Goal: Register for event/course

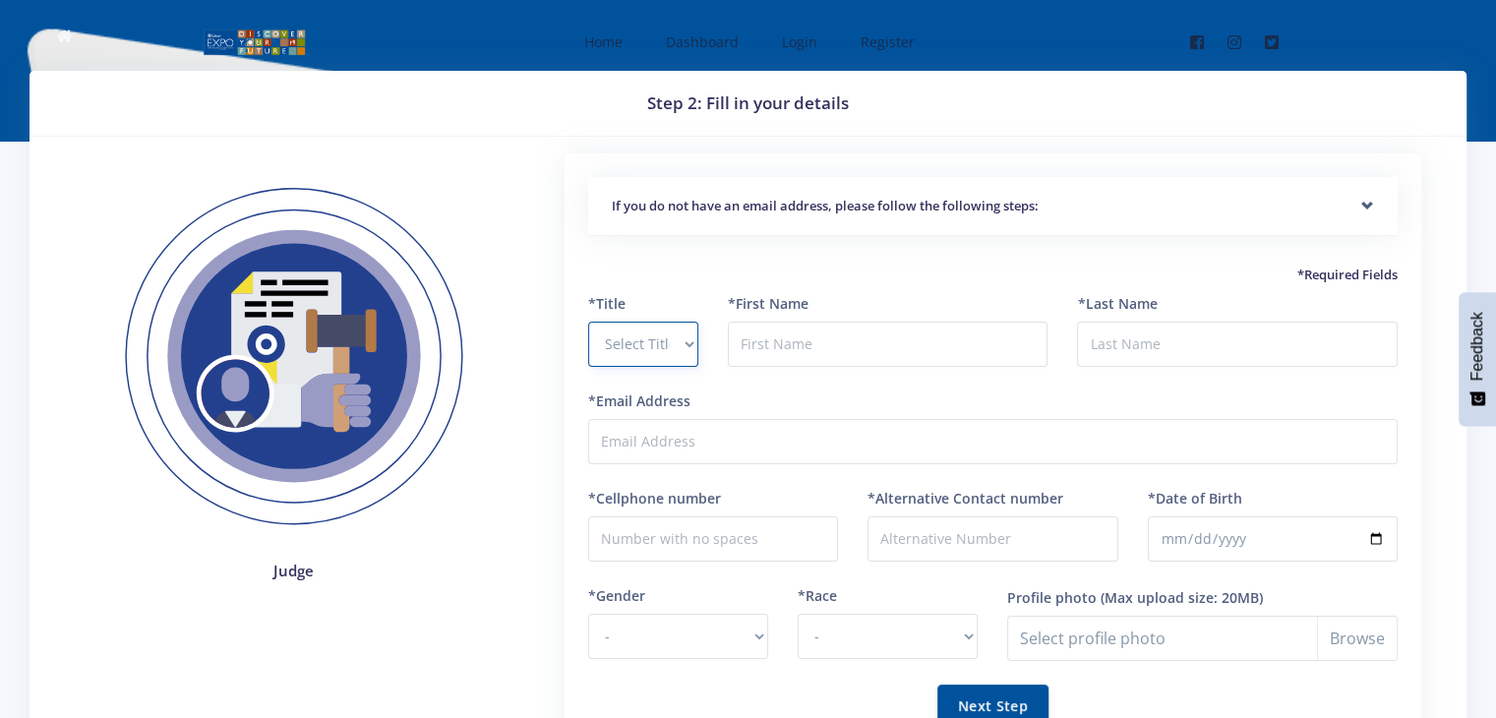
click at [667, 347] on select "Select Title Prof Dr Mr Mrs Ms Other" at bounding box center [643, 344] width 110 height 45
select select "Ms"
click at [588, 322] on select "Select Title Prof Dr Mr Mrs Ms Other" at bounding box center [643, 344] width 110 height 45
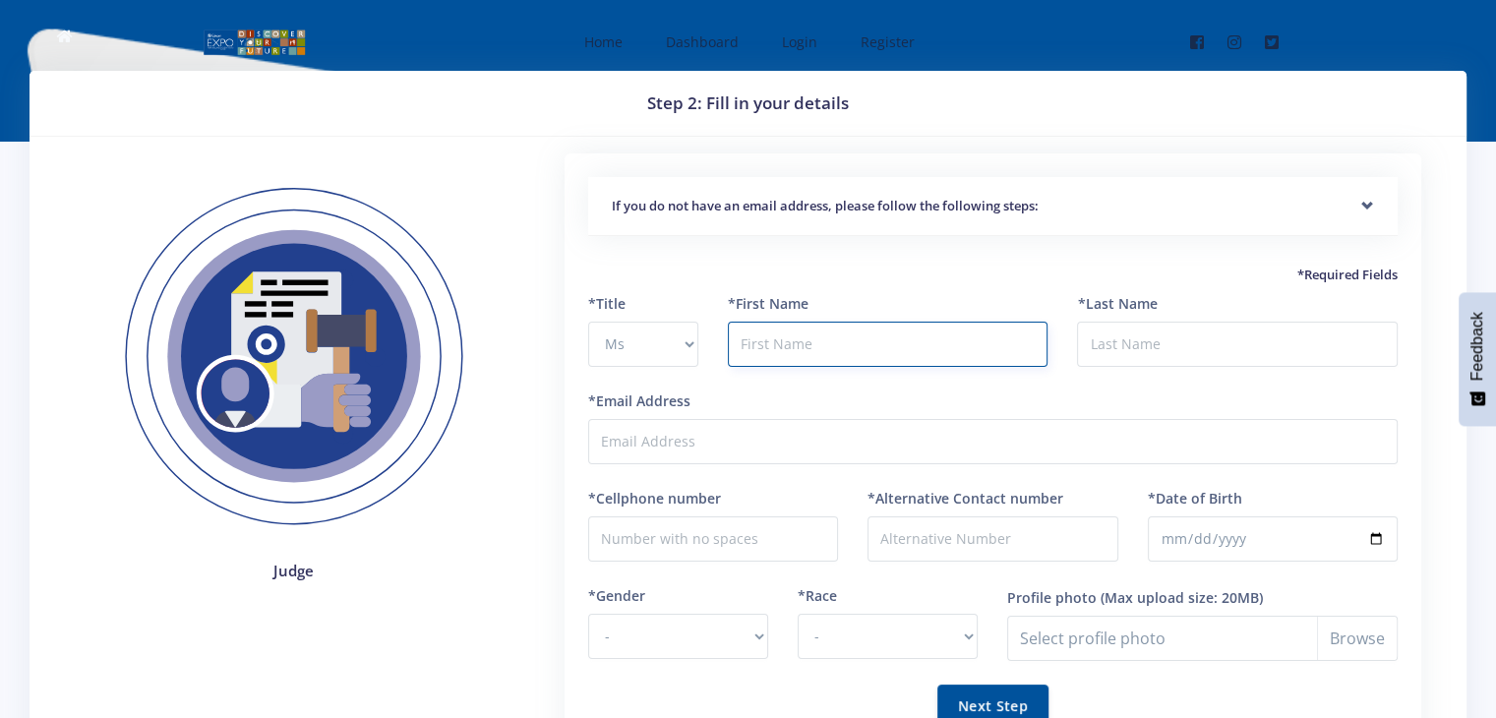
click at [789, 346] on input "text" at bounding box center [888, 344] width 321 height 45
type input "Vumile"
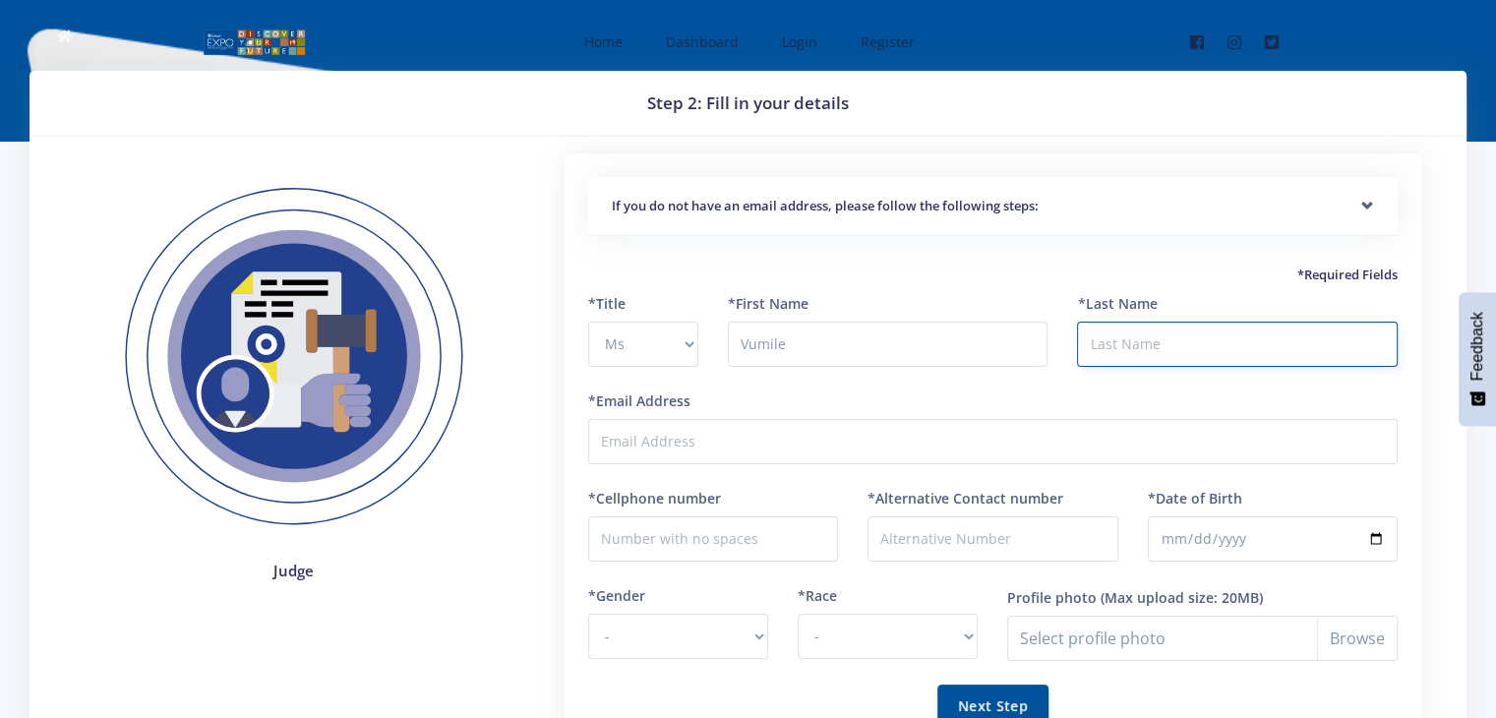
click at [1105, 353] on input "*Last Name" at bounding box center [1237, 344] width 321 height 45
type input "Thanjekwayo"
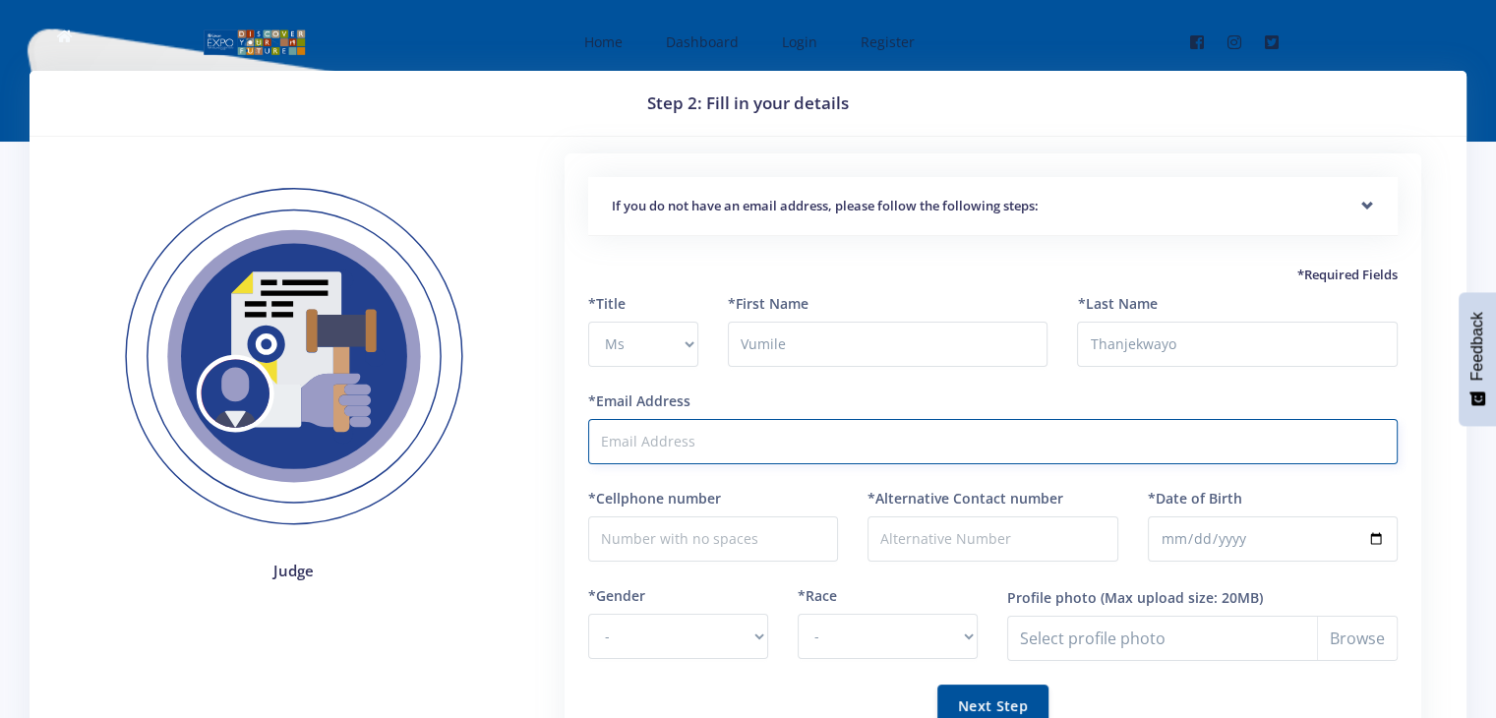
click at [847, 451] on input "*Email Address" at bounding box center [993, 441] width 810 height 45
type input "[EMAIL_ADDRESS][DOMAIN_NAME]"
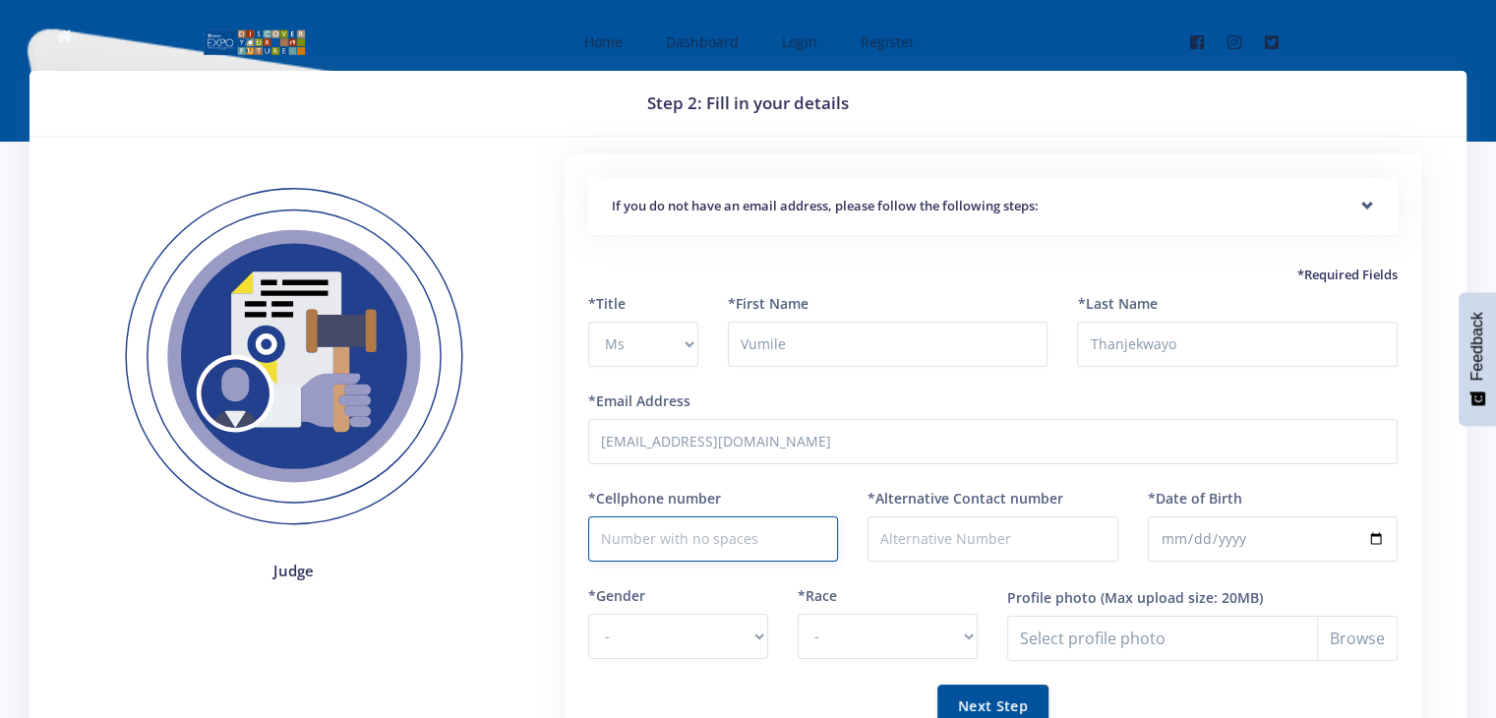
click at [748, 523] on input "*Cellphone number" at bounding box center [713, 539] width 250 height 45
type input "0762702078"
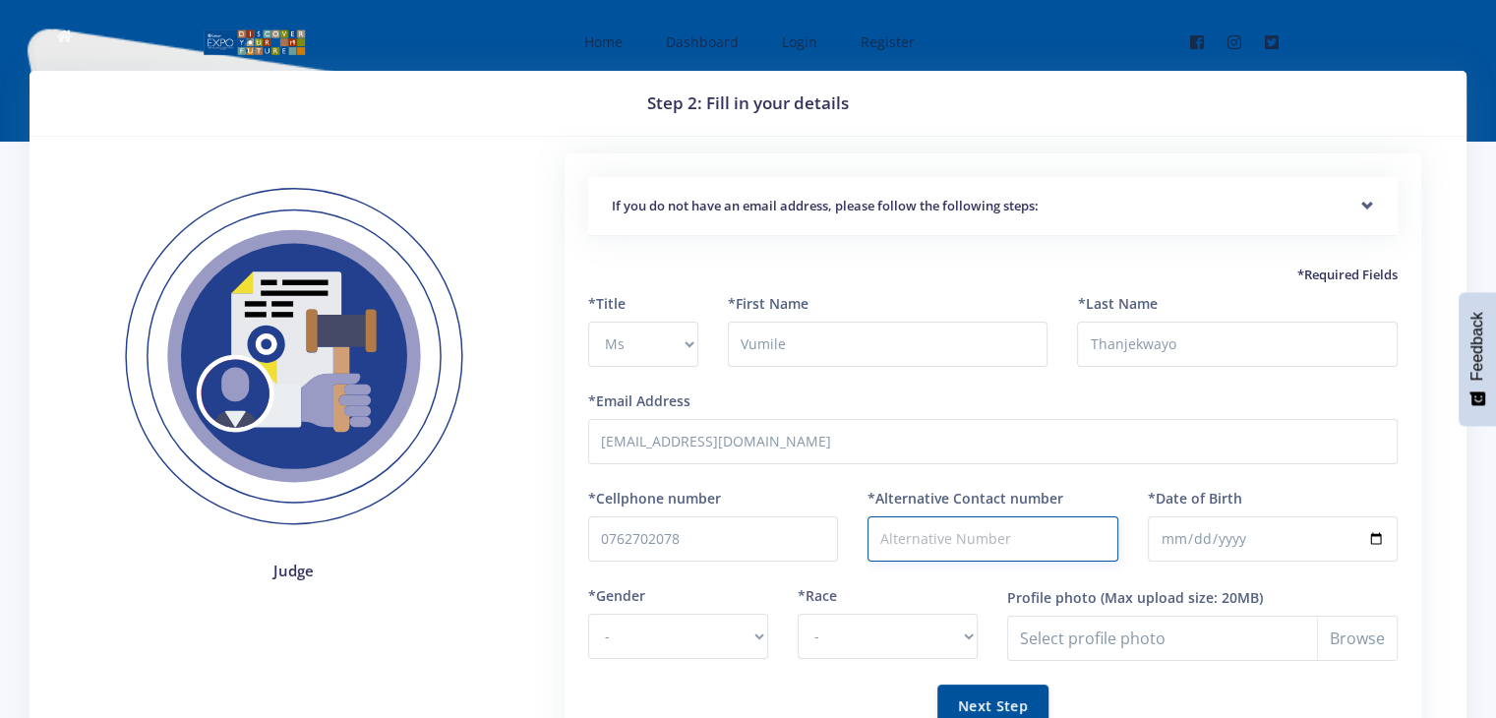
click at [917, 538] on input "*Alternative Contact number" at bounding box center [993, 539] width 250 height 45
type input "0733894338"
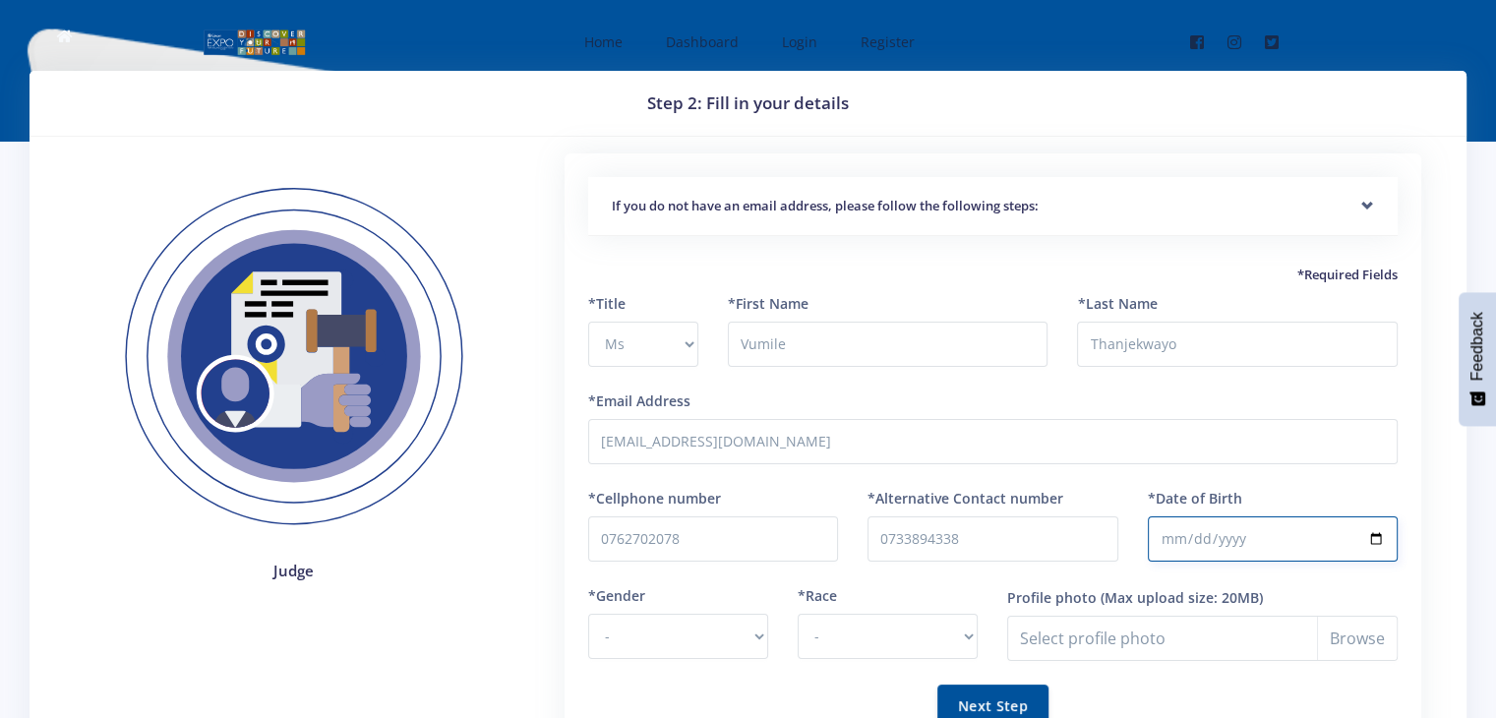
click at [1216, 544] on input "*Date of Birth" at bounding box center [1273, 539] width 250 height 45
click at [1382, 539] on input "*Date of Birth" at bounding box center [1273, 539] width 250 height 45
click at [1124, 539] on div "*Alternative Contact number 0733894338" at bounding box center [992, 536] width 279 height 97
click at [1363, 540] on input "*Date of Birth" at bounding box center [1273, 539] width 250 height 45
click at [1385, 538] on input "*Date of Birth" at bounding box center [1273, 539] width 250 height 45
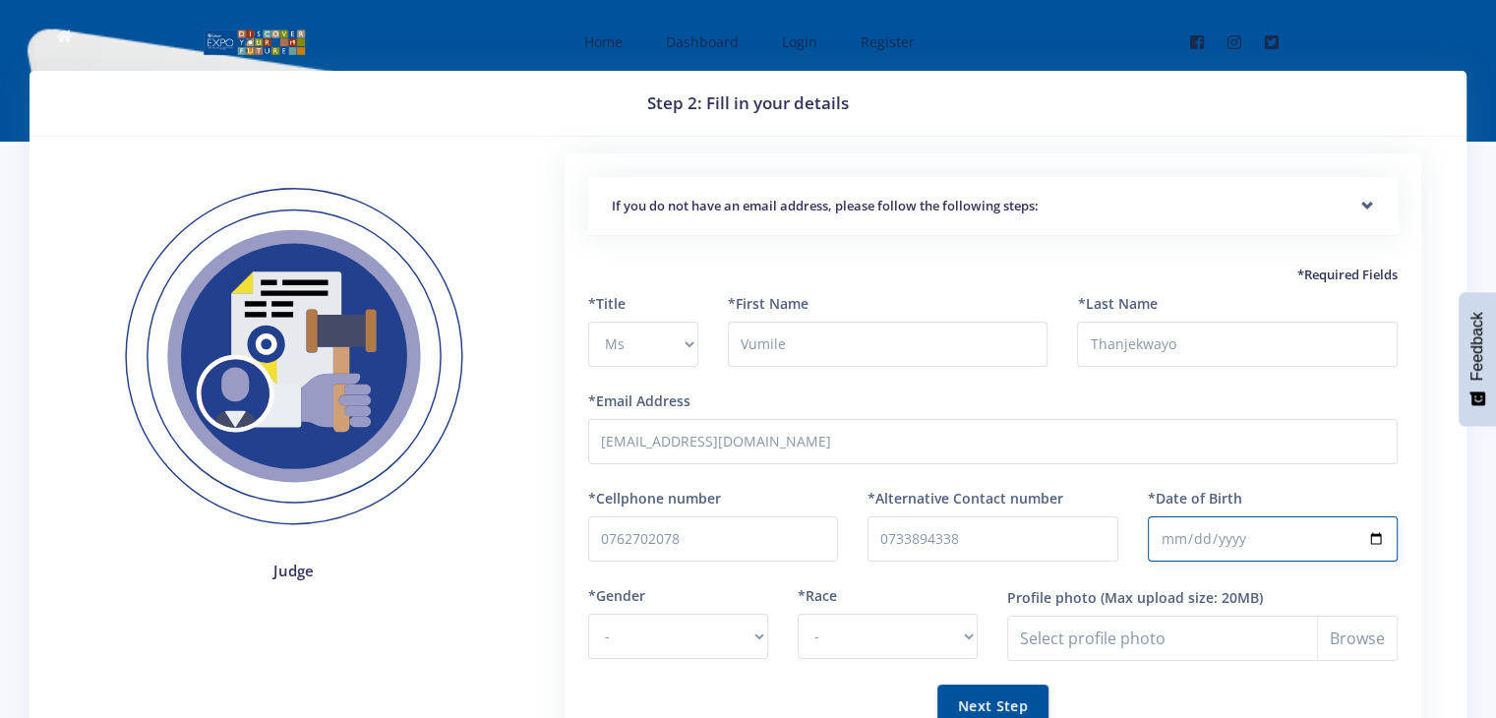
click at [1371, 536] on input "*Date of Birth" at bounding box center [1273, 539] width 250 height 45
type input "1994-09-27"
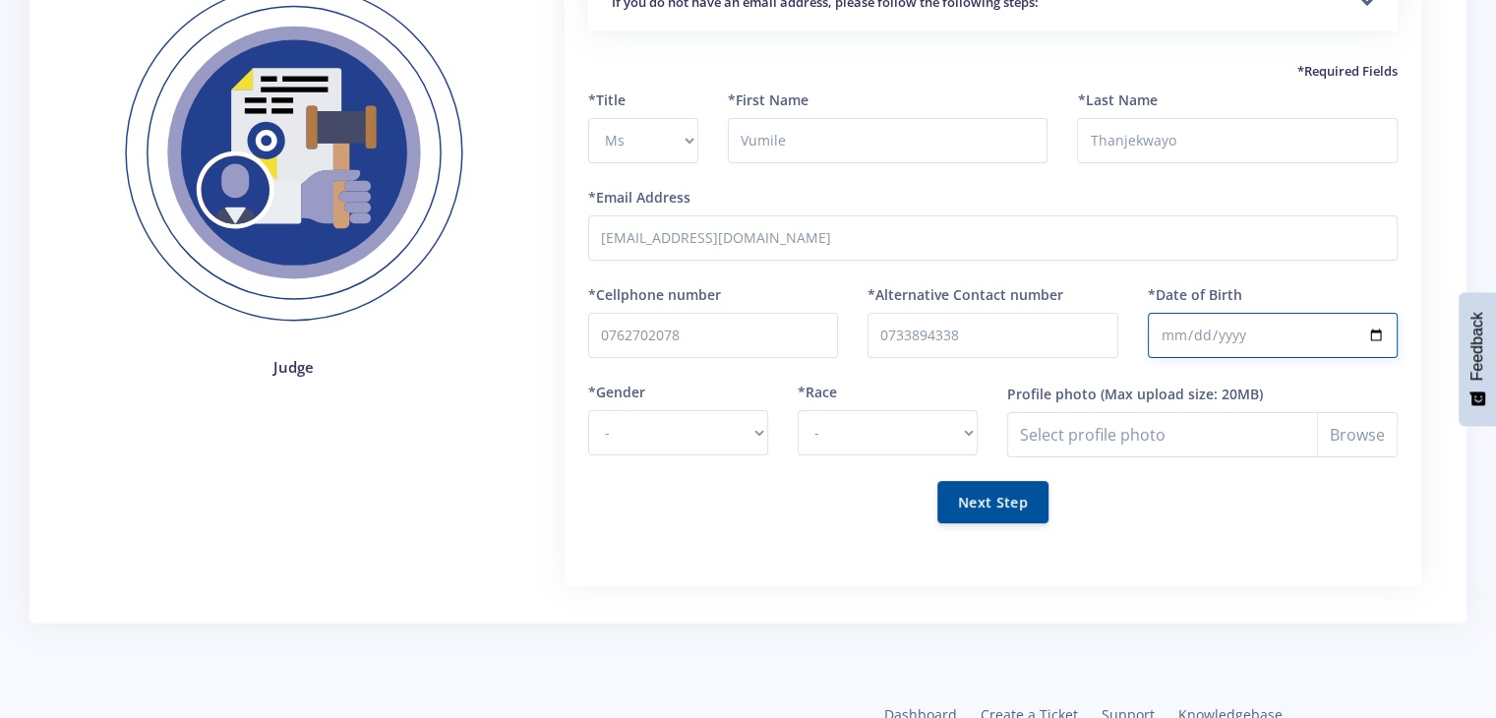
scroll to position [205, 0]
click at [729, 436] on select "- Male Female" at bounding box center [678, 431] width 180 height 45
select select "F"
click at [588, 409] on select "- Male Female" at bounding box center [678, 431] width 180 height 45
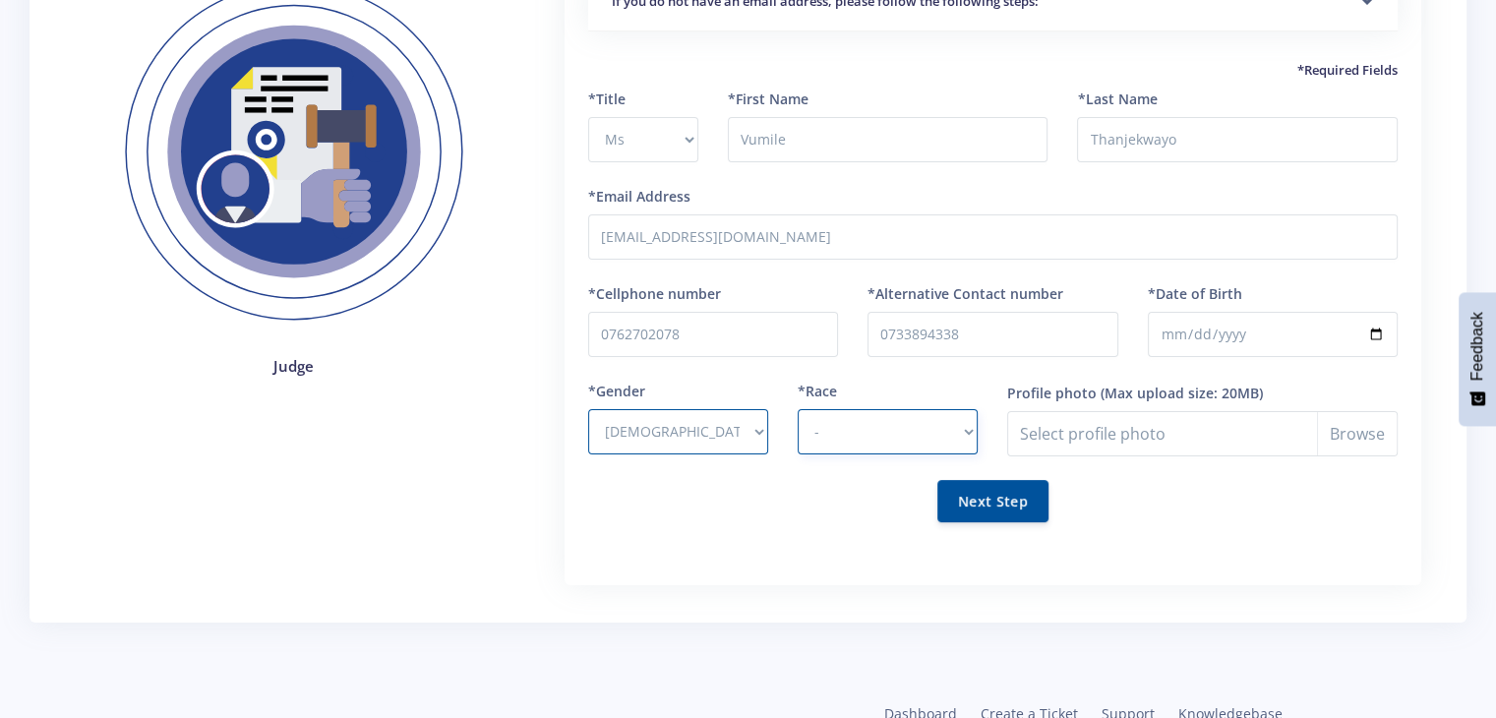
click at [877, 419] on select "- [DEMOGRAPHIC_DATA] Coloured Indian White Other" at bounding box center [888, 431] width 180 height 45
select select "[DEMOGRAPHIC_DATA]"
click at [798, 409] on select "- [DEMOGRAPHIC_DATA] Coloured Indian White Other" at bounding box center [888, 431] width 180 height 45
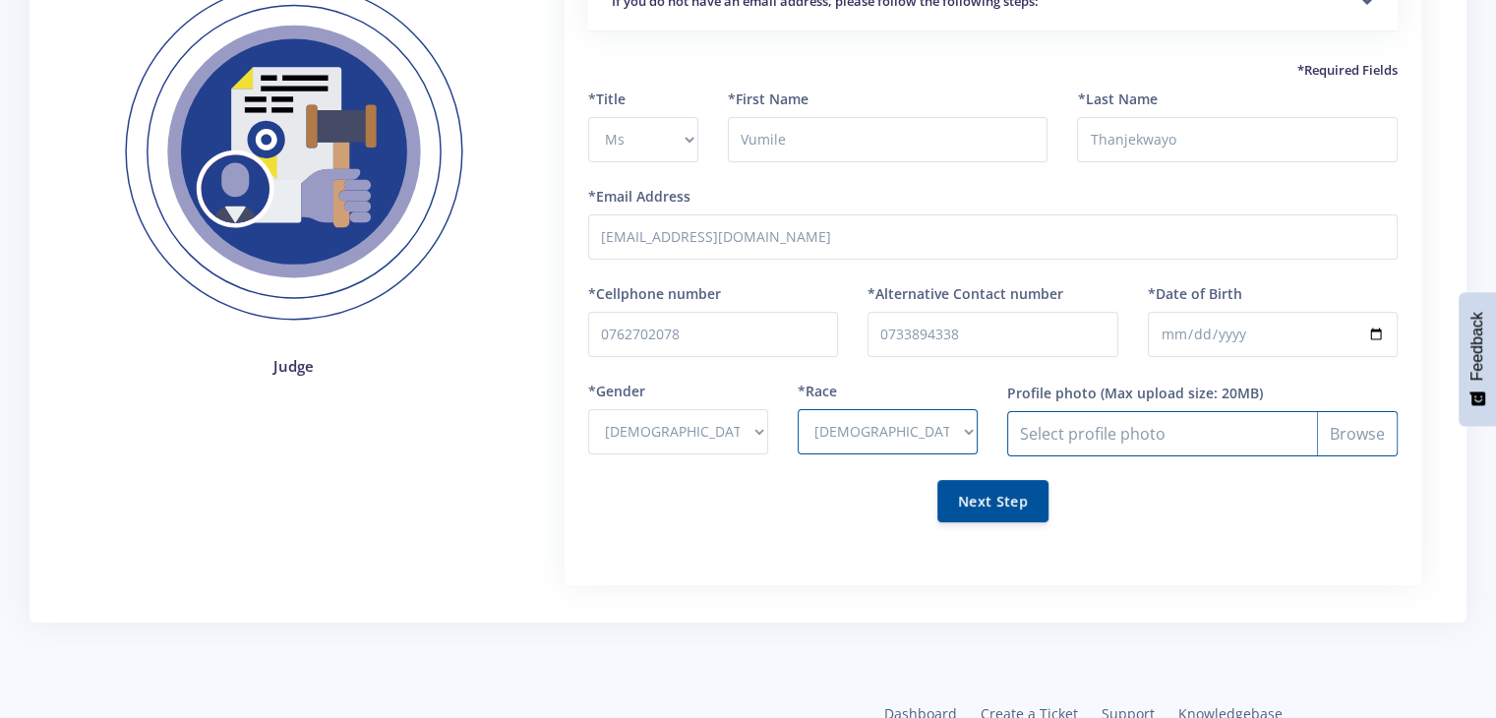
click at [1118, 427] on input "Profile photo" at bounding box center [1202, 433] width 391 height 45
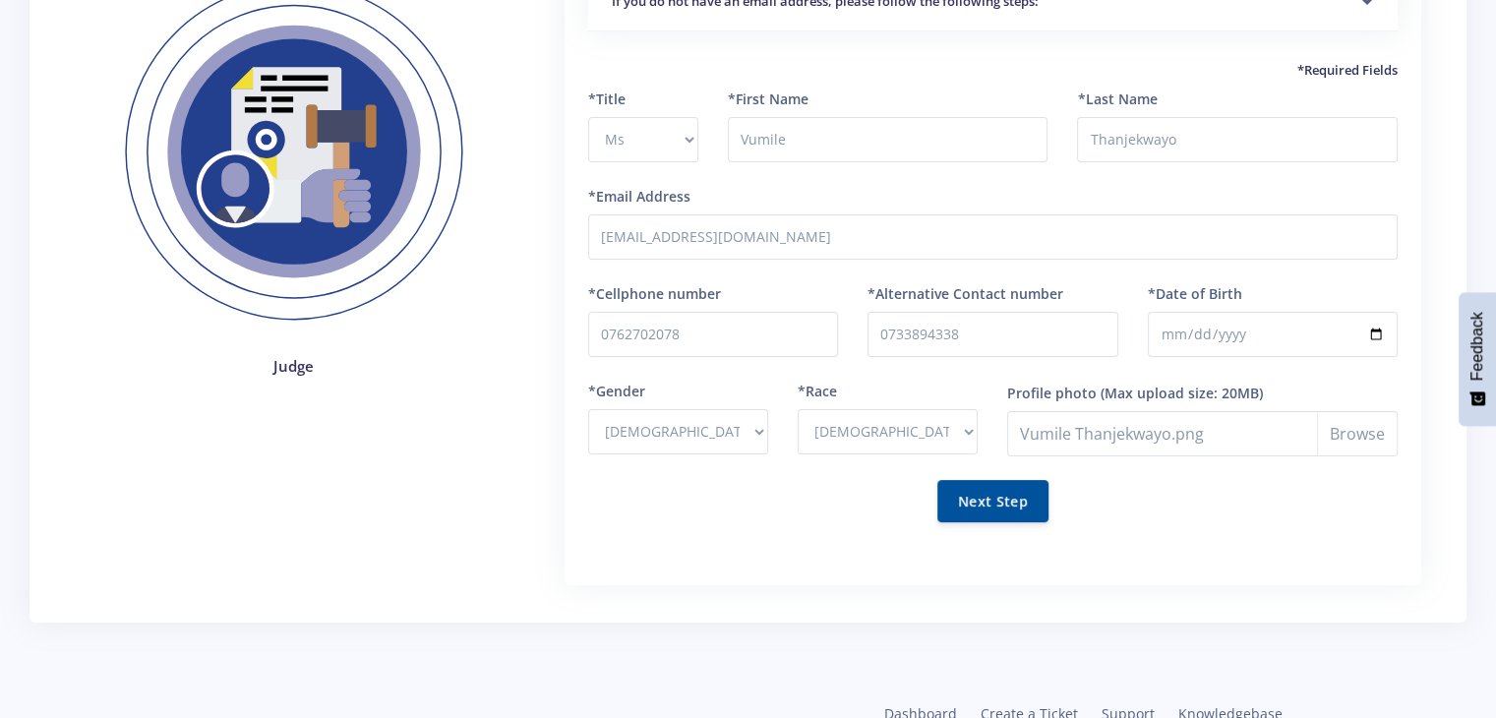
click at [1066, 648] on div "Step 2: Fill in your details Judge Start by going to Prof" at bounding box center [748, 259] width 1467 height 786
click at [1366, 424] on input "Profile photo" at bounding box center [1202, 433] width 391 height 45
type input "C:\fakepath\image.jpg"
click at [992, 499] on button "Next Step" at bounding box center [993, 500] width 111 height 42
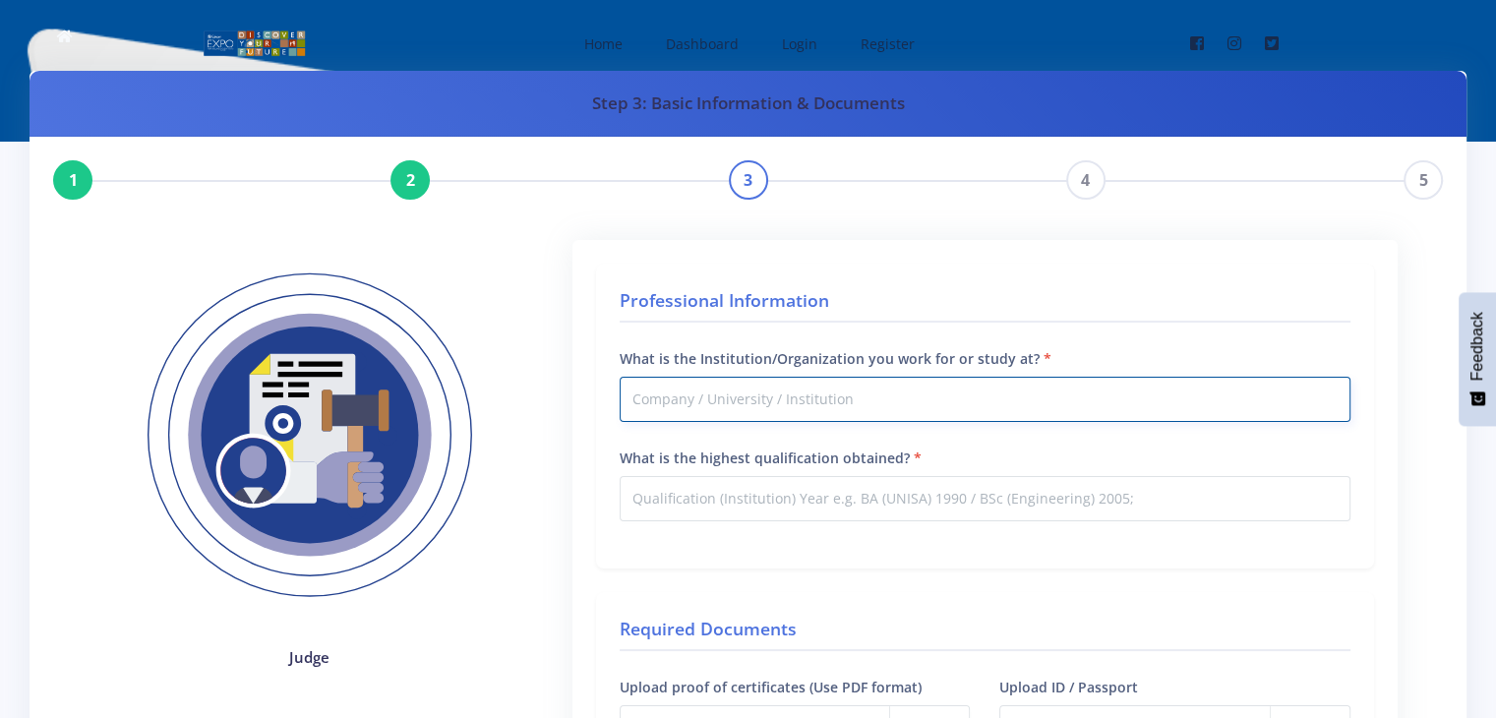
click at [748, 395] on input "What is the Institution/Organization you work for or study at?" at bounding box center [985, 399] width 731 height 45
type input "[GEOGRAPHIC_DATA]"
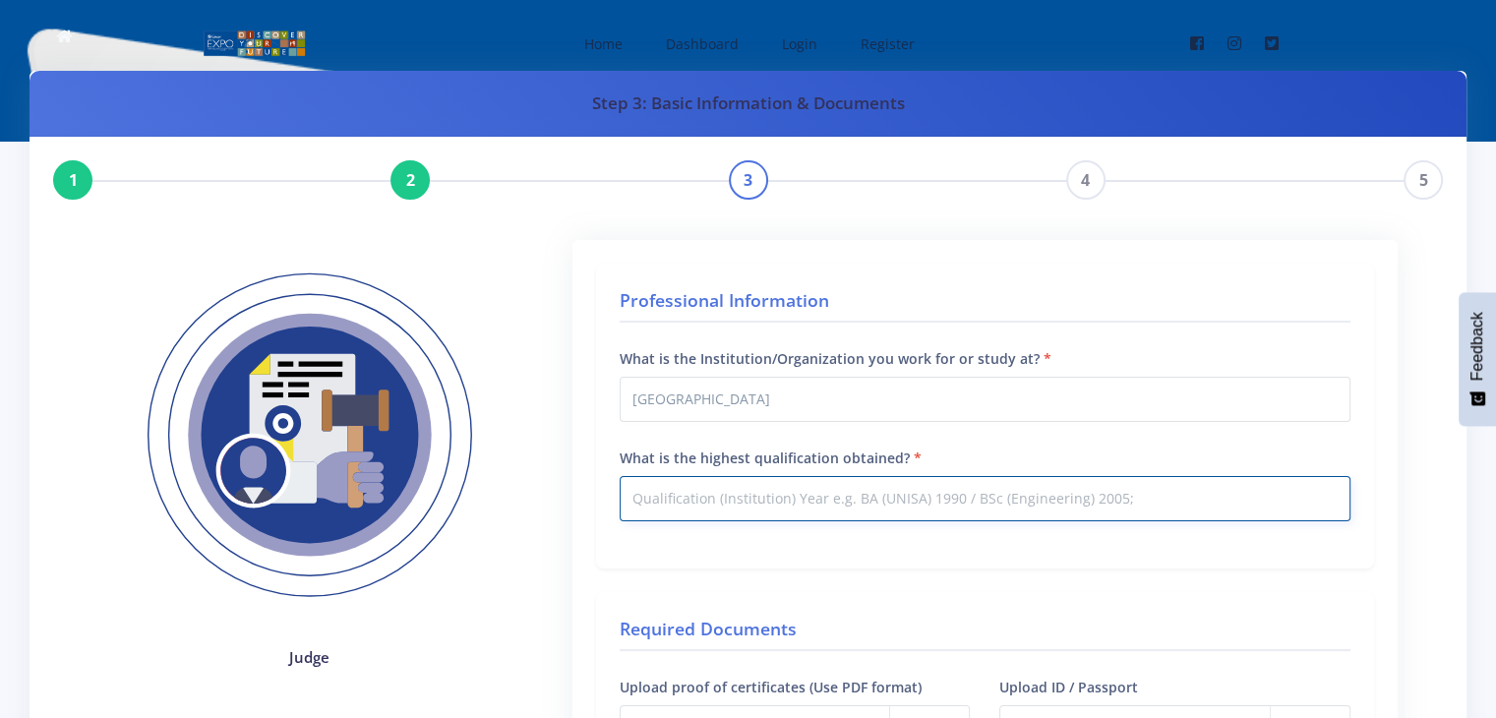
click at [754, 481] on input "What is the highest qualification obtained?" at bounding box center [985, 498] width 731 height 45
type input "S"
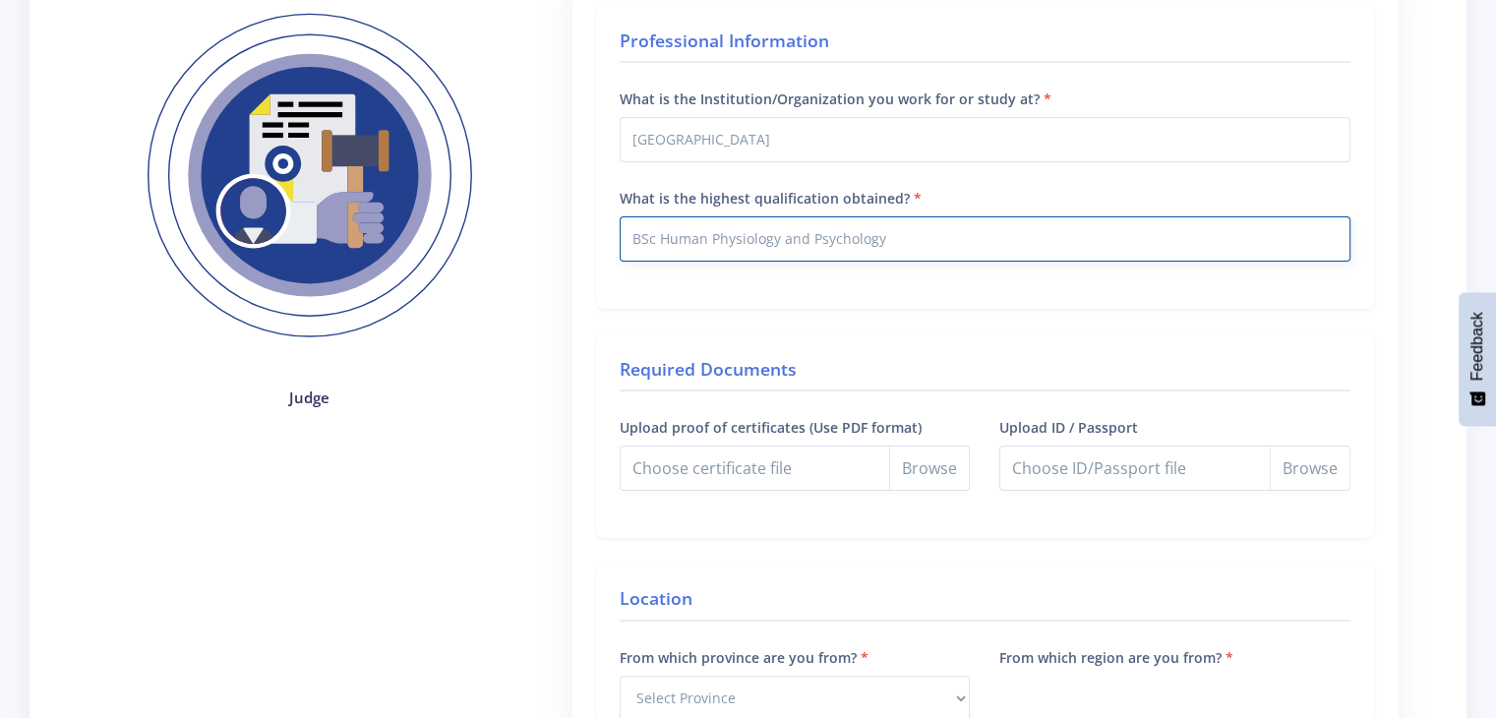
scroll to position [272, 0]
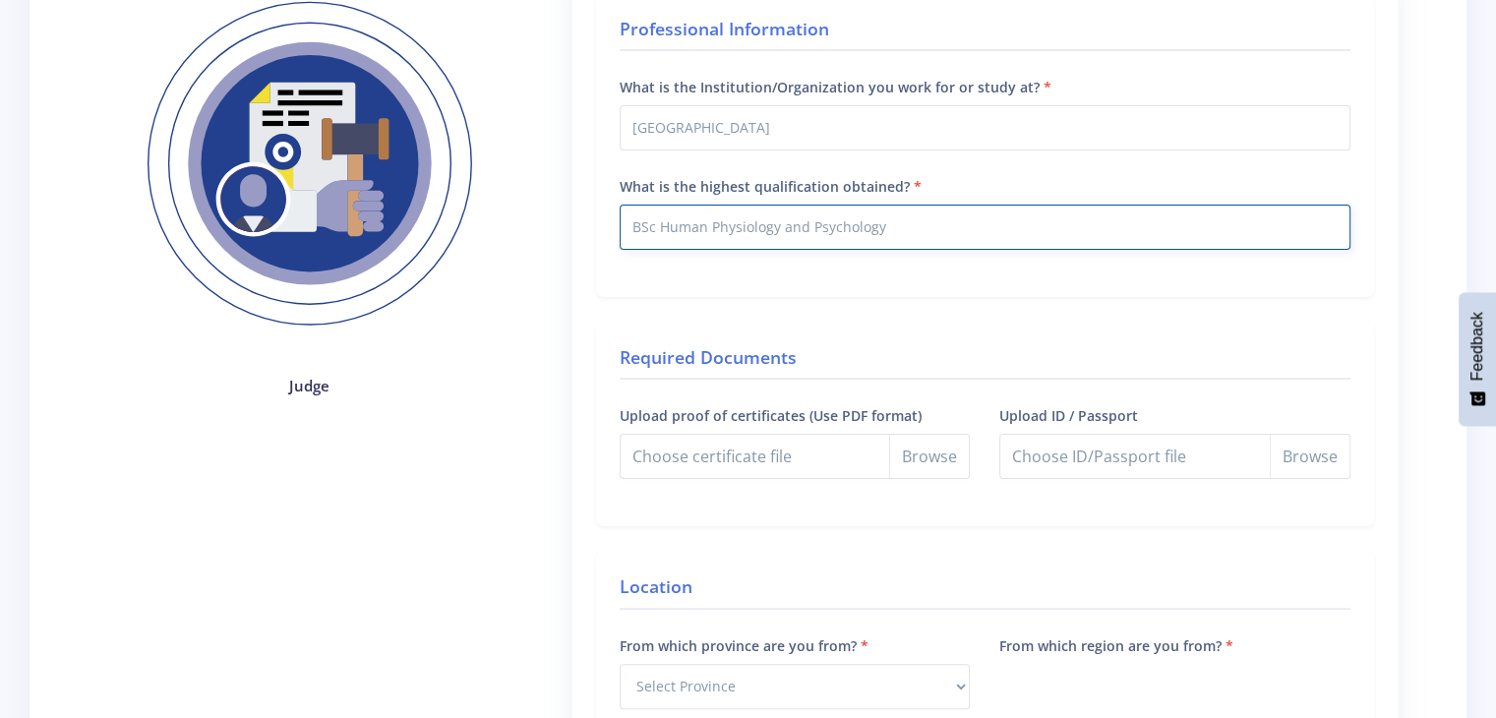
type input "BSc Human Physiology and Psychology"
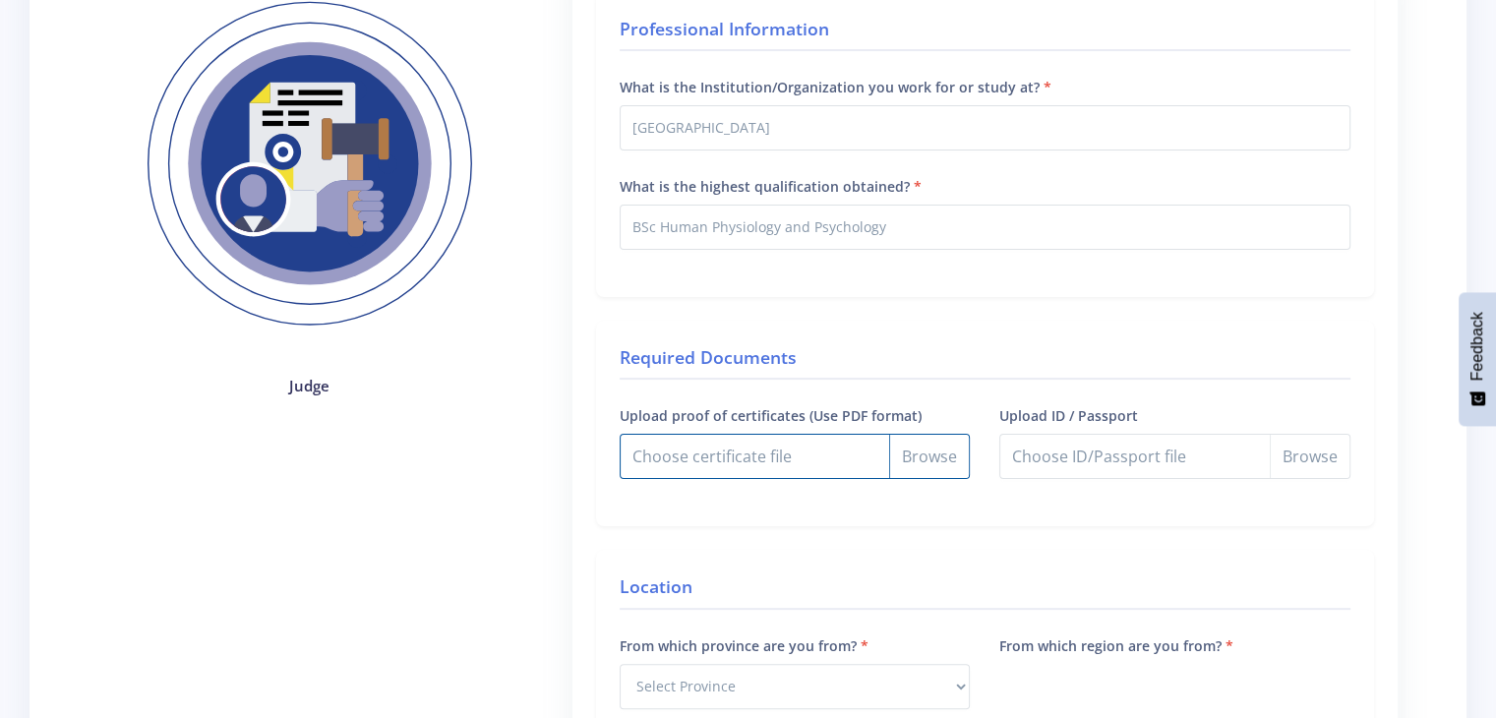
click at [926, 450] on input "Upload proof of certificates (Use PDF format)" at bounding box center [795, 456] width 351 height 45
type input "C:\fakepath\UJ Degree 01082024.pdf"
click at [1047, 451] on input "Upload ID / Passport" at bounding box center [1175, 456] width 351 height 45
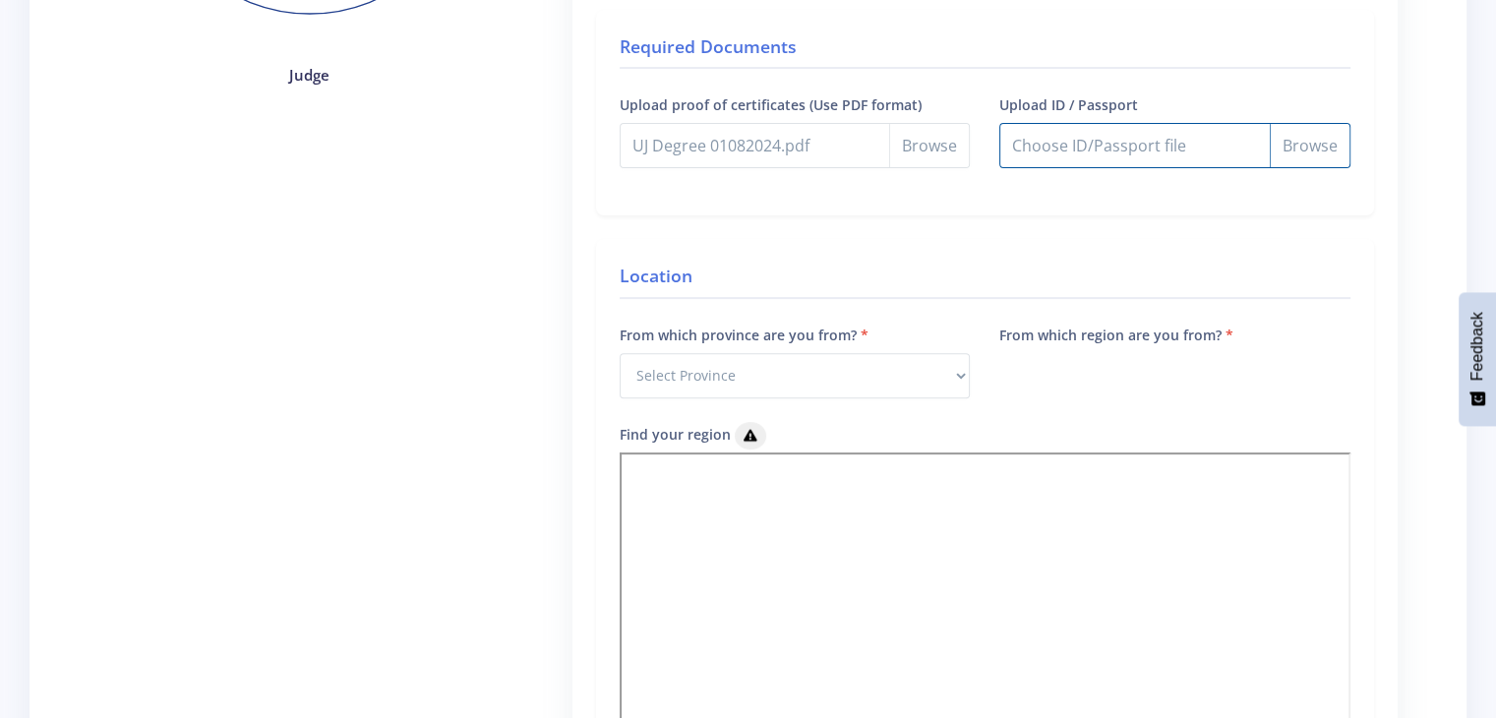
scroll to position [588, 0]
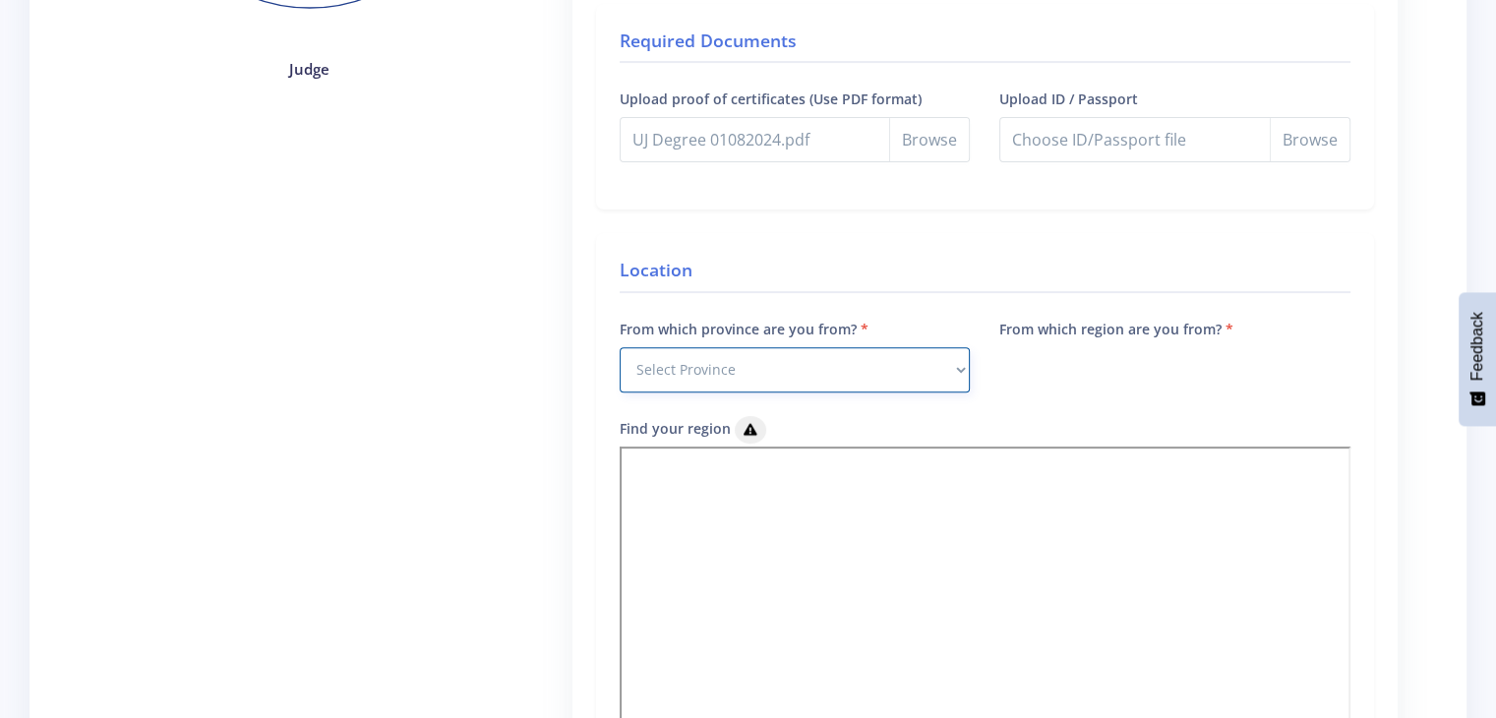
click at [906, 361] on select "Select Province [GEOGRAPHIC_DATA] [GEOGRAPHIC_DATA] [GEOGRAPHIC_DATA] [GEOGRAPH…" at bounding box center [795, 369] width 351 height 45
select select "7"
click at [620, 347] on select "Select Province [GEOGRAPHIC_DATA] [GEOGRAPHIC_DATA] [GEOGRAPHIC_DATA] [GEOGRAPH…" at bounding box center [795, 369] width 351 height 45
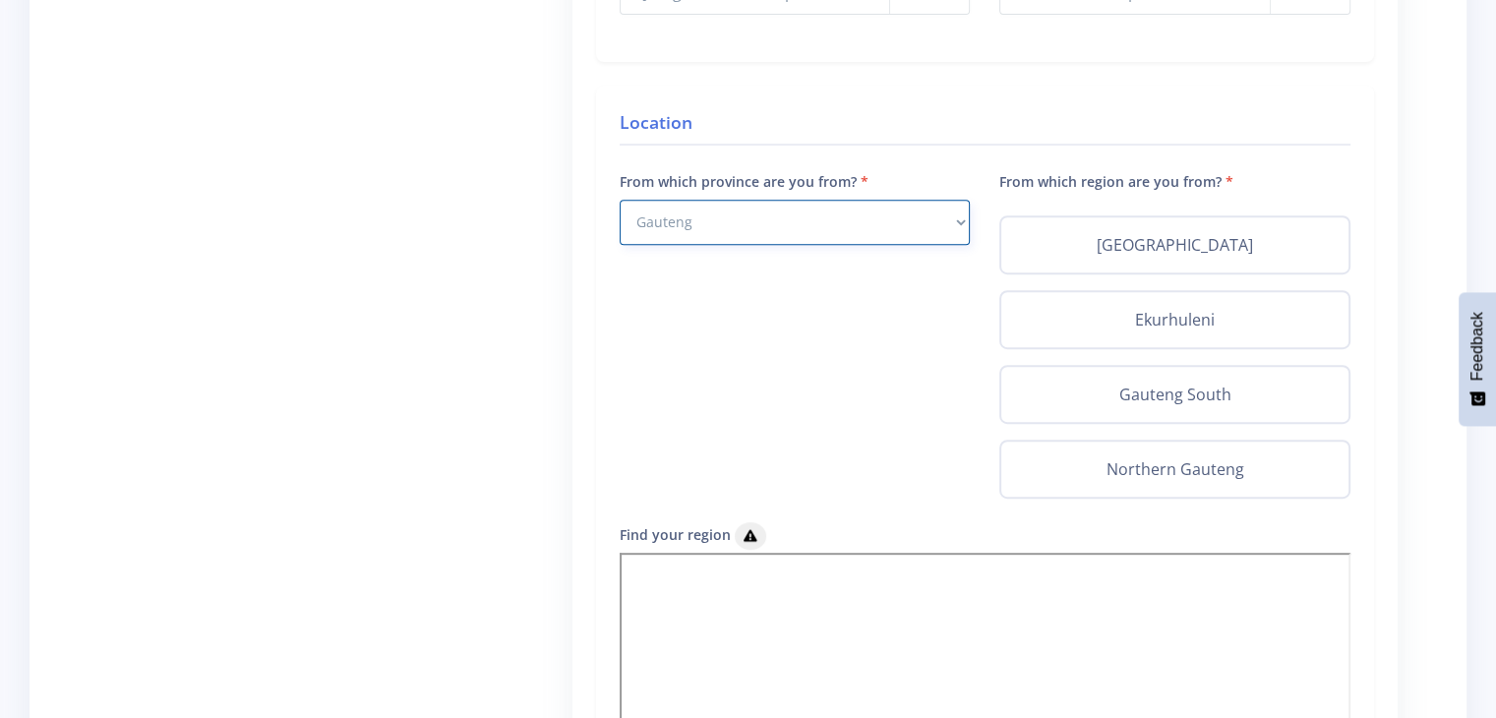
scroll to position [722, 0]
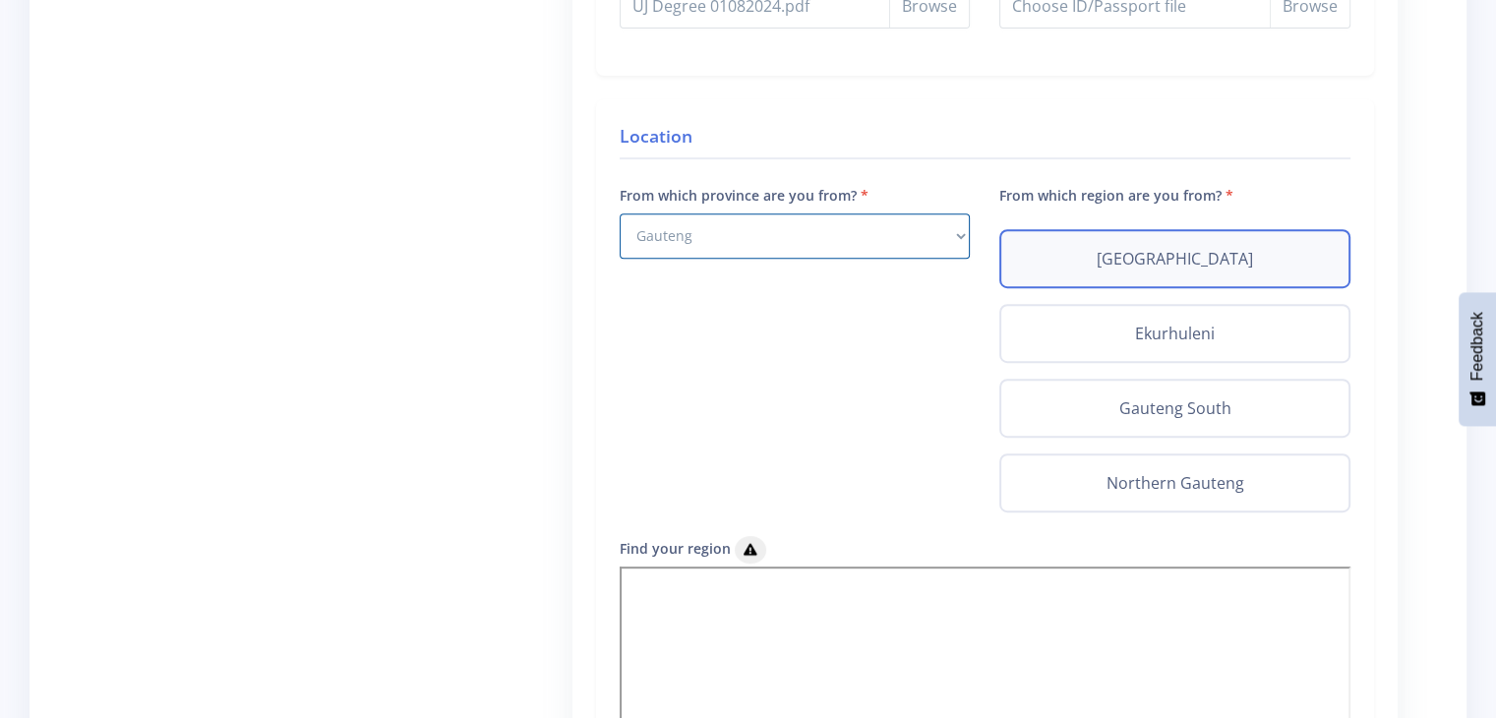
click at [1153, 256] on label "[GEOGRAPHIC_DATA]" at bounding box center [1175, 259] width 316 height 24
click at [1030, 256] on input "[GEOGRAPHIC_DATA]" at bounding box center [1023, 253] width 13 height 13
radio input "true"
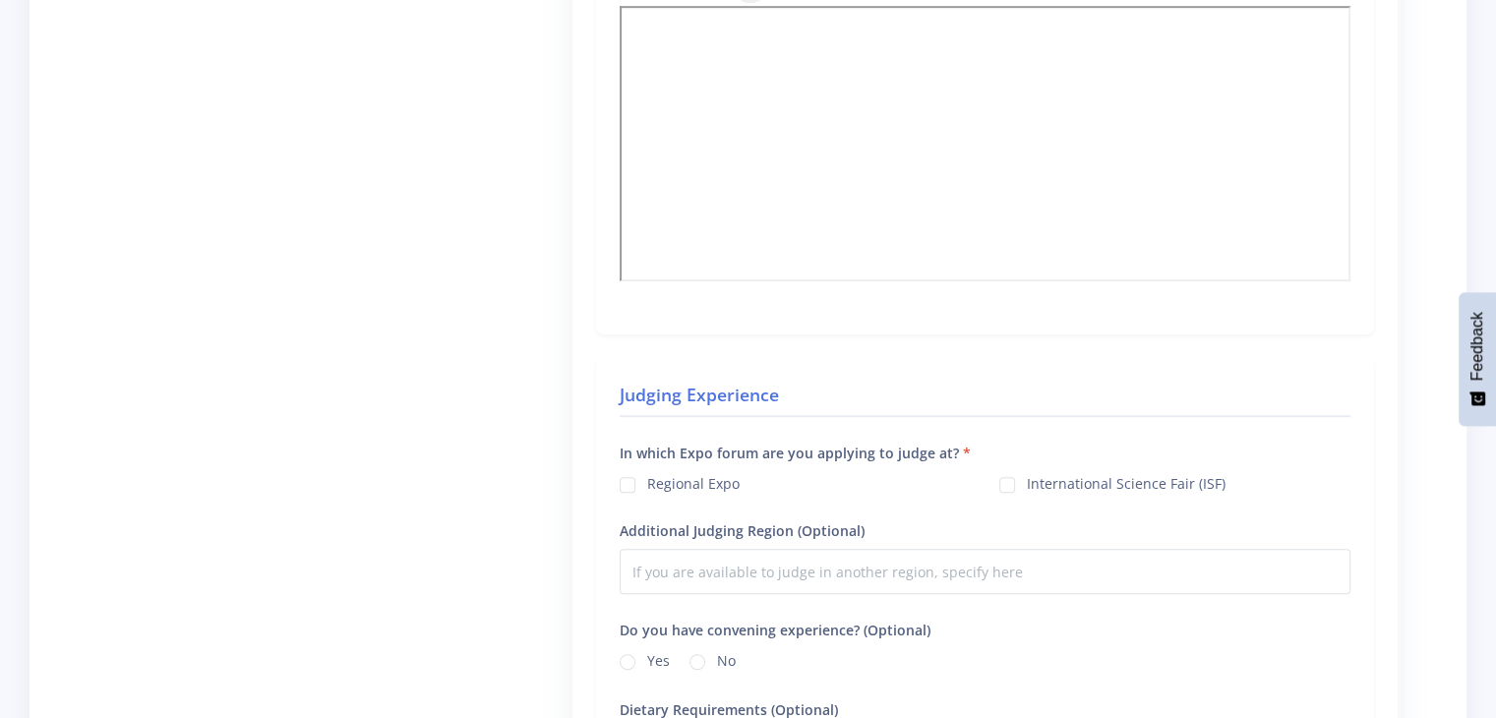
scroll to position [1295, 0]
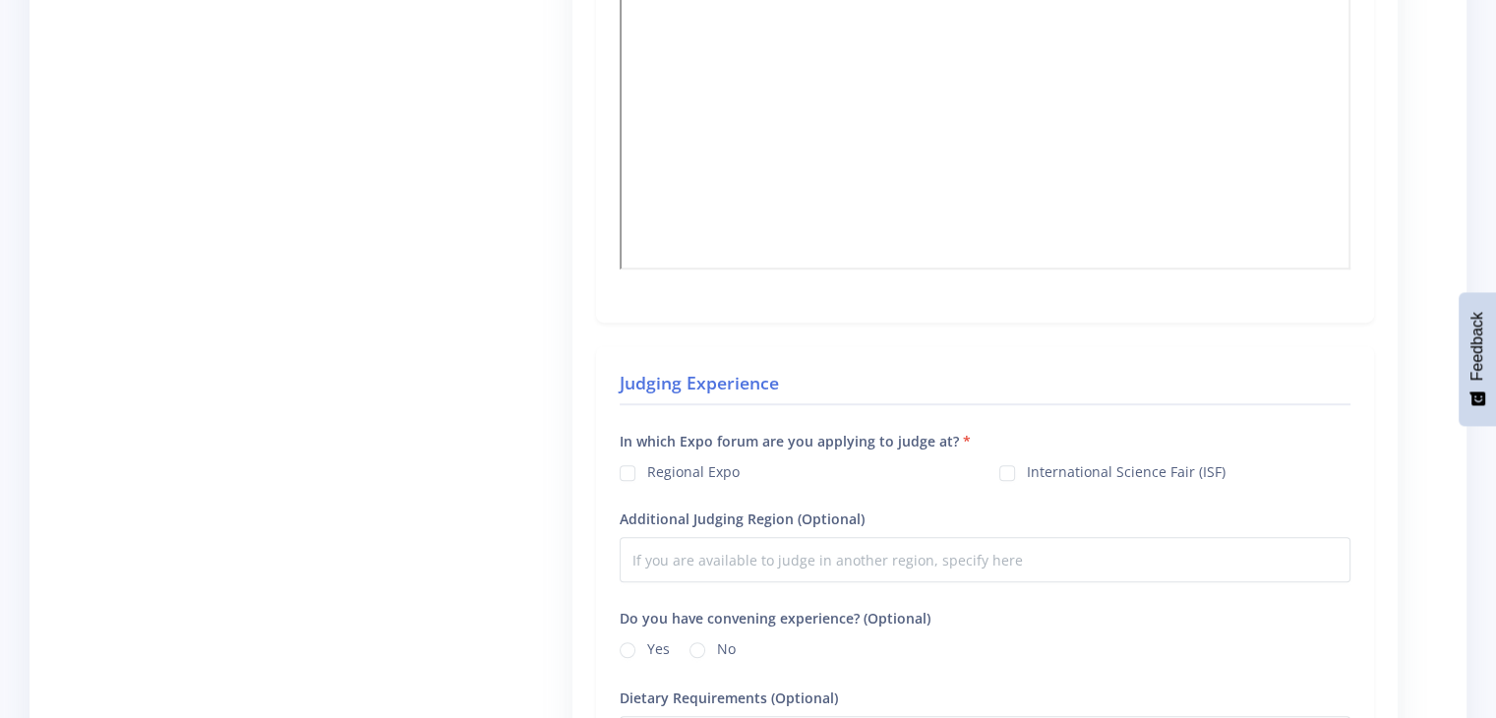
click at [647, 467] on label "Regional Expo" at bounding box center [693, 469] width 92 height 16
click at [647, 467] on input "Regional Expo" at bounding box center [653, 465] width 13 height 13
checkbox input "true"
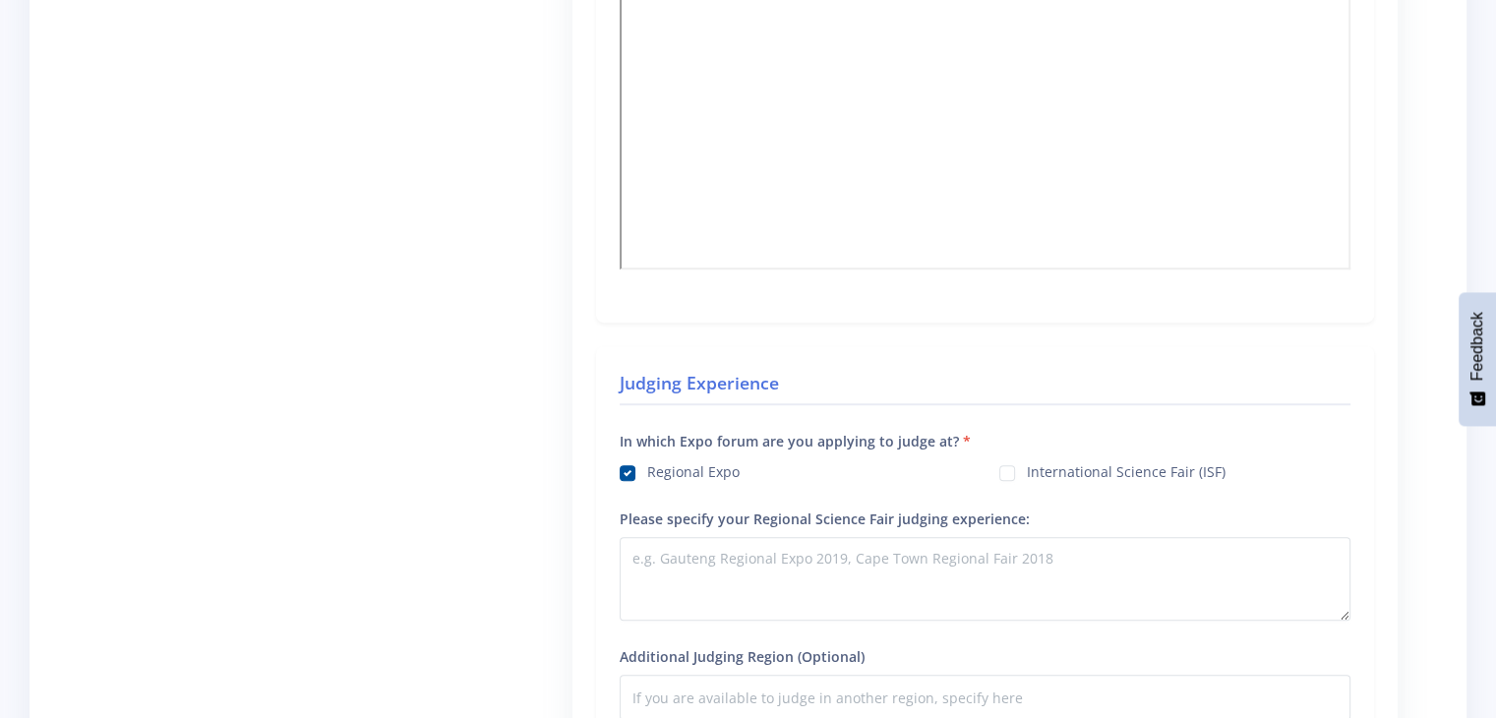
click at [1027, 465] on label "International Science Fair (ISF)" at bounding box center [1126, 469] width 199 height 16
click at [1027, 465] on input "International Science Fair (ISF)" at bounding box center [1033, 465] width 13 height 13
checkbox input "true"
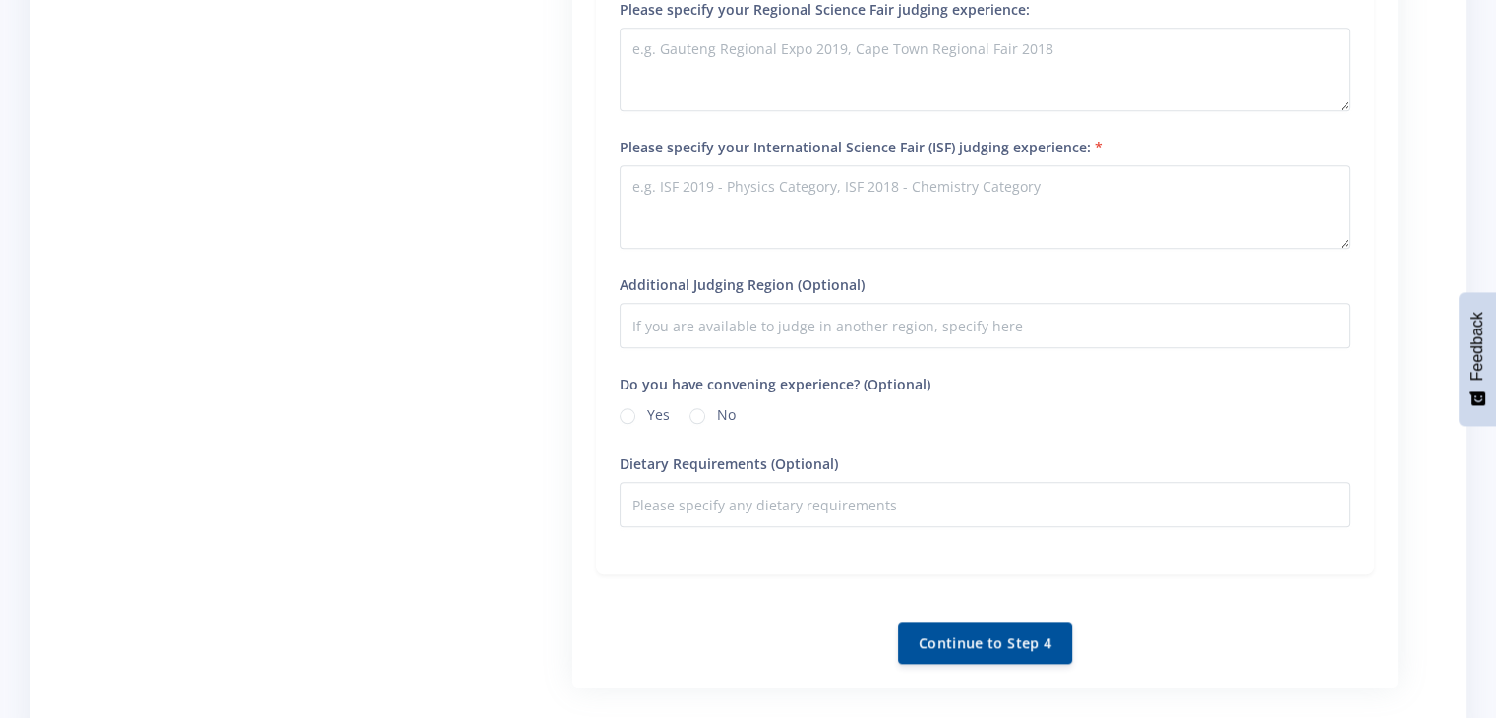
scroll to position [1820, 0]
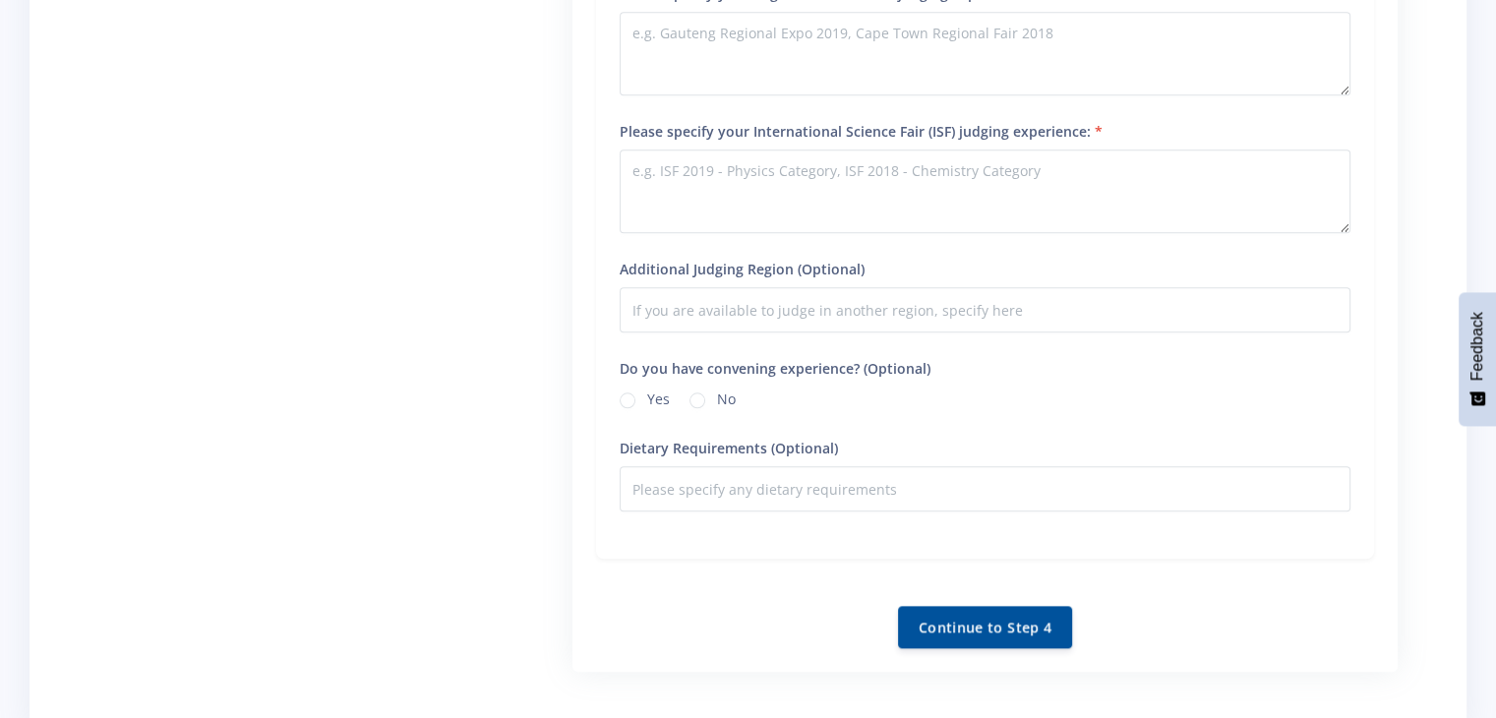
click at [697, 398] on div "No" at bounding box center [713, 401] width 46 height 24
click at [717, 389] on label "No" at bounding box center [726, 397] width 19 height 16
click at [717, 389] on input "No" at bounding box center [723, 395] width 13 height 13
radio input "true"
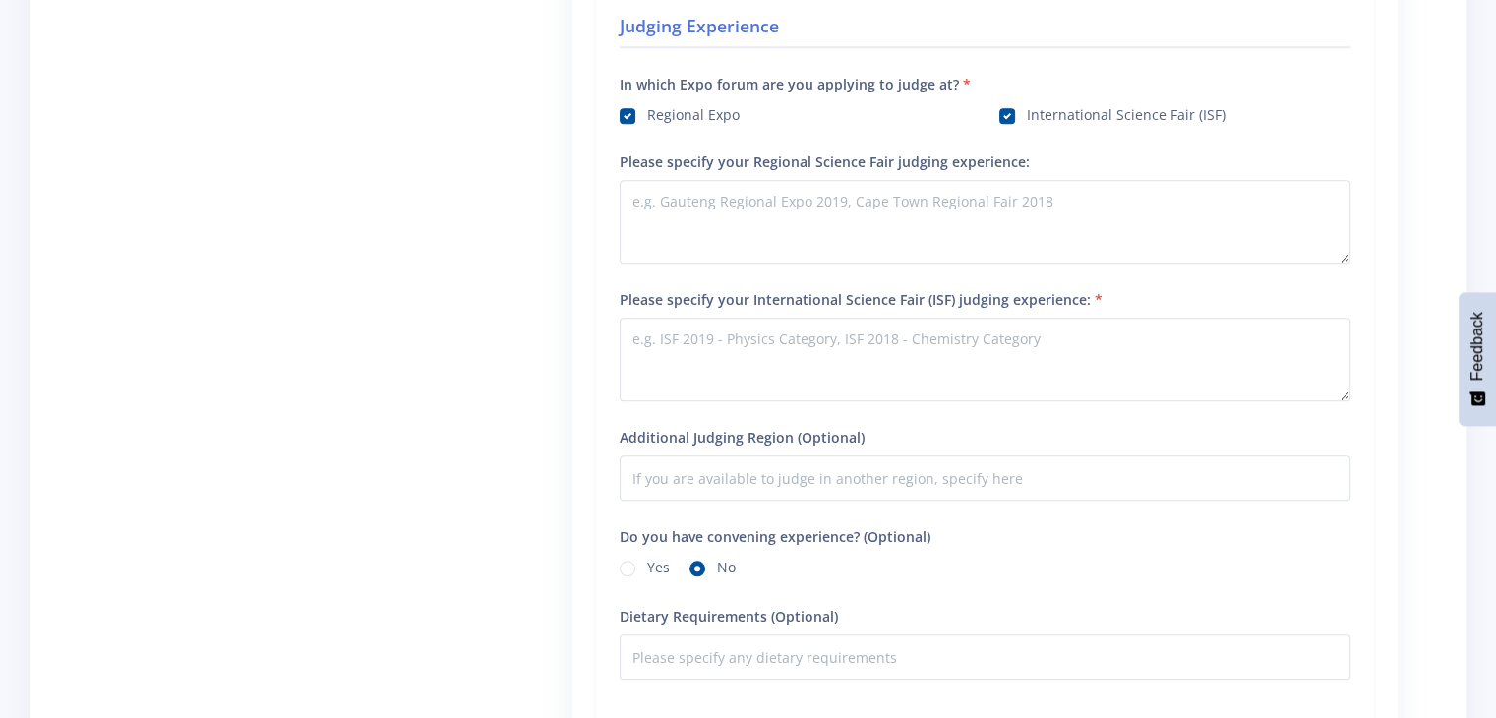
scroll to position [1653, 0]
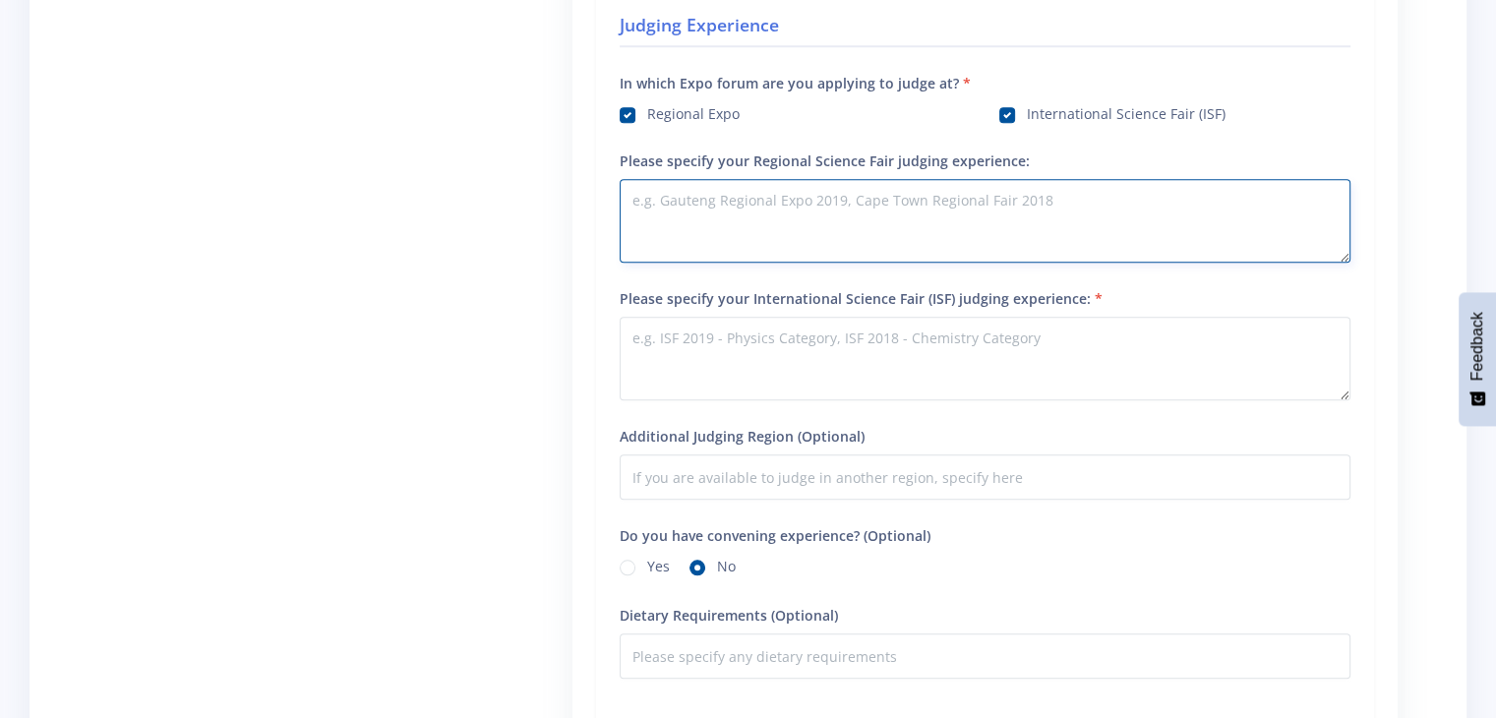
click at [712, 225] on textarea "Please specify your Regional Science Fair judging experience:" at bounding box center [985, 221] width 731 height 84
type textarea "No experience"
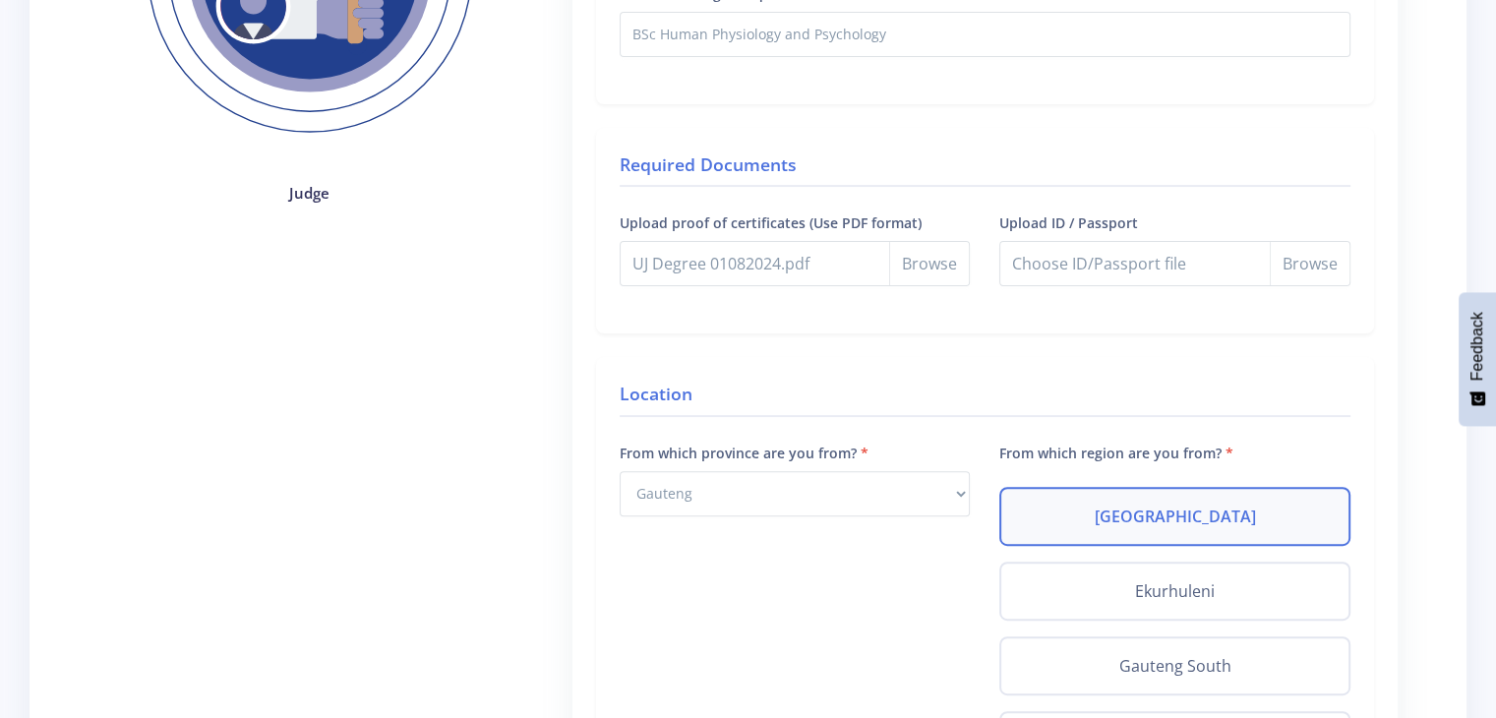
scroll to position [463, 0]
type textarea "No experience"
click at [1283, 269] on input "Upload ID / Passport" at bounding box center [1175, 264] width 351 height 45
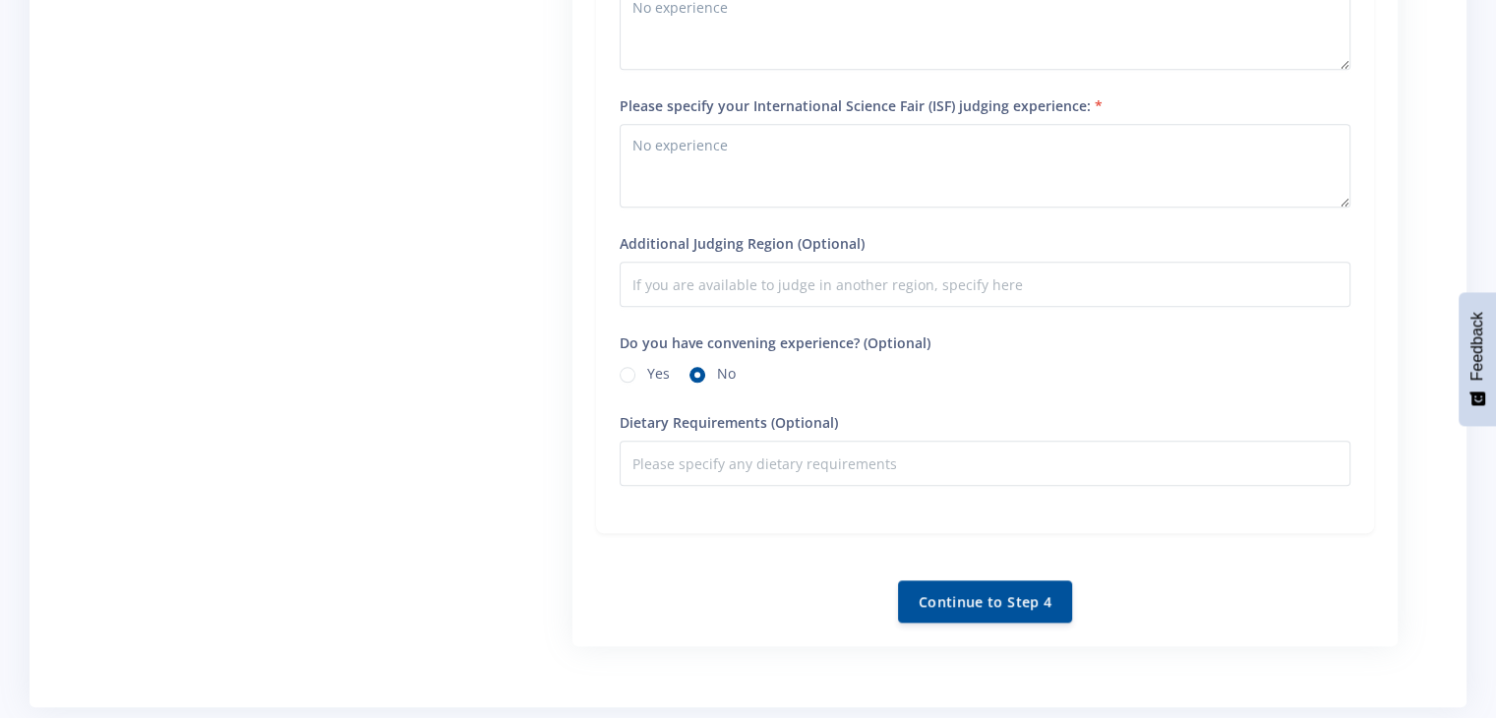
scroll to position [1857, 0]
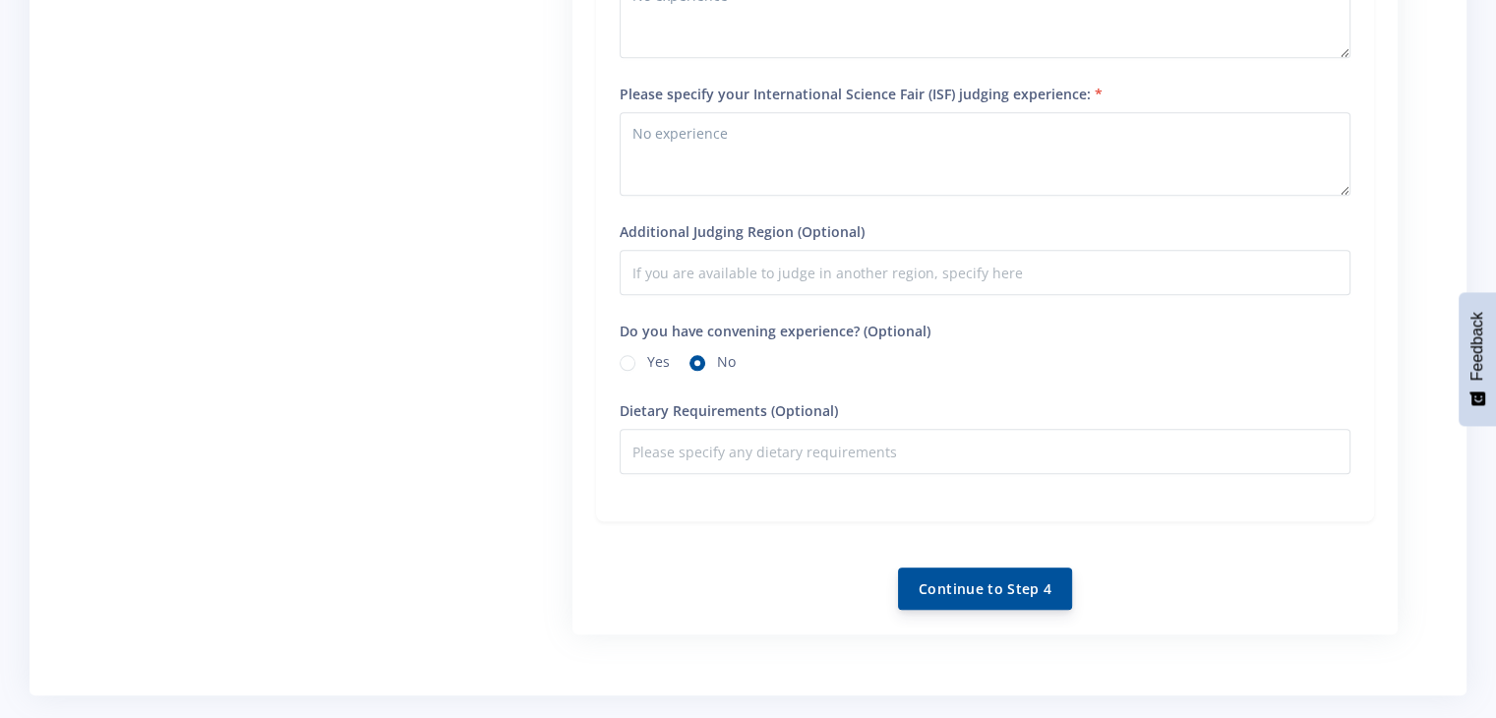
click at [968, 583] on button "Continue to Step 4" at bounding box center [985, 589] width 174 height 42
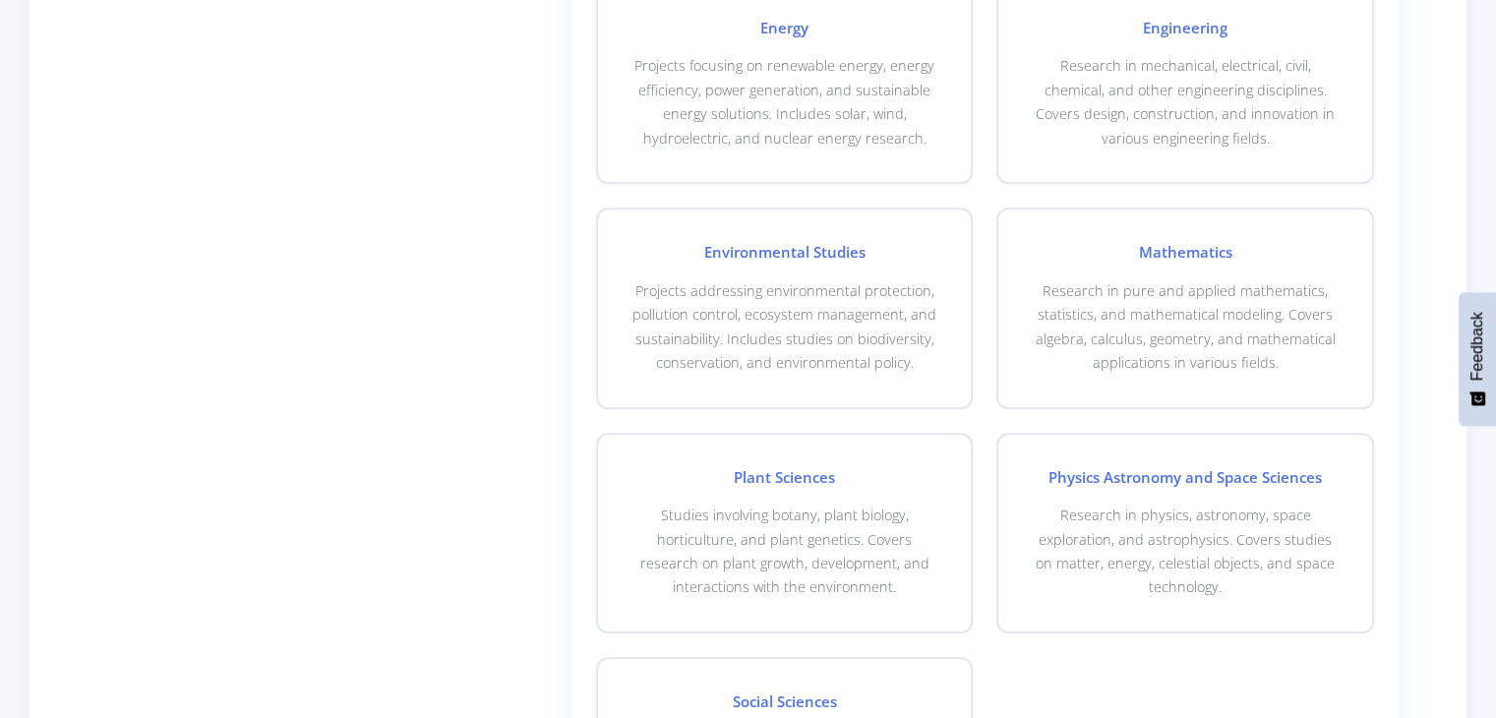
scroll to position [1357, 0]
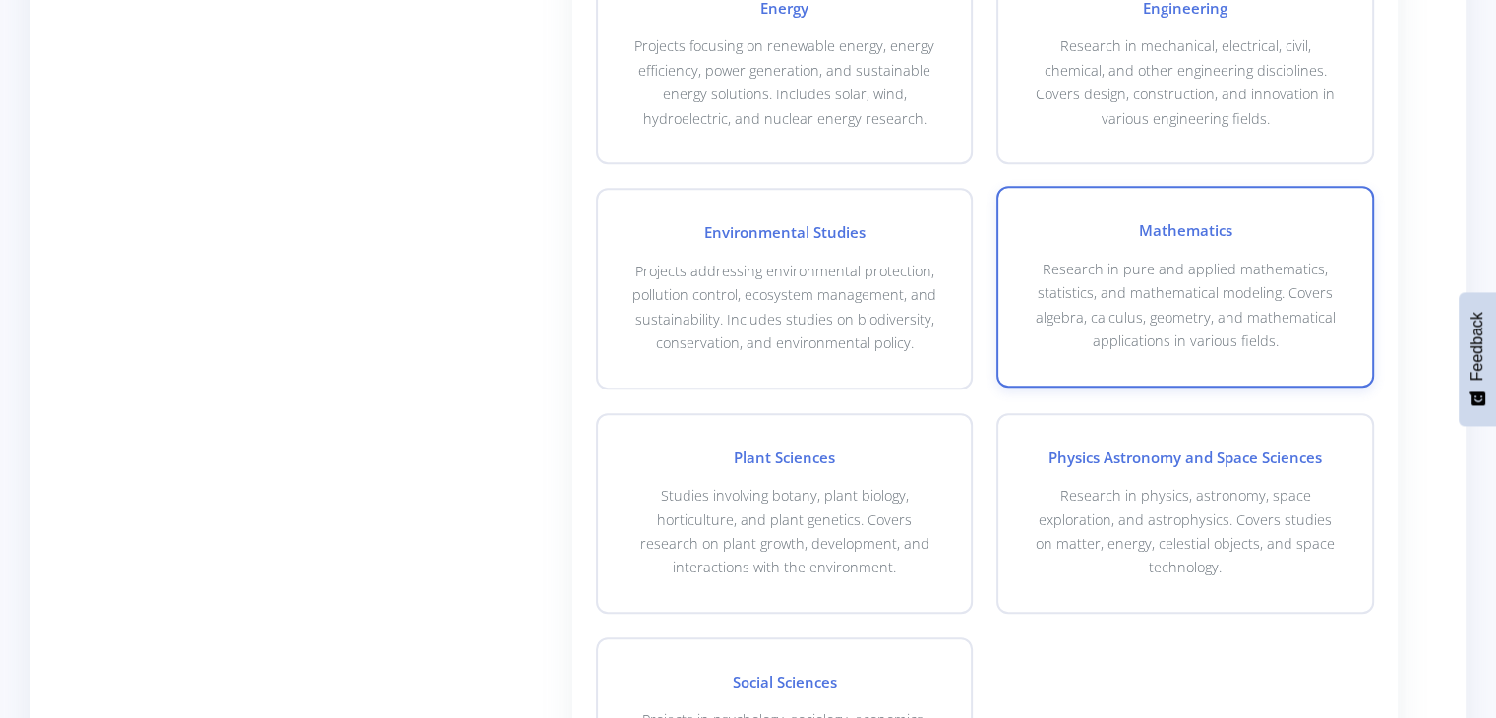
click at [1195, 272] on p "Research in pure and applied mathematics, statistics, and mathematical modeling…" at bounding box center [1185, 306] width 311 height 96
checkbox input "true"
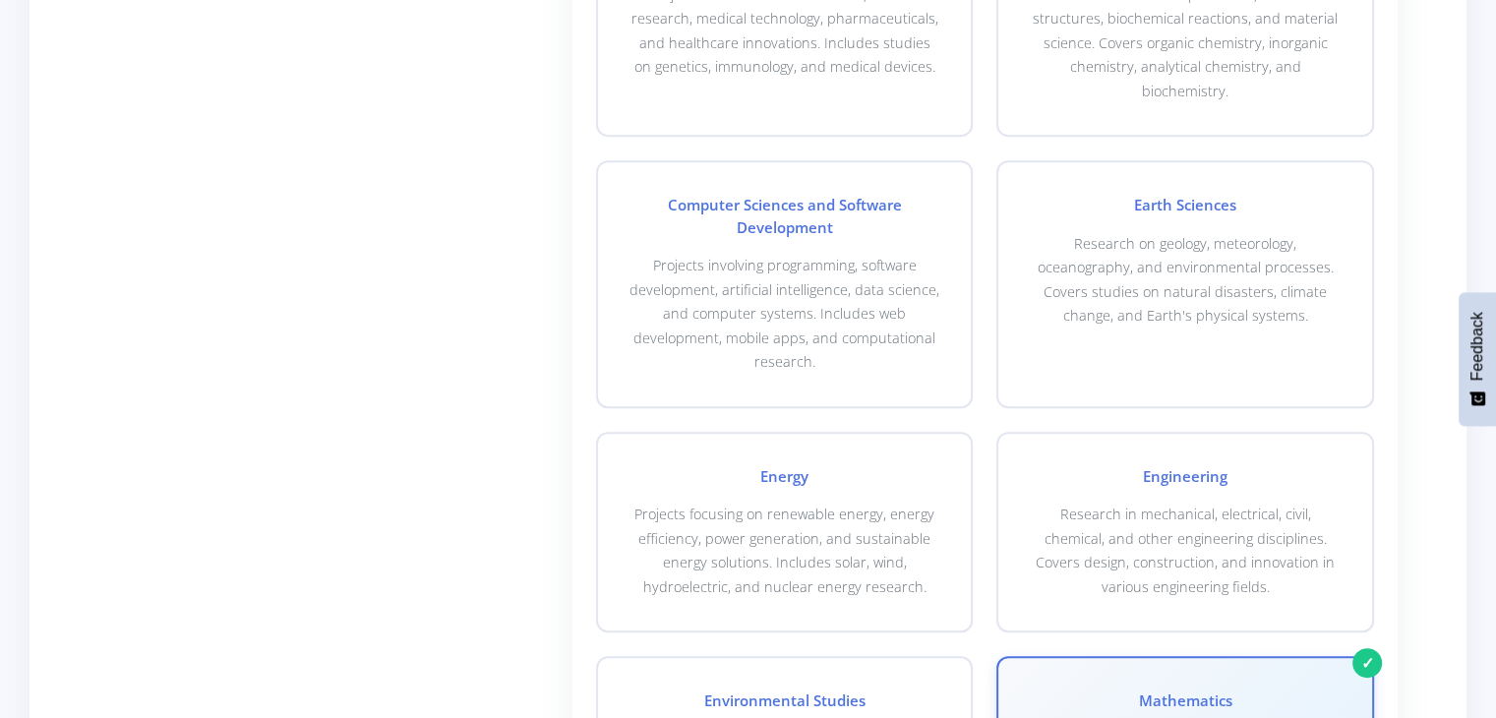
scroll to position [887, 0]
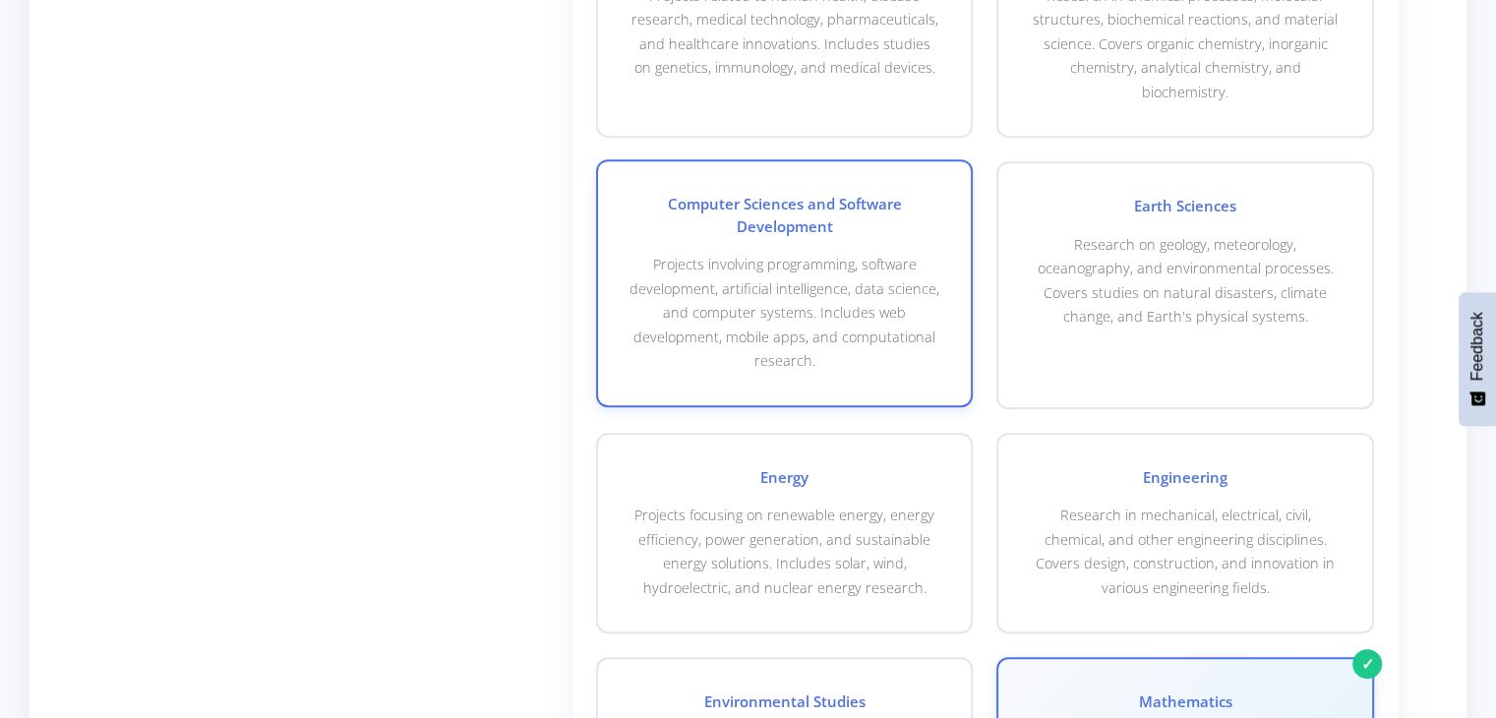
click at [859, 300] on p "Projects involving programming, software development, artificial intelligence, …" at bounding box center [785, 313] width 311 height 120
checkbox input "true"
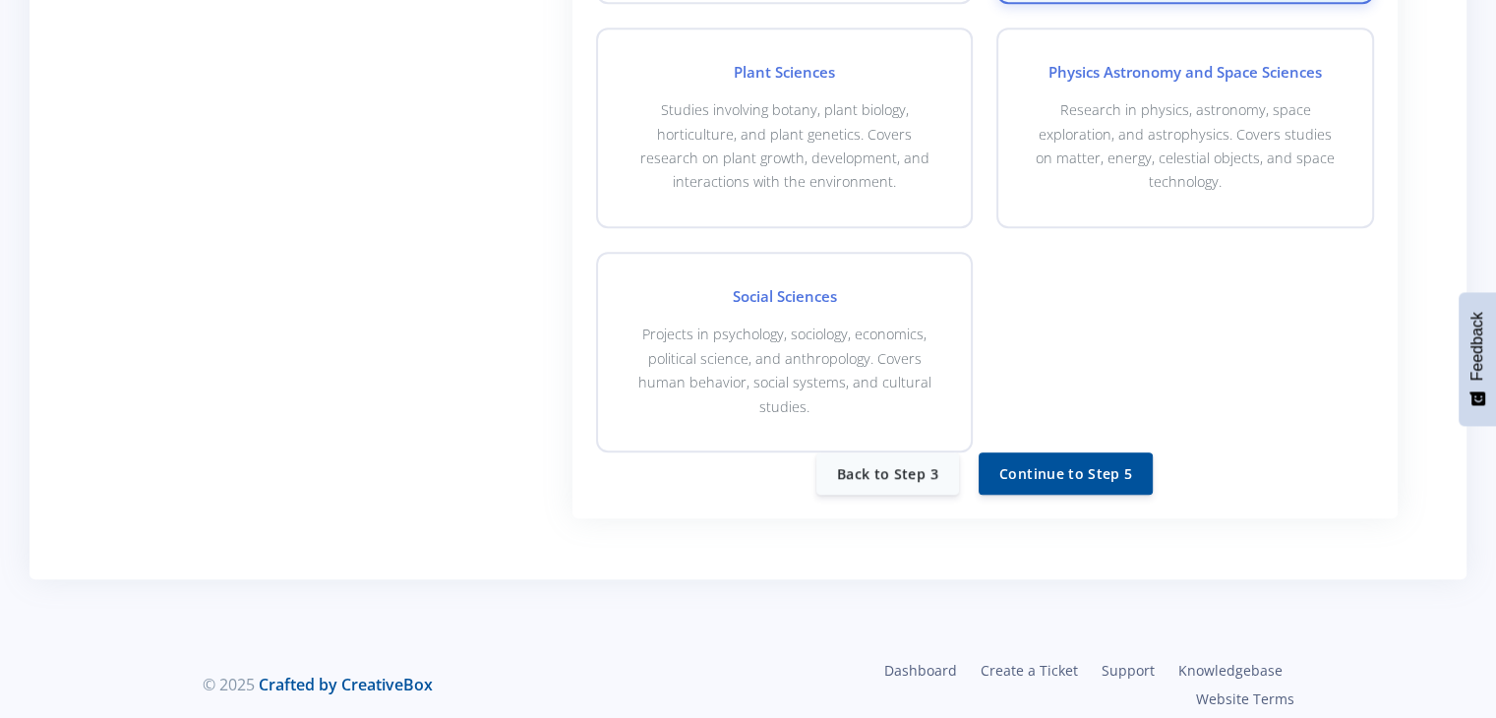
scroll to position [1749, 0]
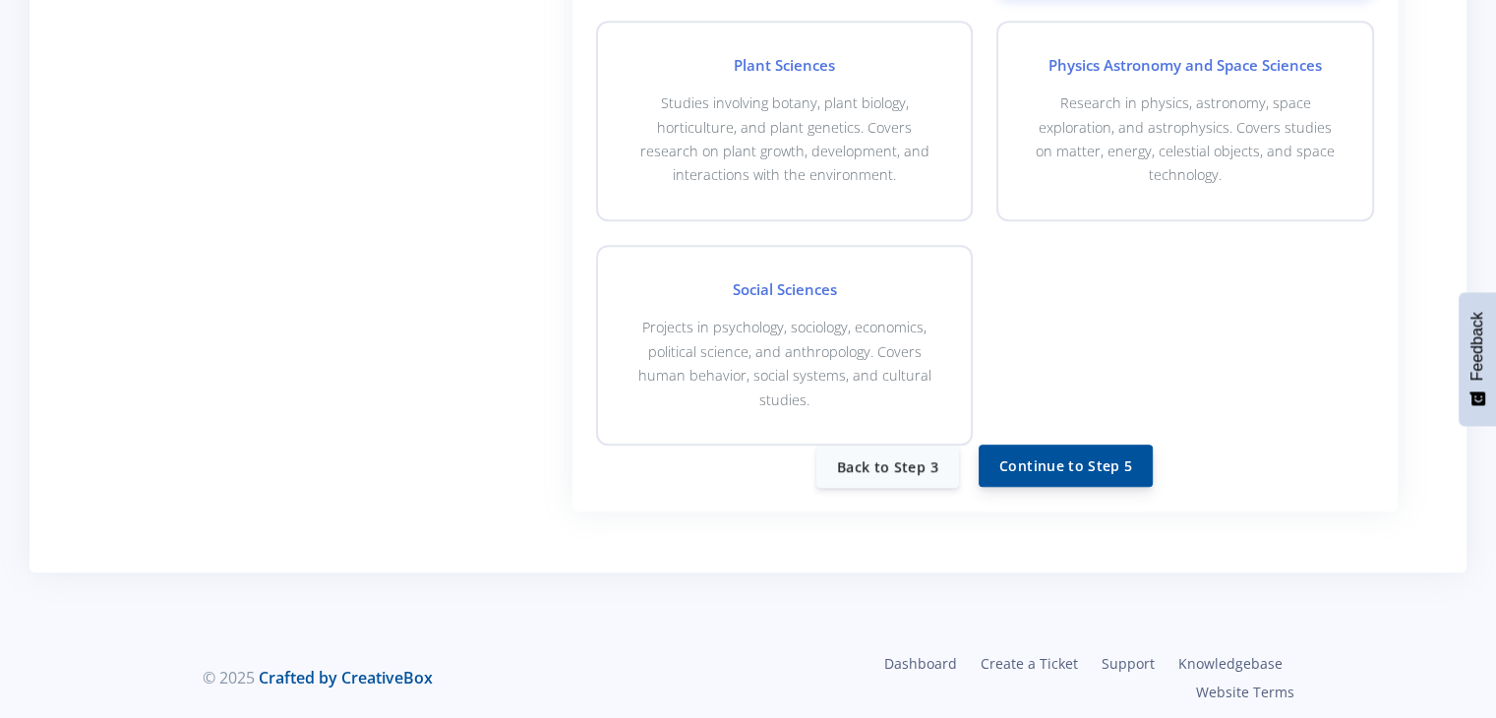
click at [1051, 450] on button "Continue to Step 5" at bounding box center [1066, 466] width 174 height 42
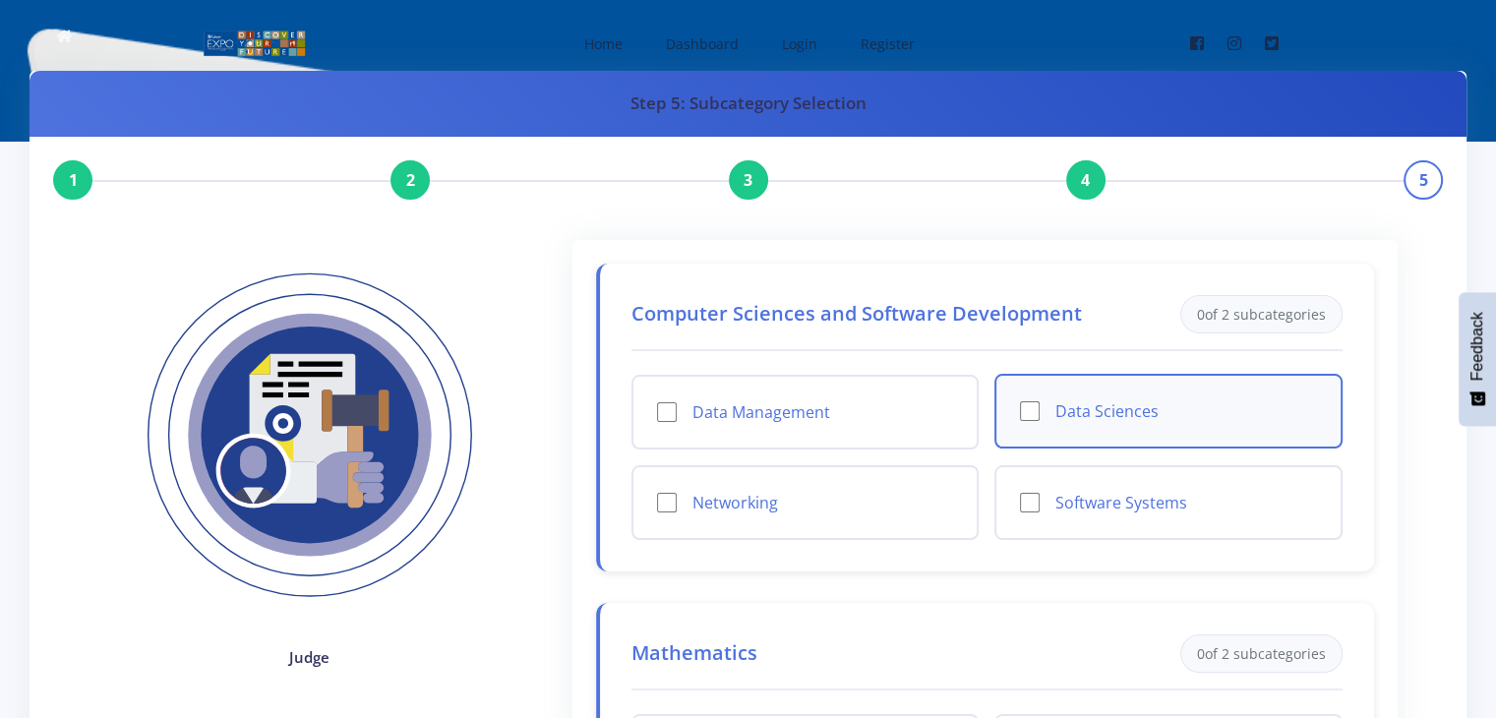
click at [1033, 430] on div "Data Sciences" at bounding box center [1169, 411] width 348 height 75
click at [1021, 406] on input "Data Sciences" at bounding box center [1030, 411] width 20 height 20
checkbox input "true"
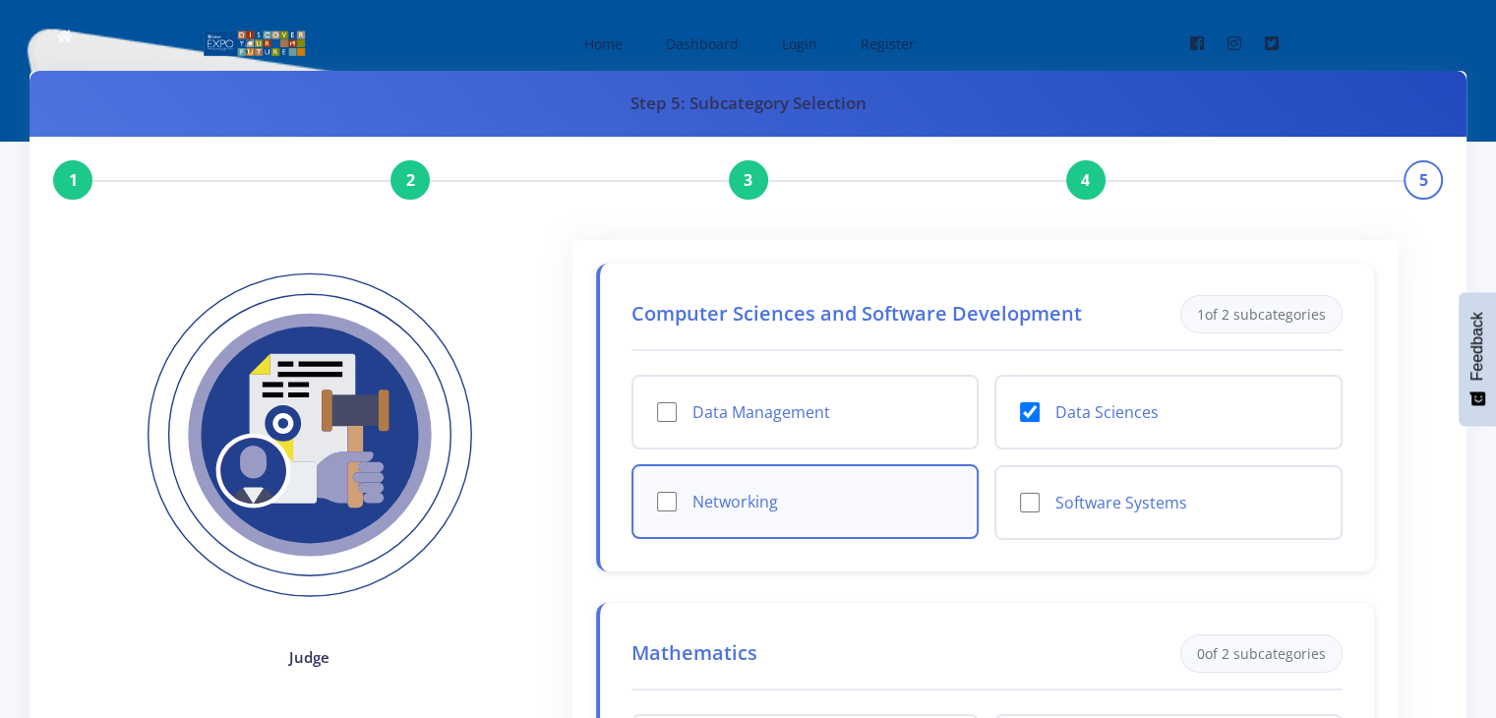
click at [775, 493] on label "Networking" at bounding box center [824, 502] width 262 height 24
click at [677, 493] on input "Networking" at bounding box center [667, 502] width 20 height 20
checkbox input "true"
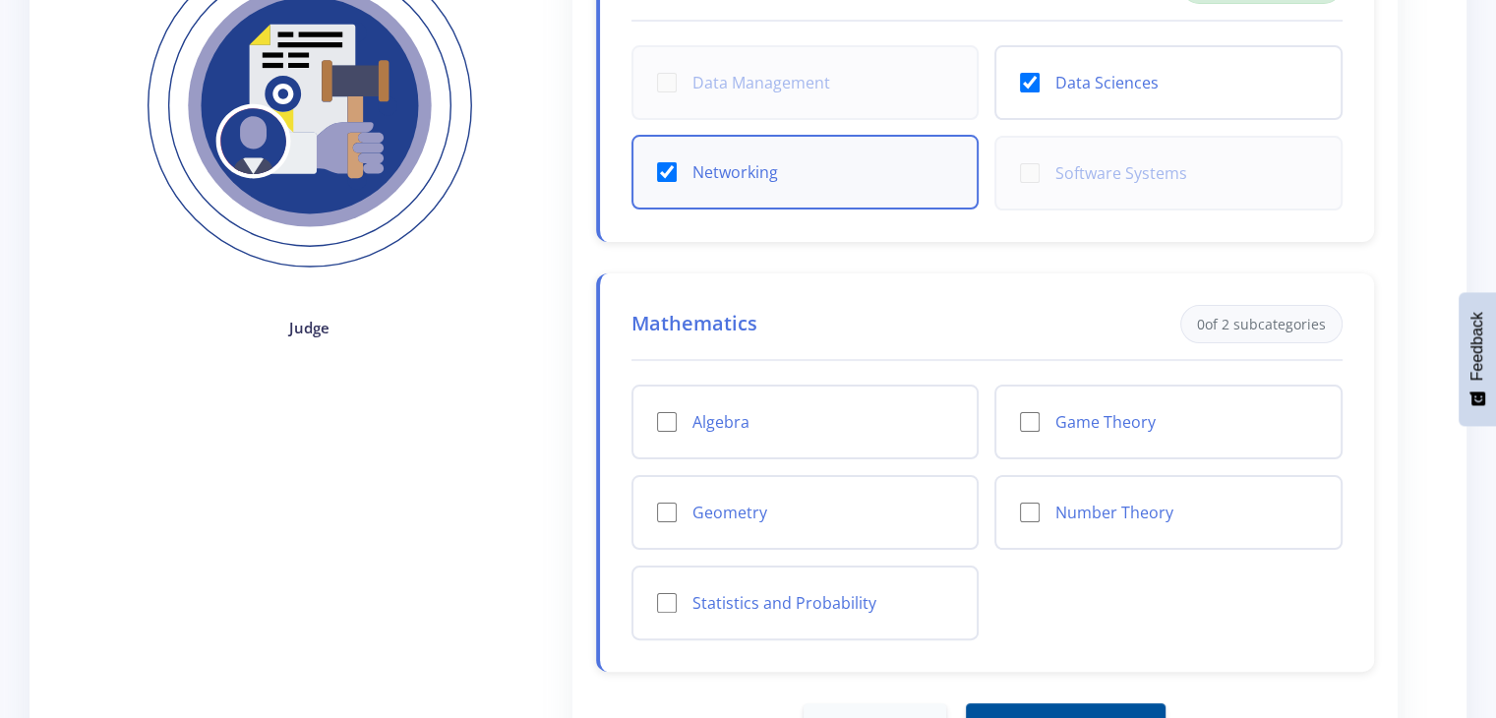
scroll to position [331, 0]
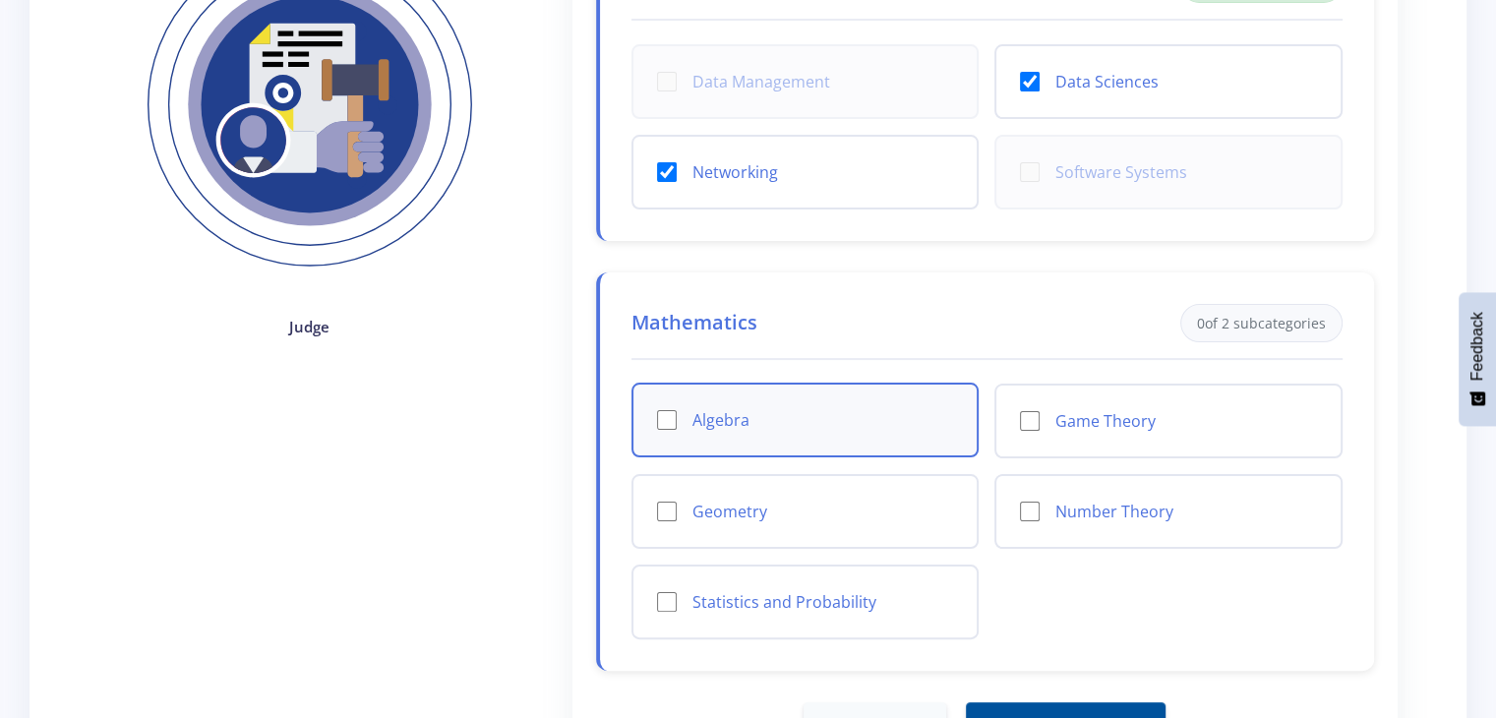
click at [913, 431] on div "Algebra" at bounding box center [806, 420] width 348 height 75
click at [654, 423] on div "Algebra" at bounding box center [806, 420] width 348 height 75
click at [670, 415] on input "Algebra" at bounding box center [667, 420] width 20 height 20
checkbox input "true"
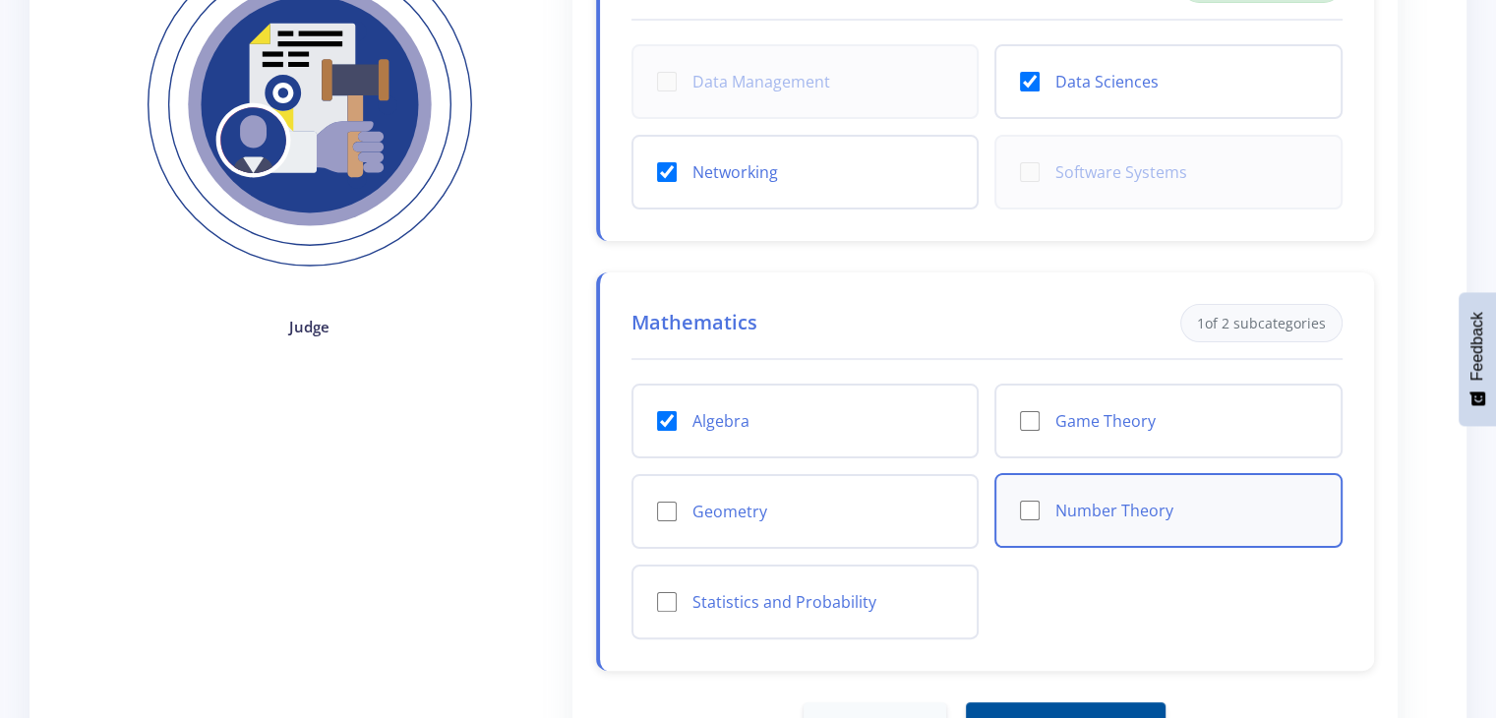
click at [1025, 511] on input "Number Theory" at bounding box center [1030, 511] width 20 height 20
checkbox input "true"
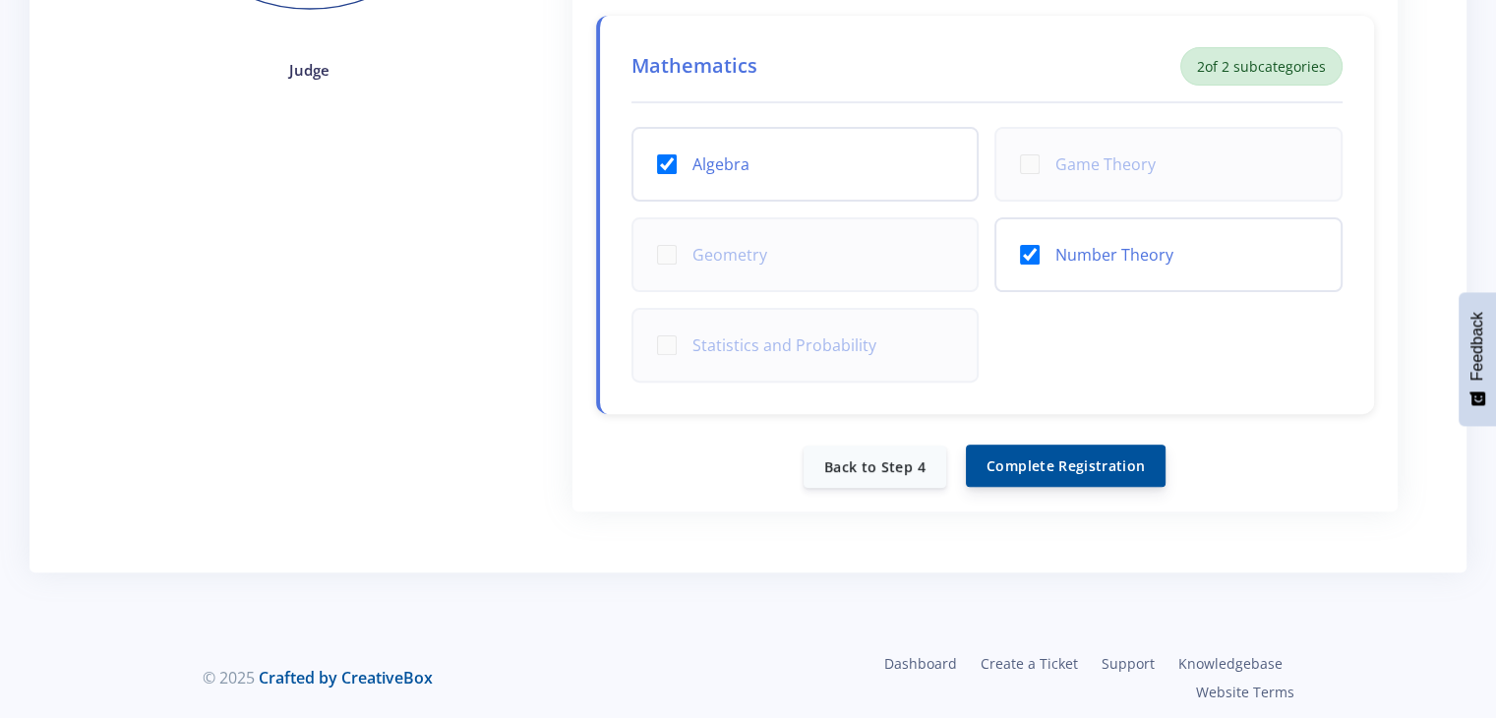
click at [1024, 469] on button "Complete Registration" at bounding box center [1066, 466] width 200 height 42
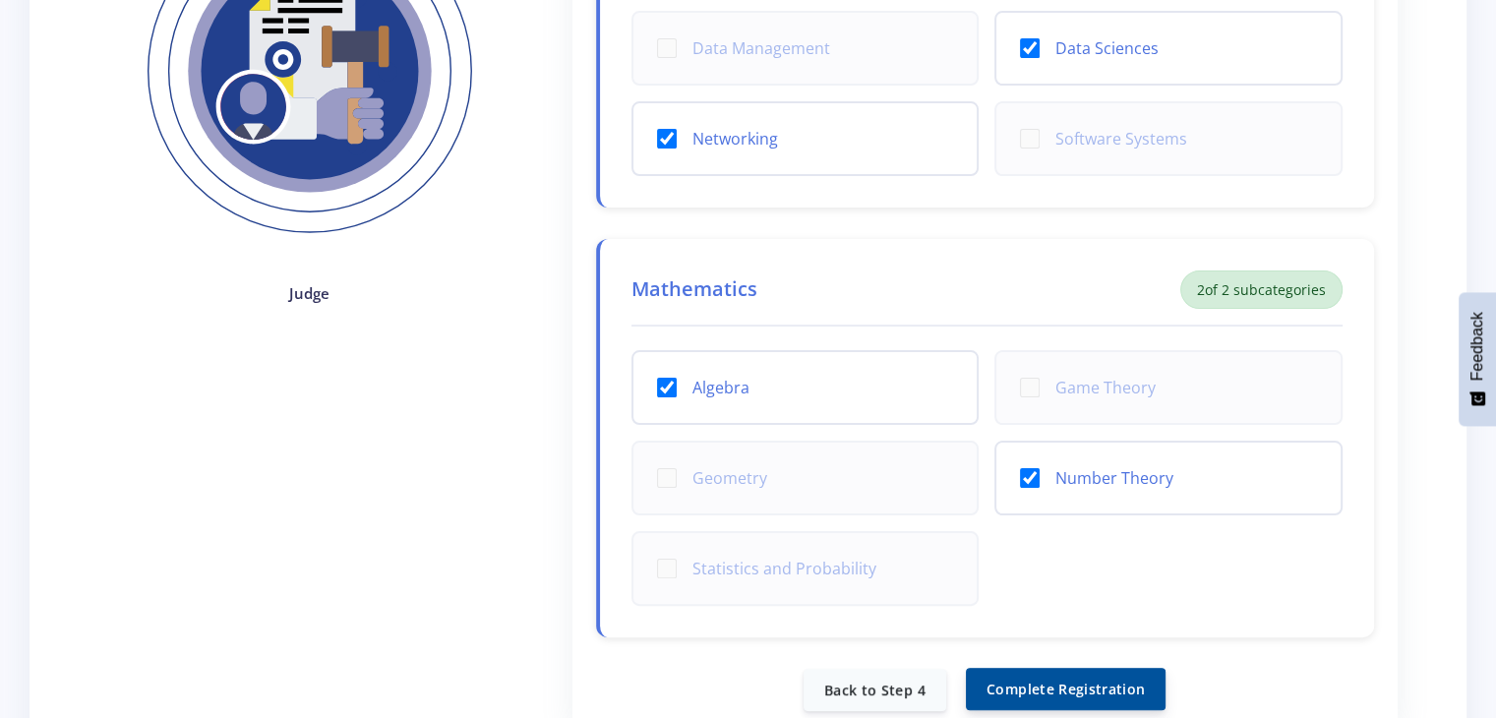
scroll to position [351, 0]
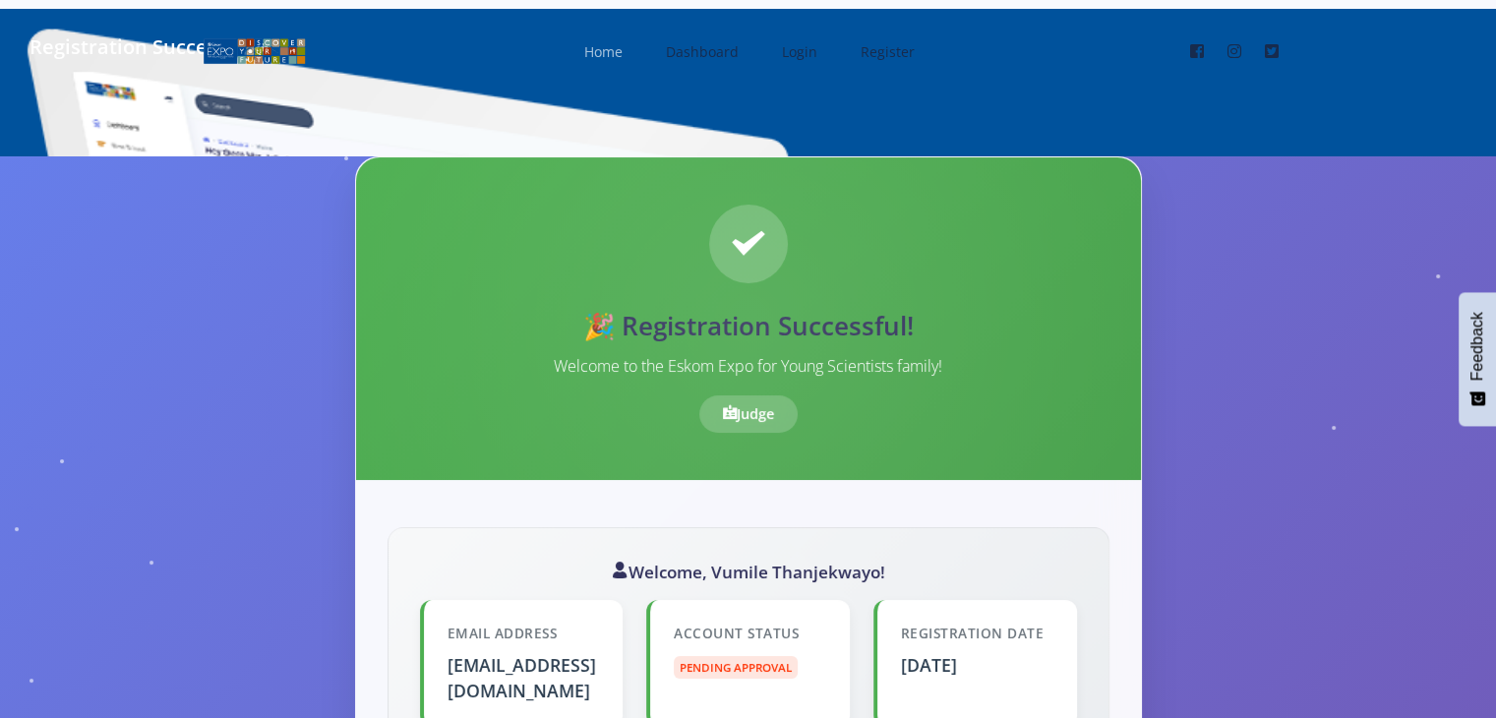
click at [619, 46] on span "Home" at bounding box center [603, 51] width 38 height 19
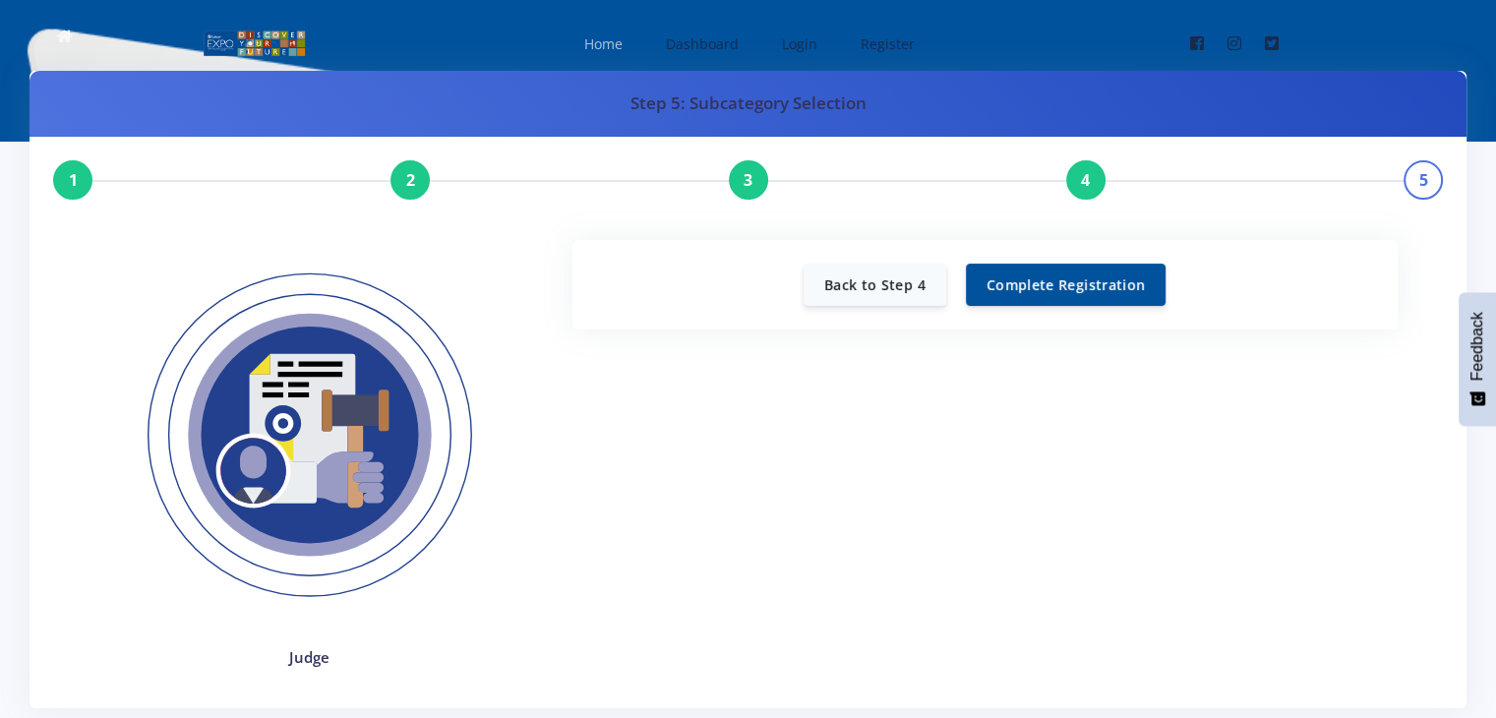
click at [607, 43] on span "Home" at bounding box center [603, 43] width 38 height 19
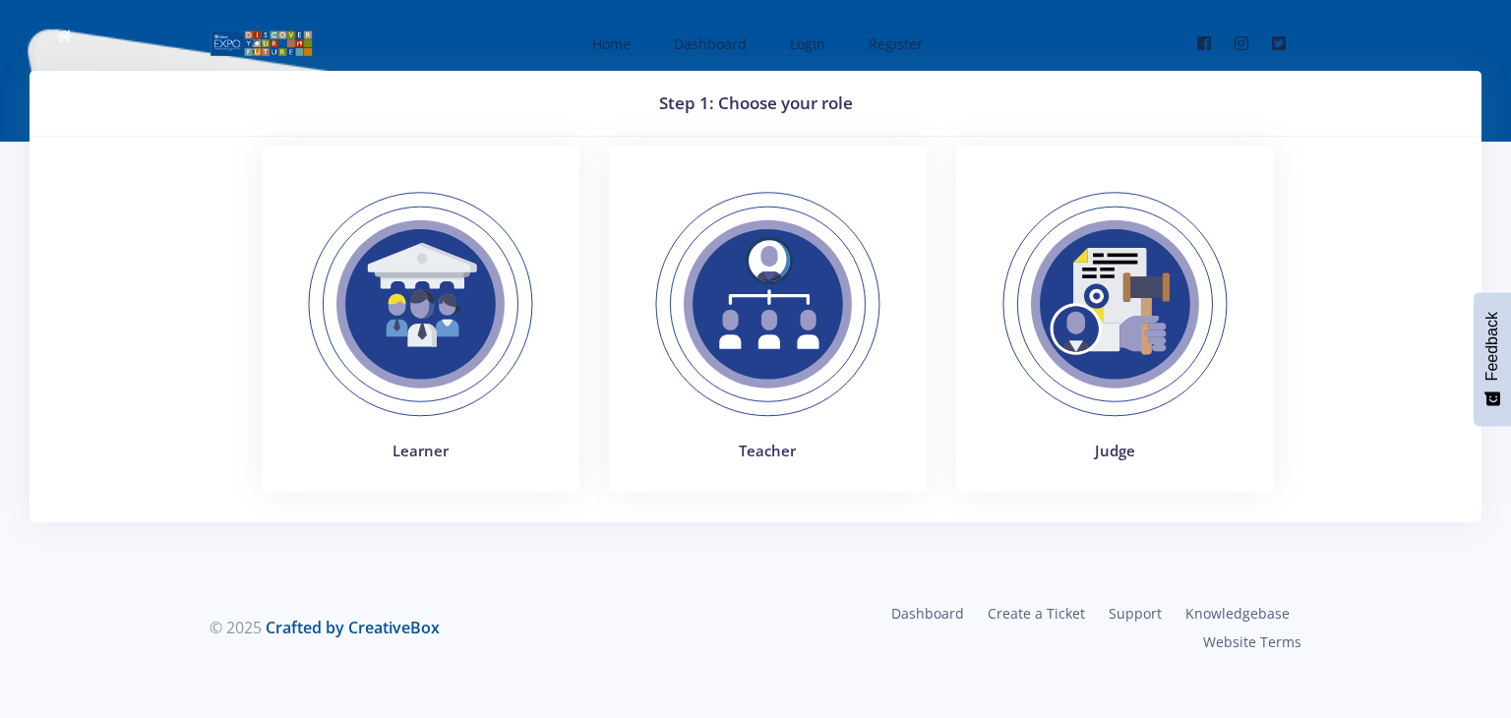
click at [827, 355] on img at bounding box center [768, 304] width 271 height 271
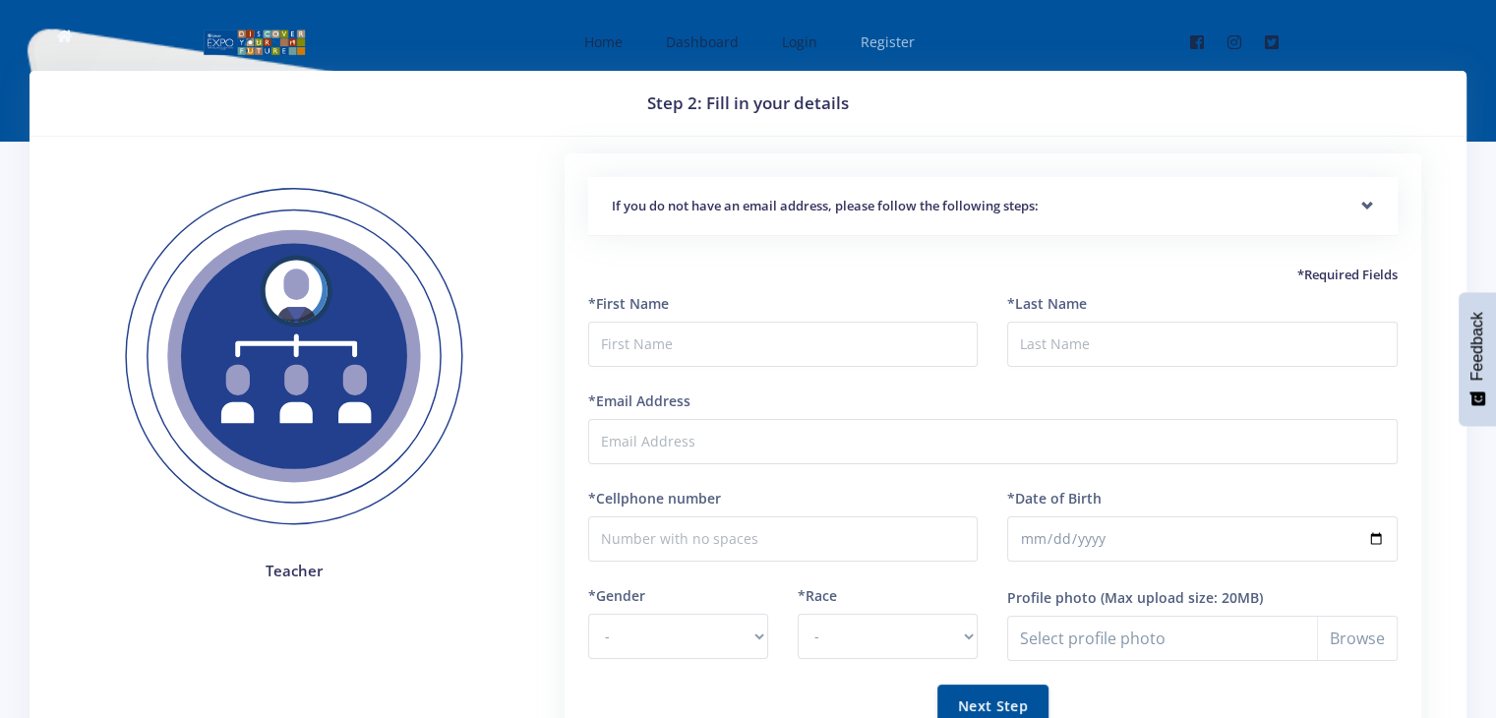
click at [882, 45] on span "Register" at bounding box center [888, 41] width 54 height 19
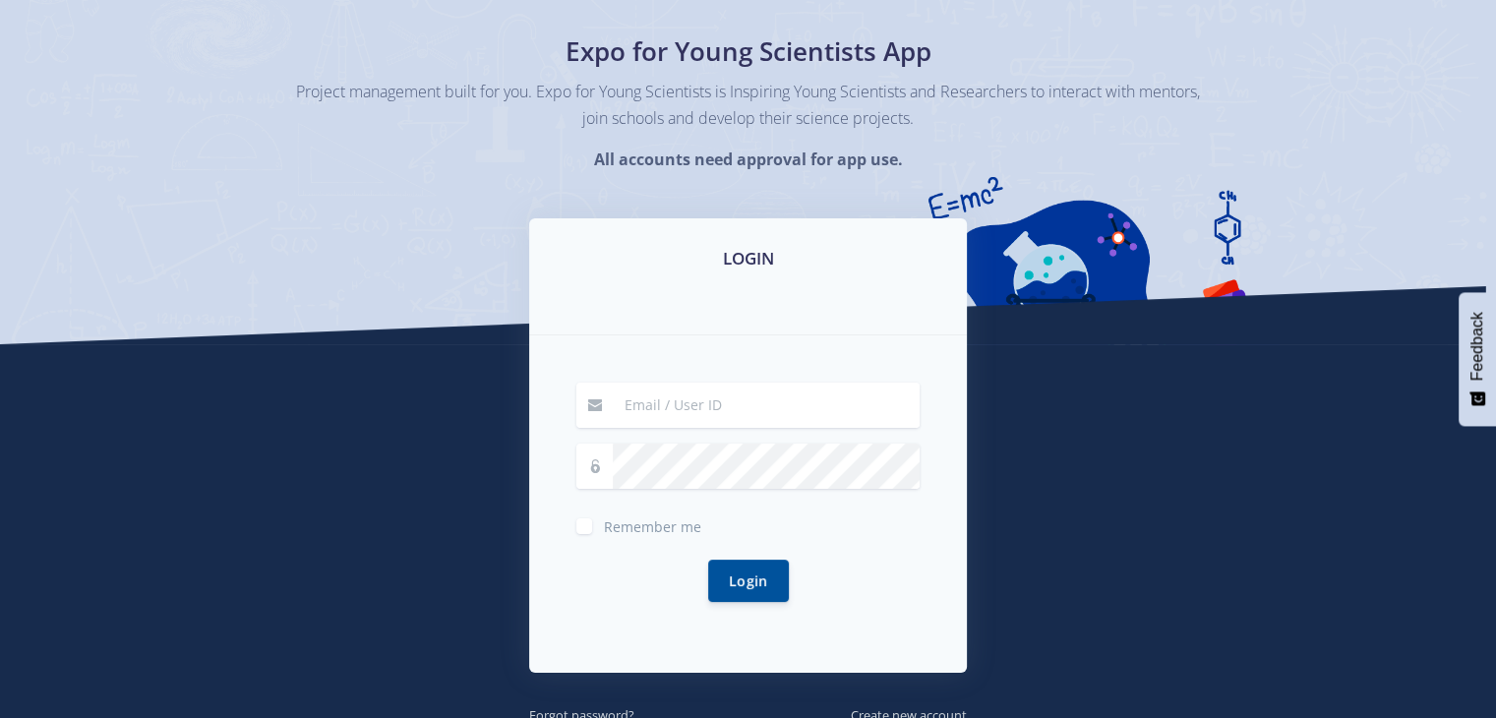
scroll to position [126, 0]
click at [661, 410] on input at bounding box center [766, 404] width 307 height 45
type input "[EMAIL_ADDRESS][DOMAIN_NAME]"
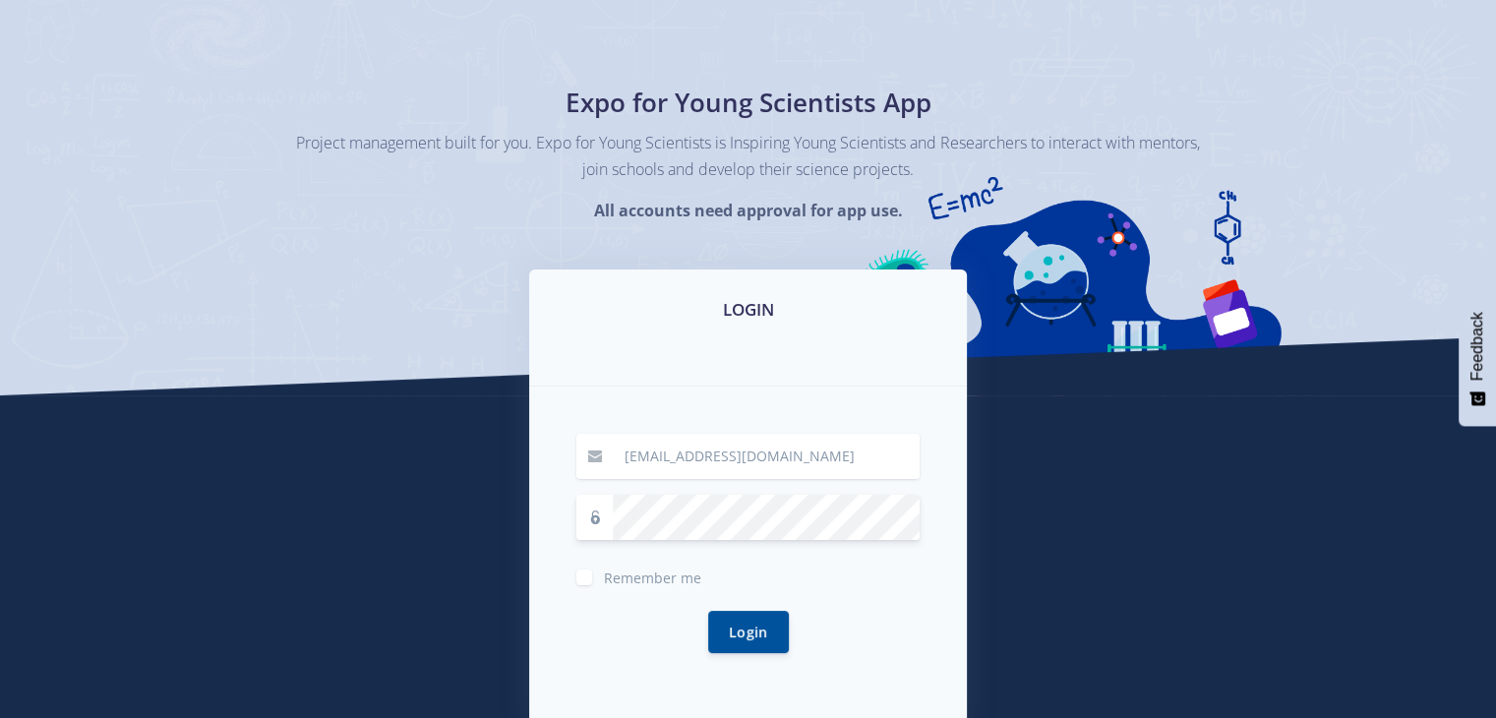
scroll to position [75, 0]
click at [730, 644] on button "Login" at bounding box center [748, 630] width 81 height 42
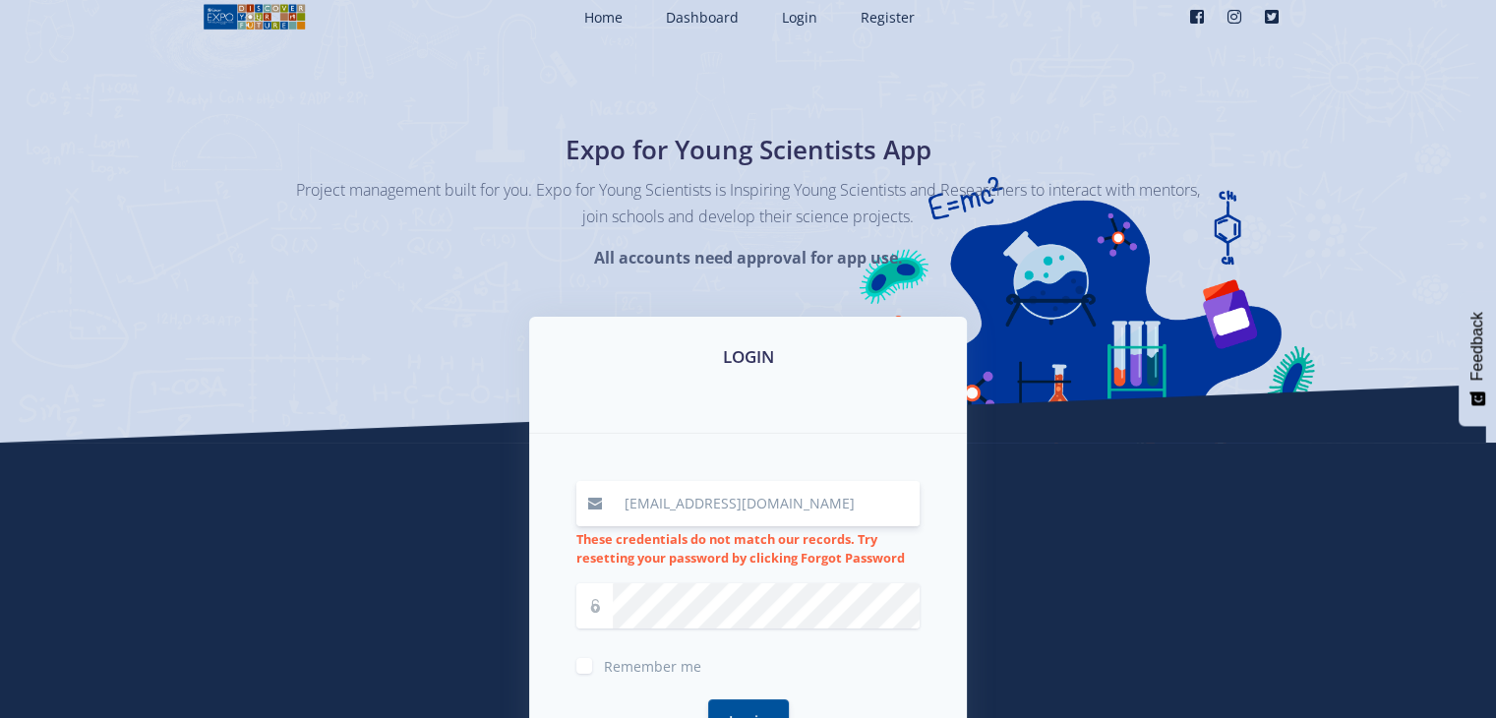
scroll to position [344, 0]
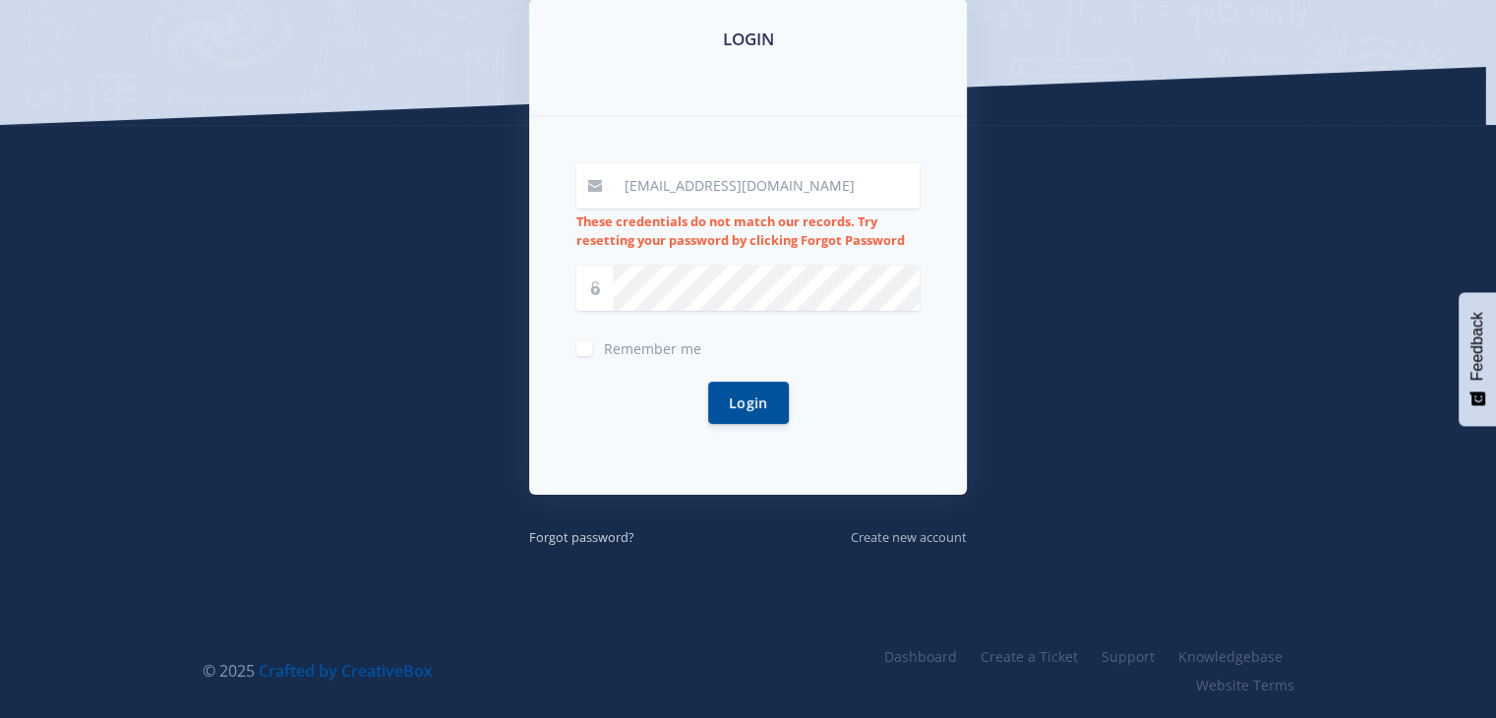
click at [866, 532] on small "Create new account" at bounding box center [909, 537] width 116 height 18
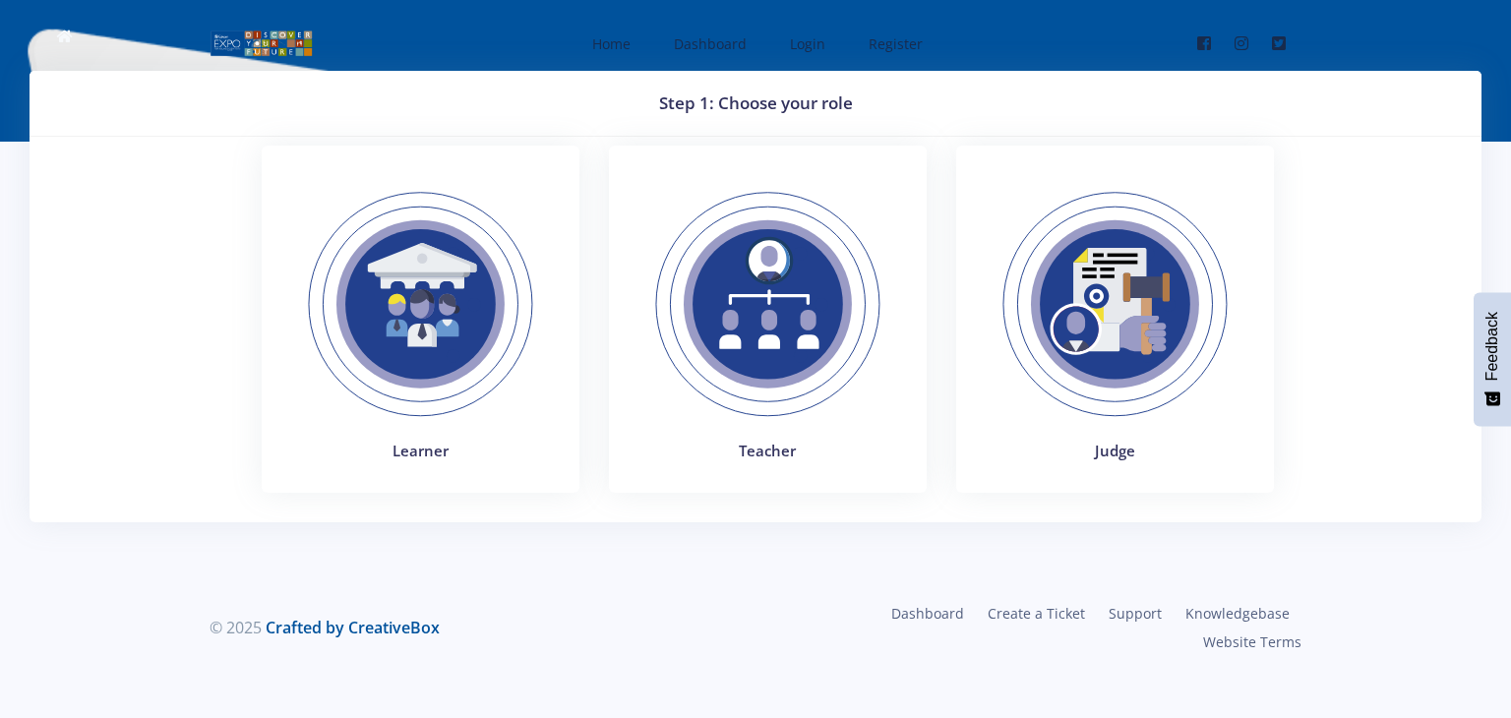
click at [775, 413] on img at bounding box center [768, 304] width 271 height 271
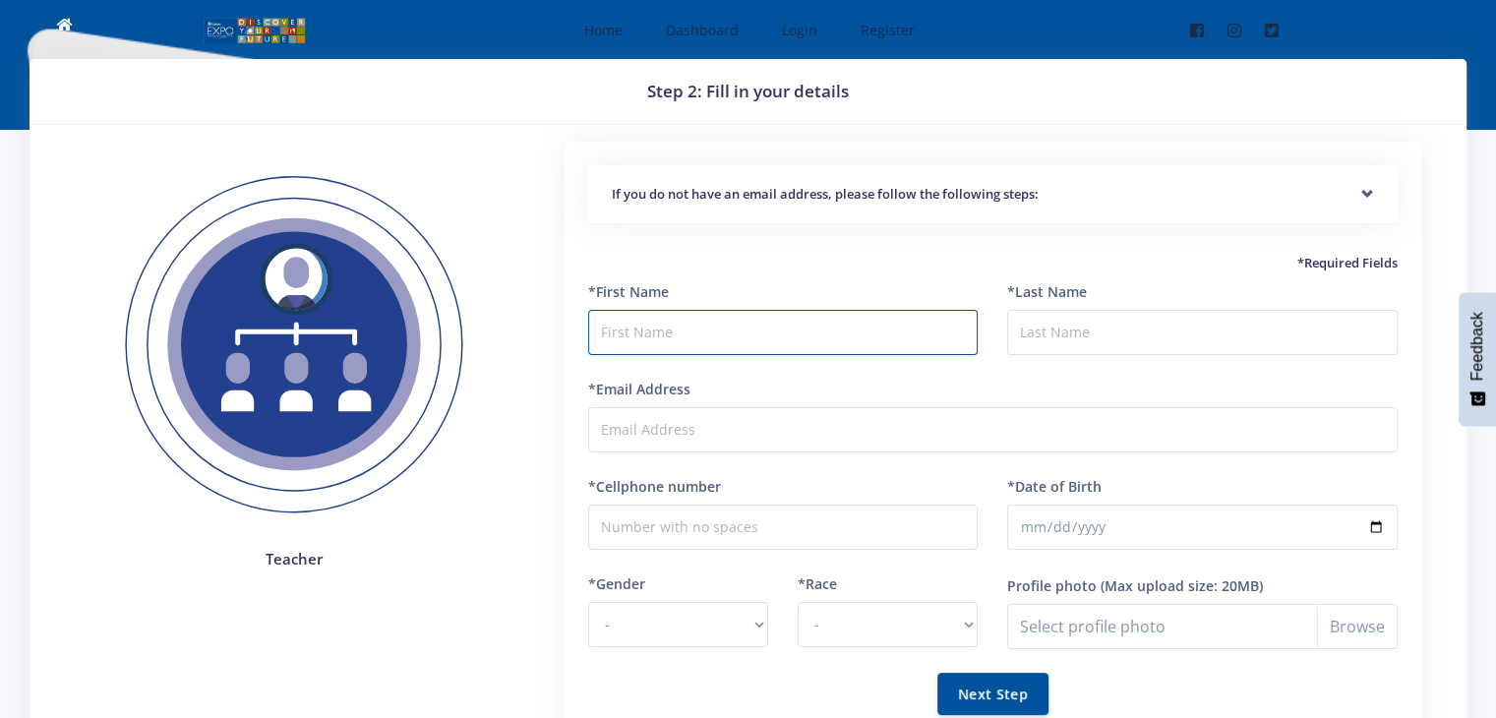
scroll to position [12, 0]
click at [793, 195] on h5 "If you do not have an email address, please follow the following steps:" at bounding box center [993, 195] width 762 height 20
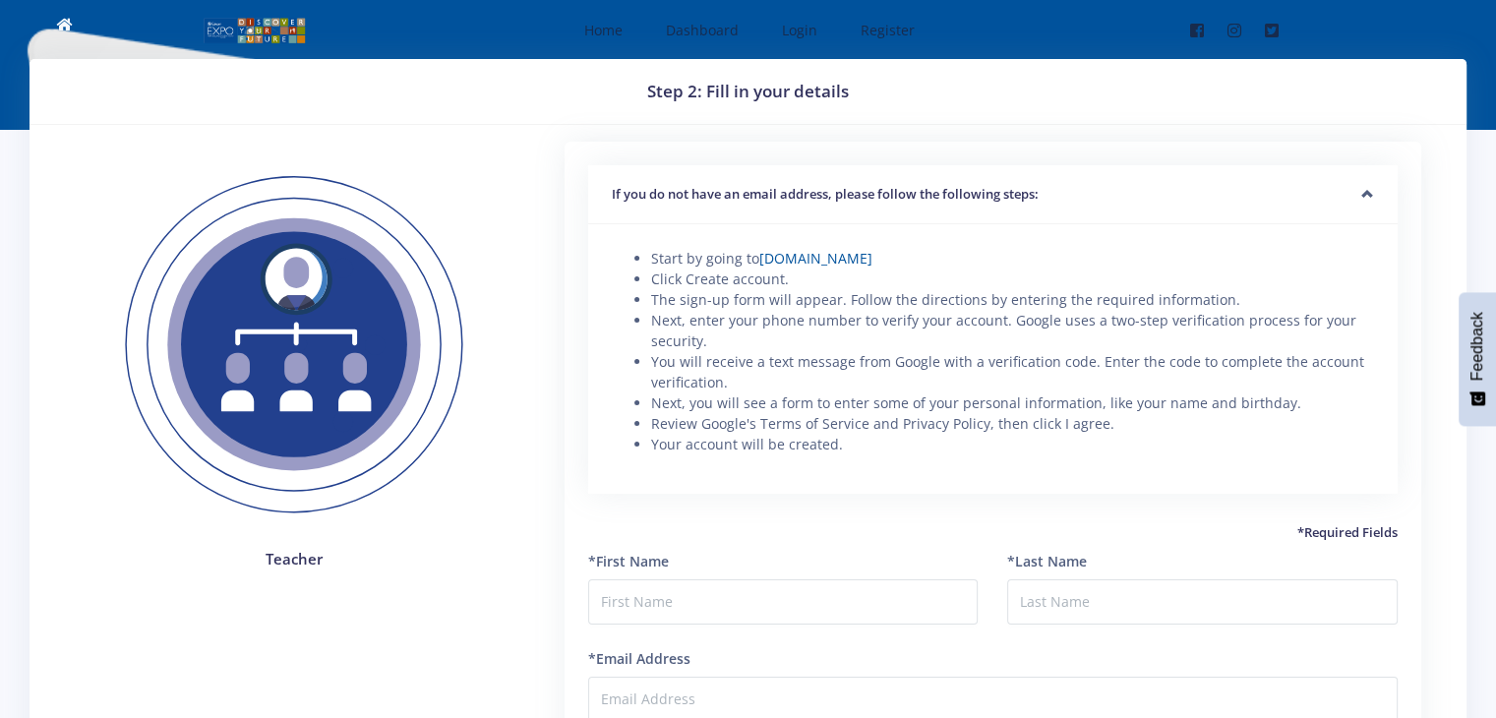
click at [793, 195] on h5 "If you do not have an email address, please follow the following steps:" at bounding box center [993, 195] width 762 height 20
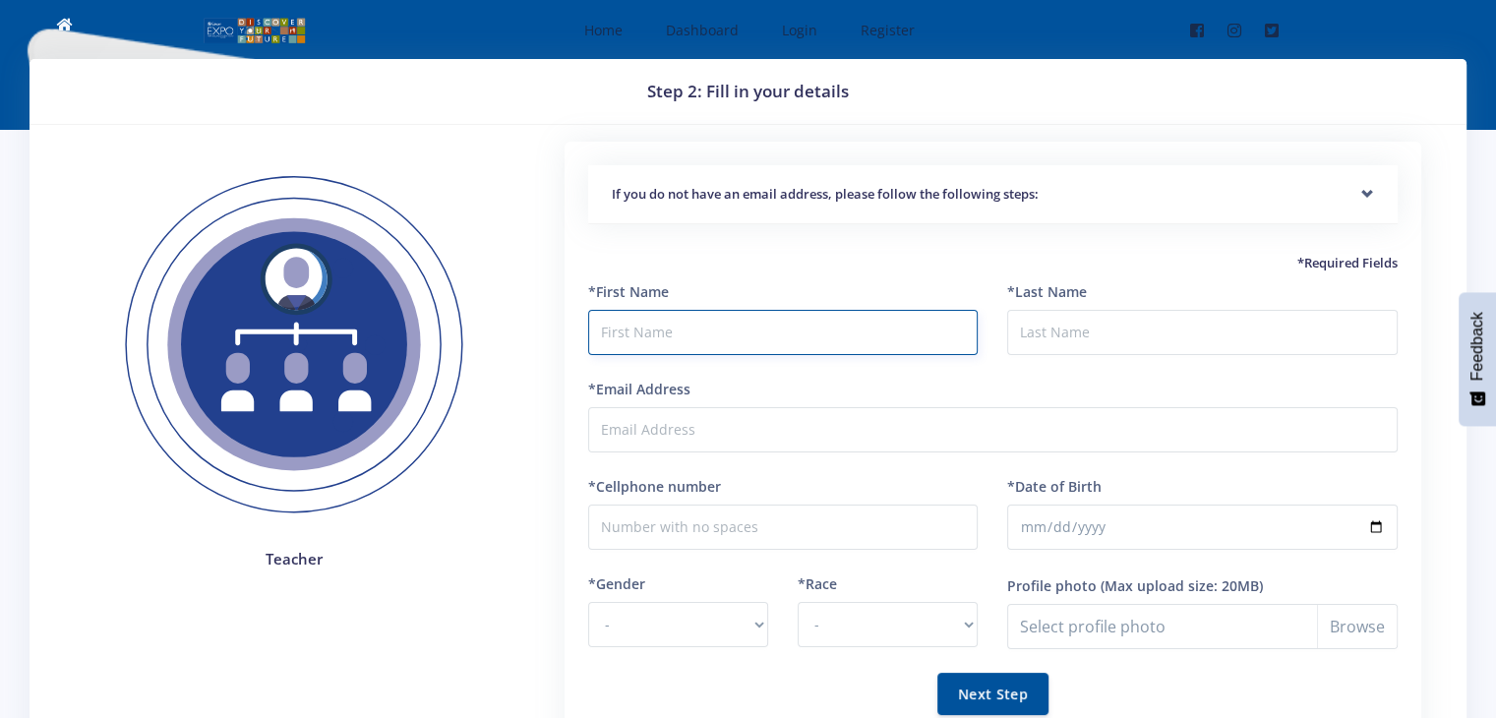
click at [738, 339] on input "text" at bounding box center [783, 332] width 391 height 45
type input "Vumile"
click at [1035, 336] on input "*Last Name" at bounding box center [1202, 332] width 391 height 45
type input "Thanjekwayo"
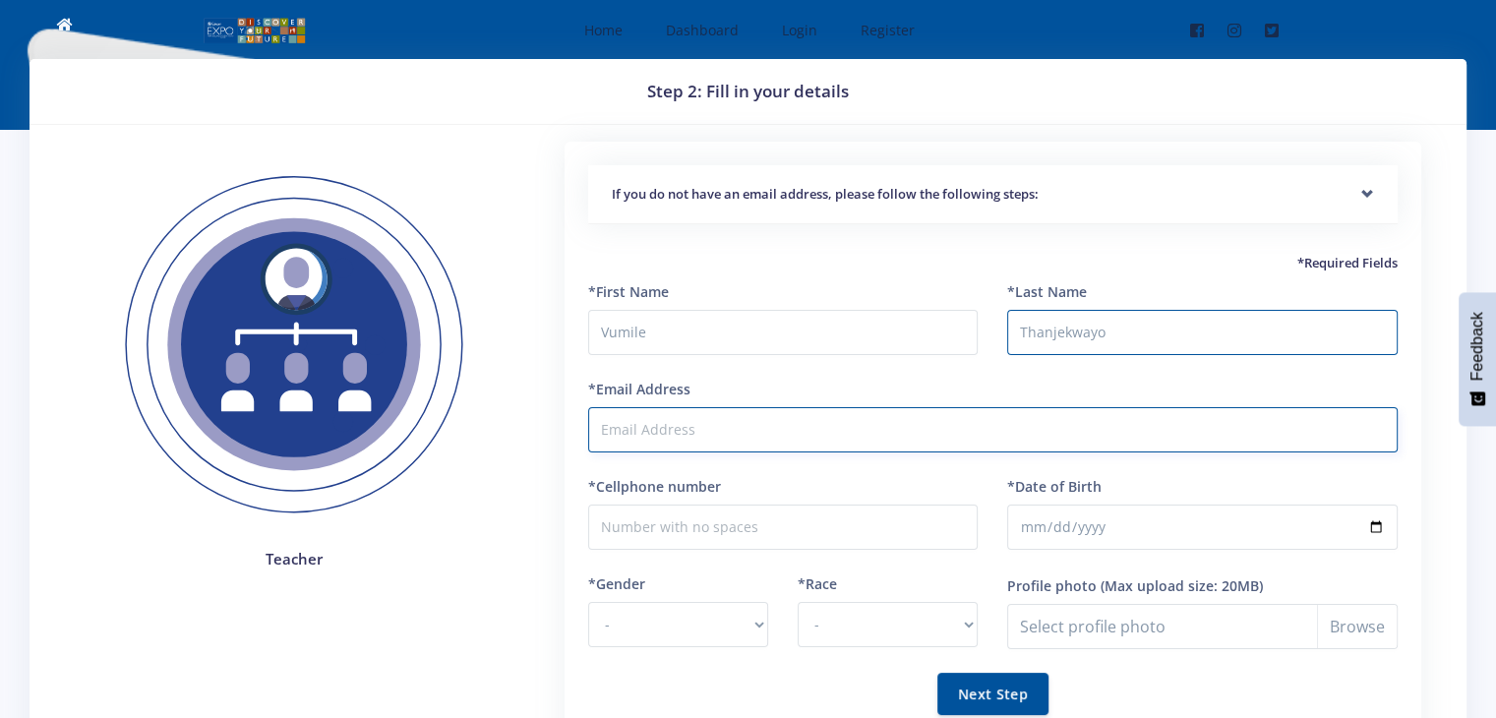
click at [1017, 441] on input "*Email Address" at bounding box center [993, 429] width 810 height 45
type input "vumilethanjekwayo@gmail.com"
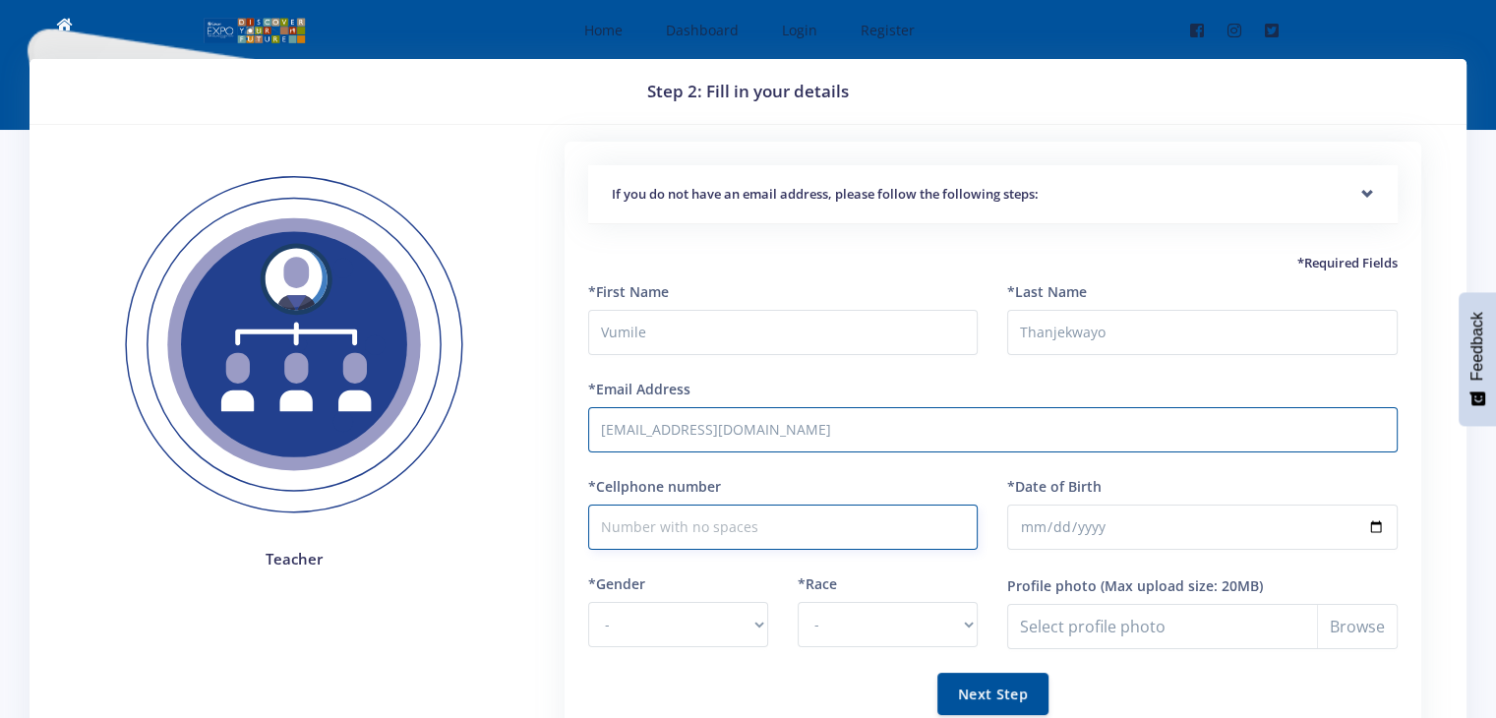
click at [842, 530] on input "*Cellphone number" at bounding box center [783, 527] width 391 height 45
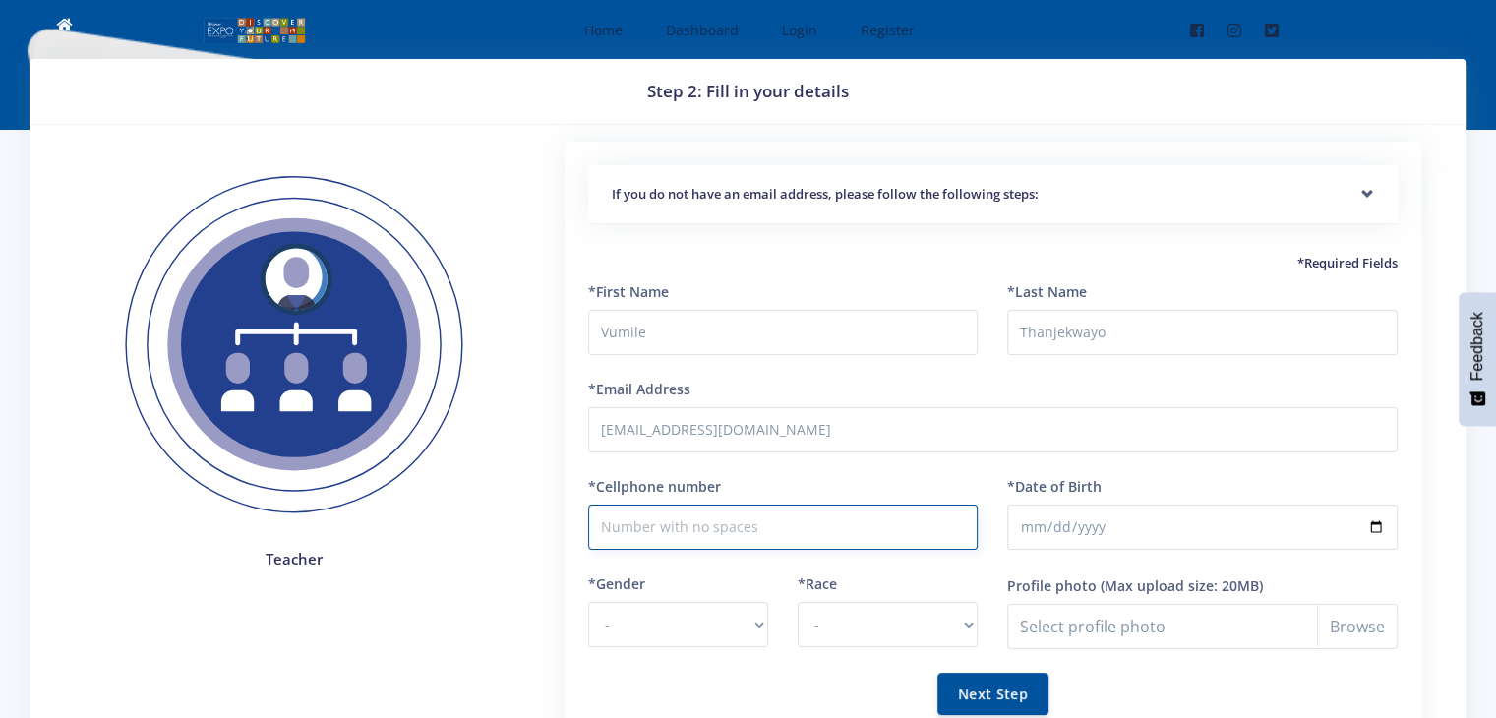
type input "0762702078"
click at [1030, 524] on input "*Date of Birth" at bounding box center [1202, 527] width 391 height 45
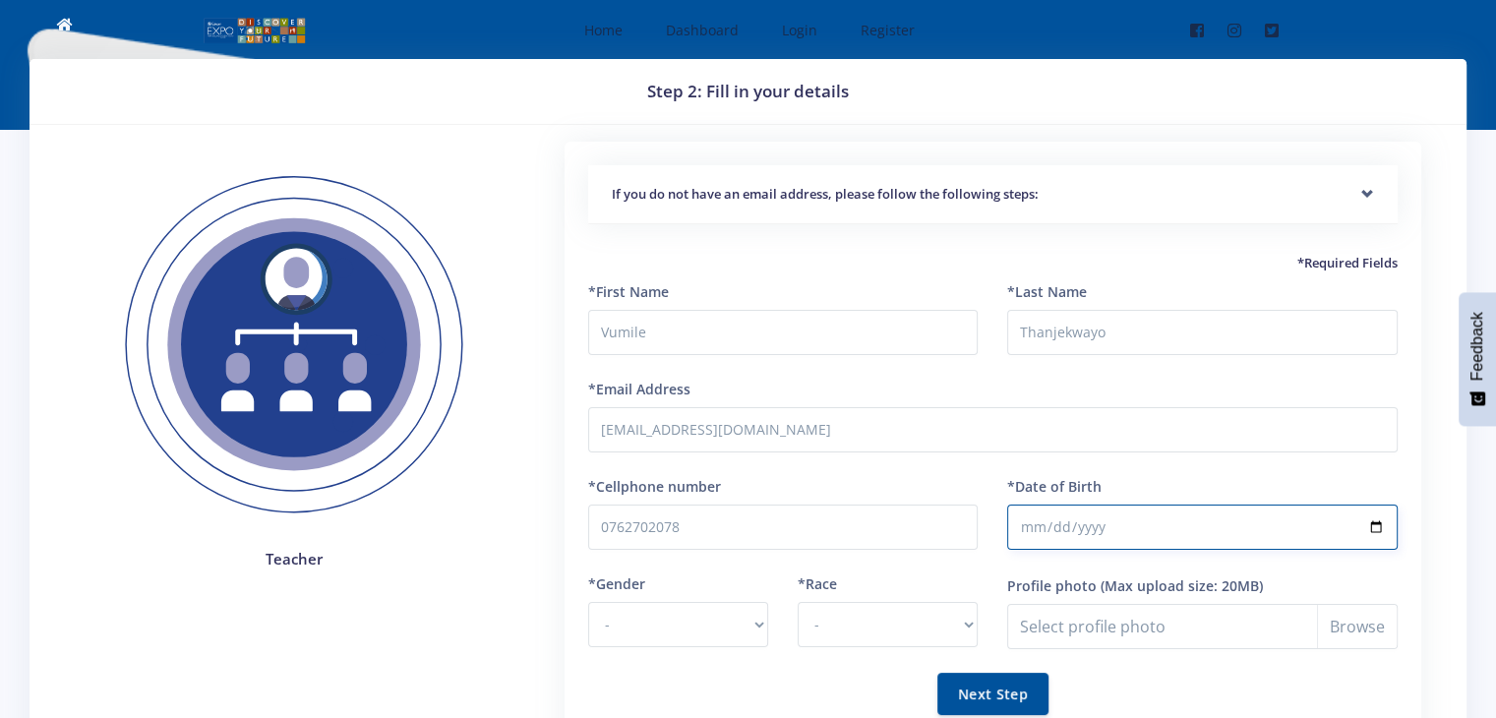
click at [1379, 517] on input "*Date of Birth" at bounding box center [1202, 527] width 391 height 45
type input "1994-09-27"
click at [734, 631] on select "- Male Female" at bounding box center [678, 624] width 180 height 45
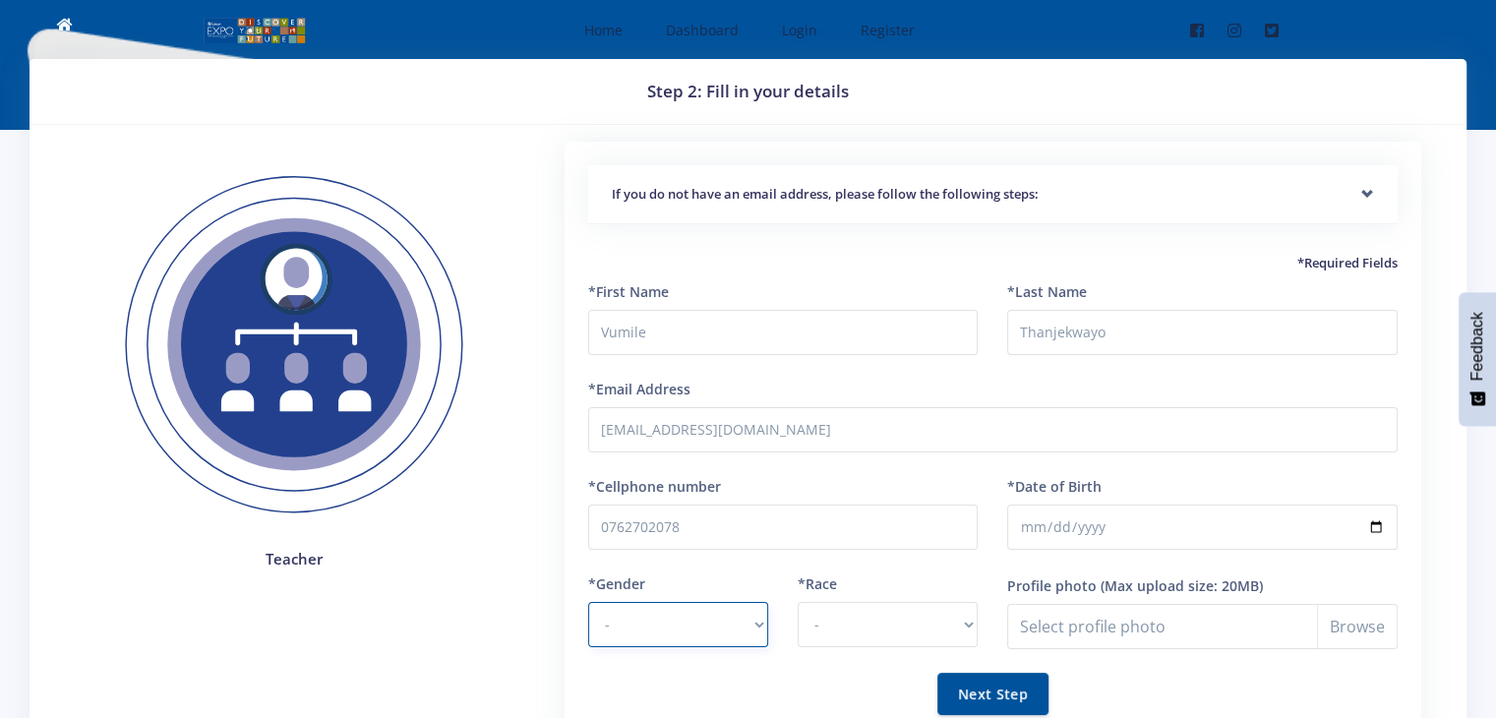
select select "F"
click at [588, 602] on select "- Male Female" at bounding box center [678, 624] width 180 height 45
click at [836, 643] on select "- African Asian Coloured Indian White Other" at bounding box center [888, 624] width 180 height 45
select select "African"
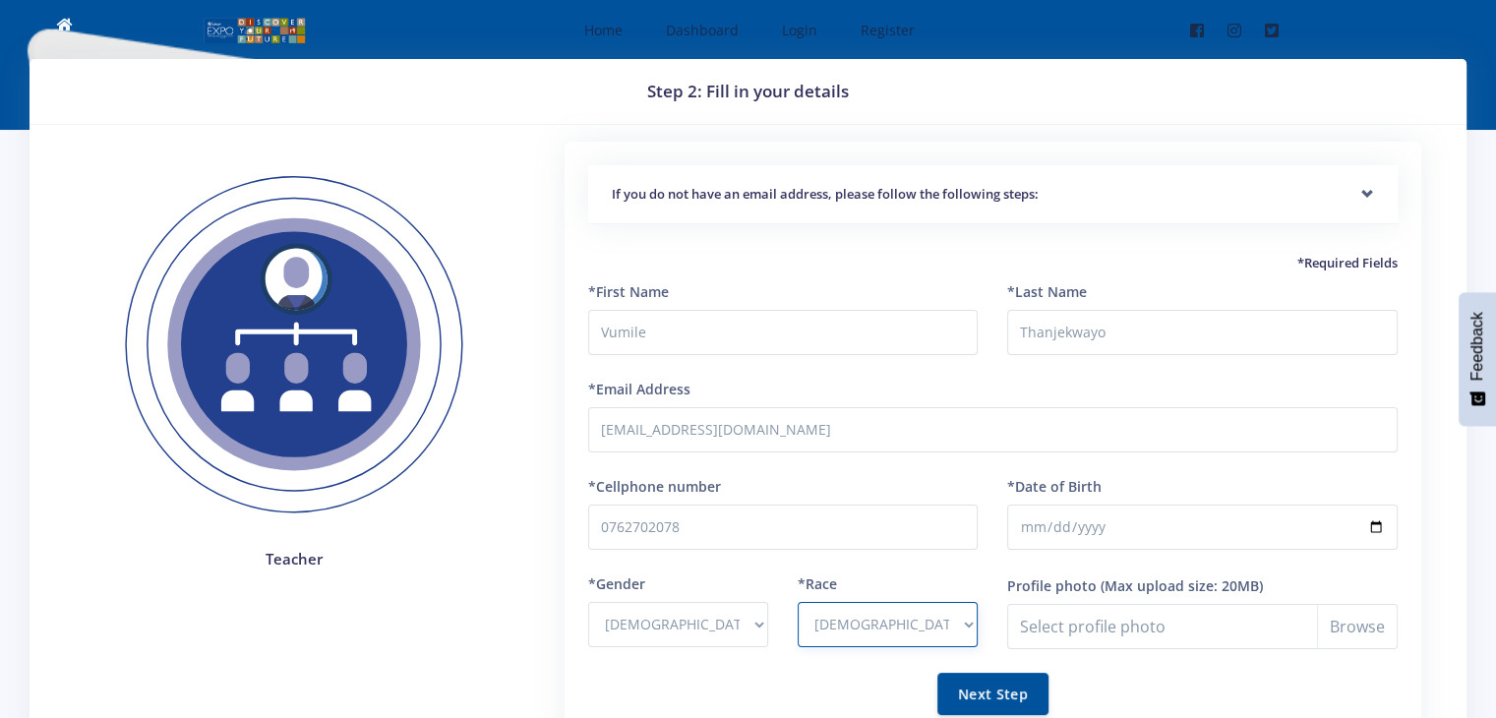
click at [798, 602] on select "- African Asian Coloured Indian White Other" at bounding box center [888, 624] width 180 height 45
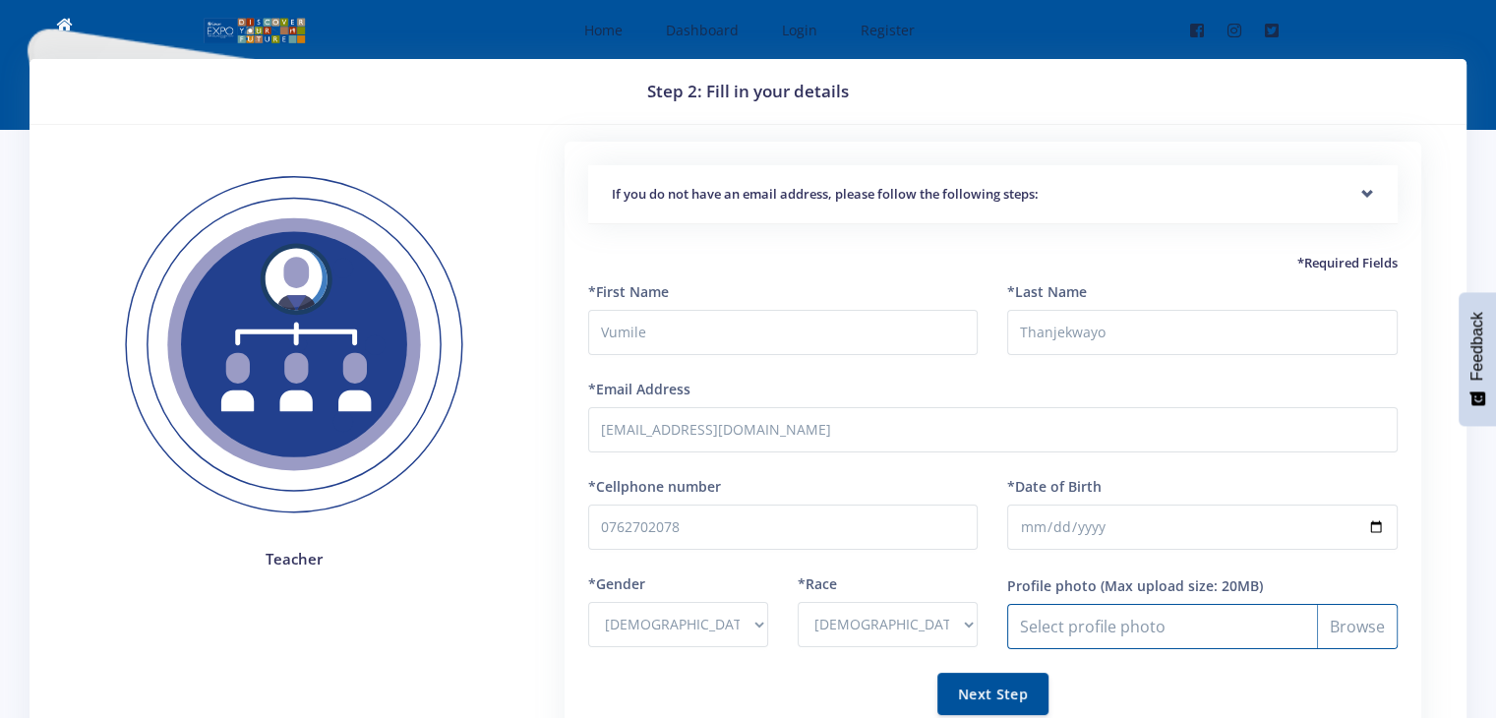
click at [1322, 639] on input "Profile photo" at bounding box center [1202, 626] width 391 height 45
type input "C:\fakepath\image.jpg"
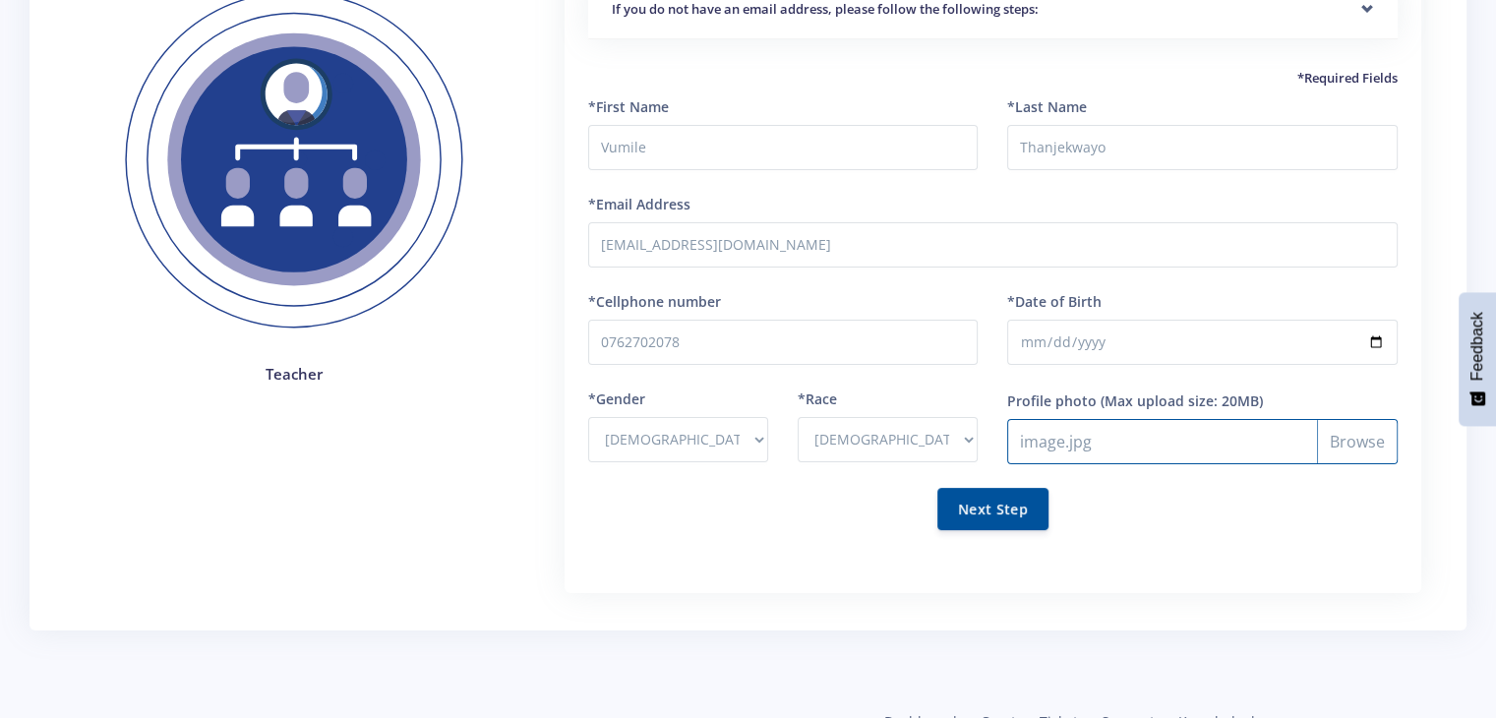
scroll to position [197, 0]
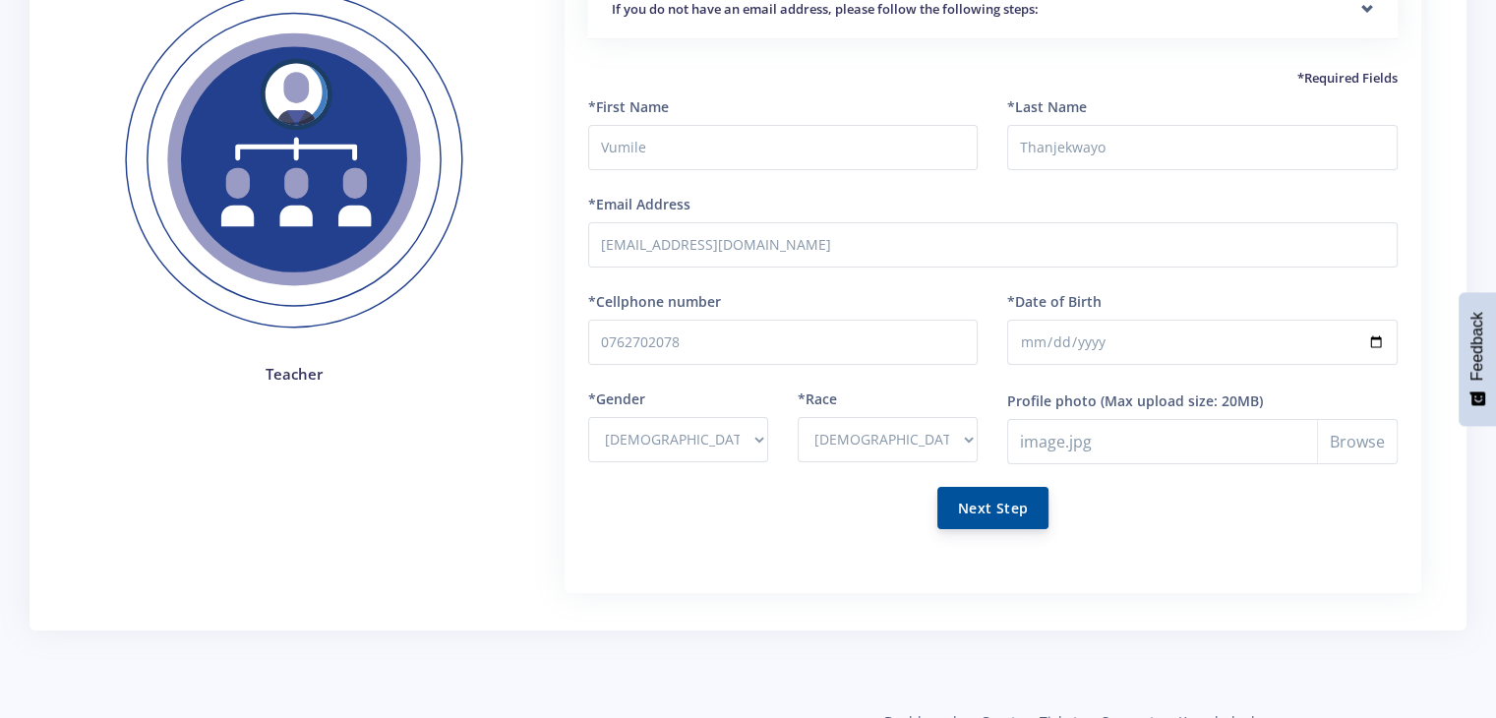
click at [1009, 505] on button "Next Step" at bounding box center [993, 508] width 111 height 42
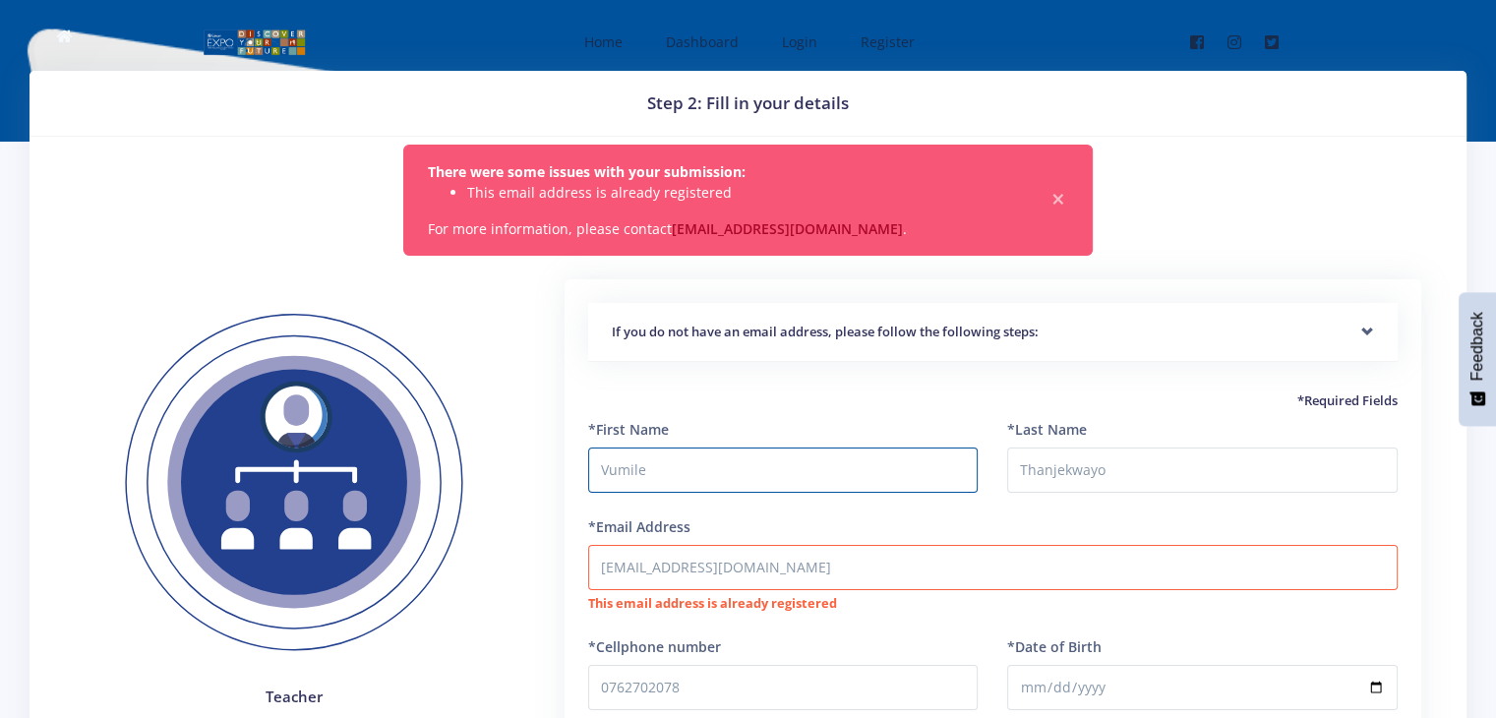
scroll to position [2, 0]
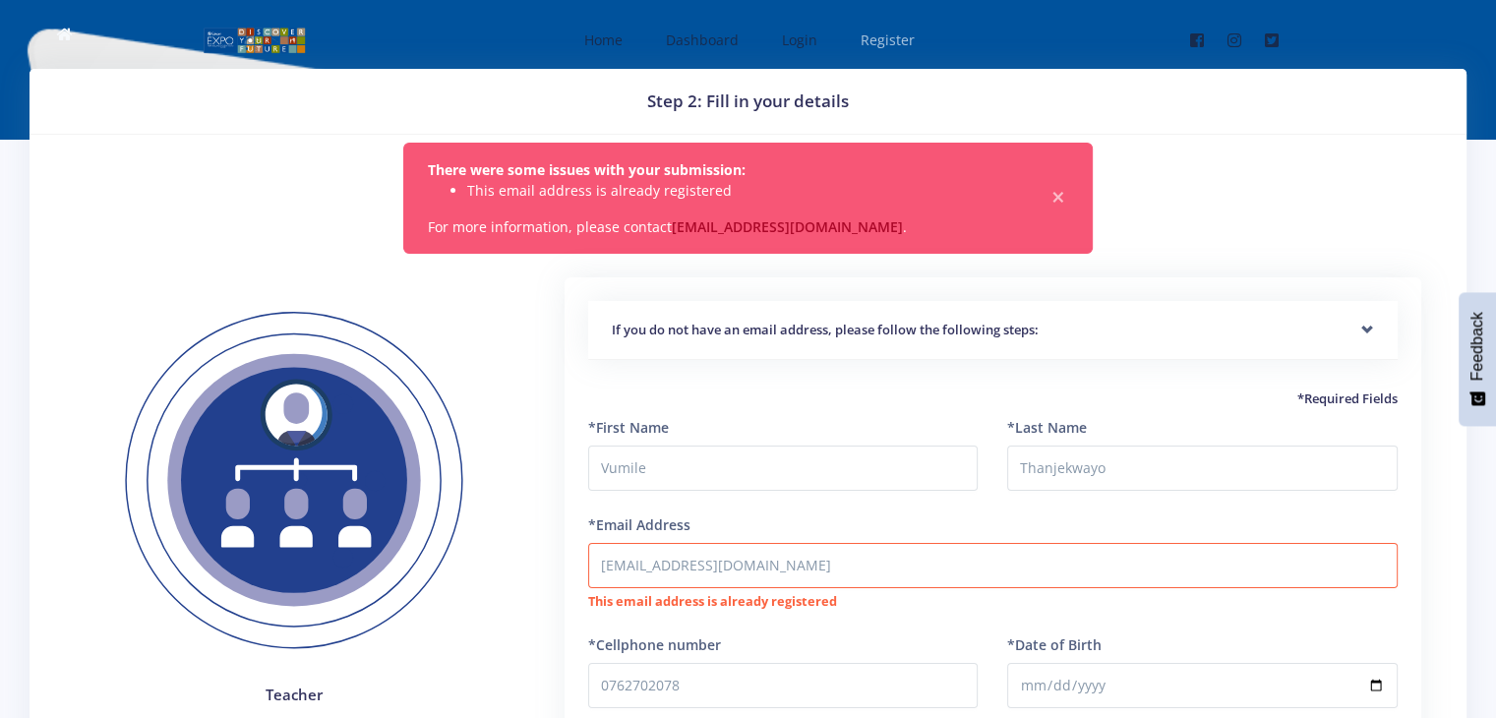
click at [893, 48] on span "Register" at bounding box center [888, 39] width 54 height 19
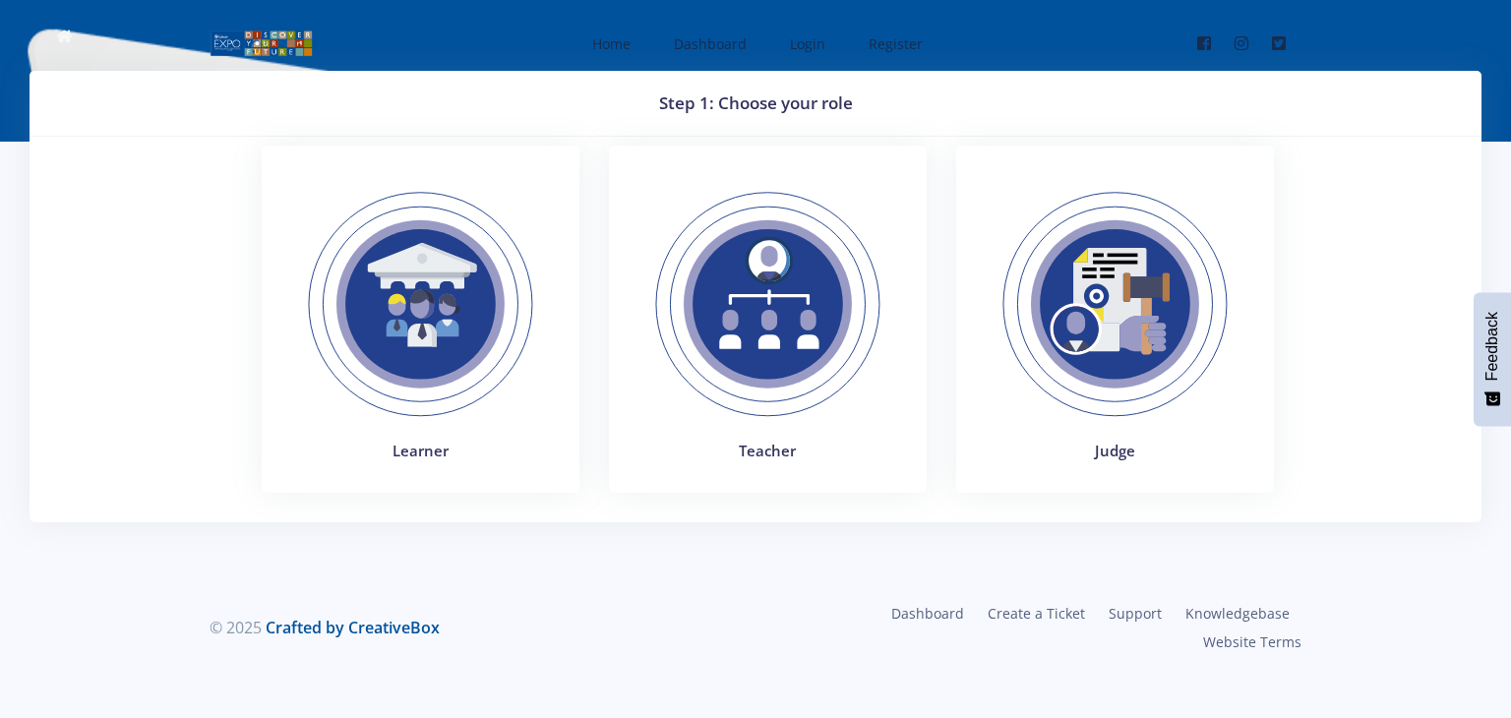
click at [1043, 381] on img at bounding box center [1115, 304] width 271 height 271
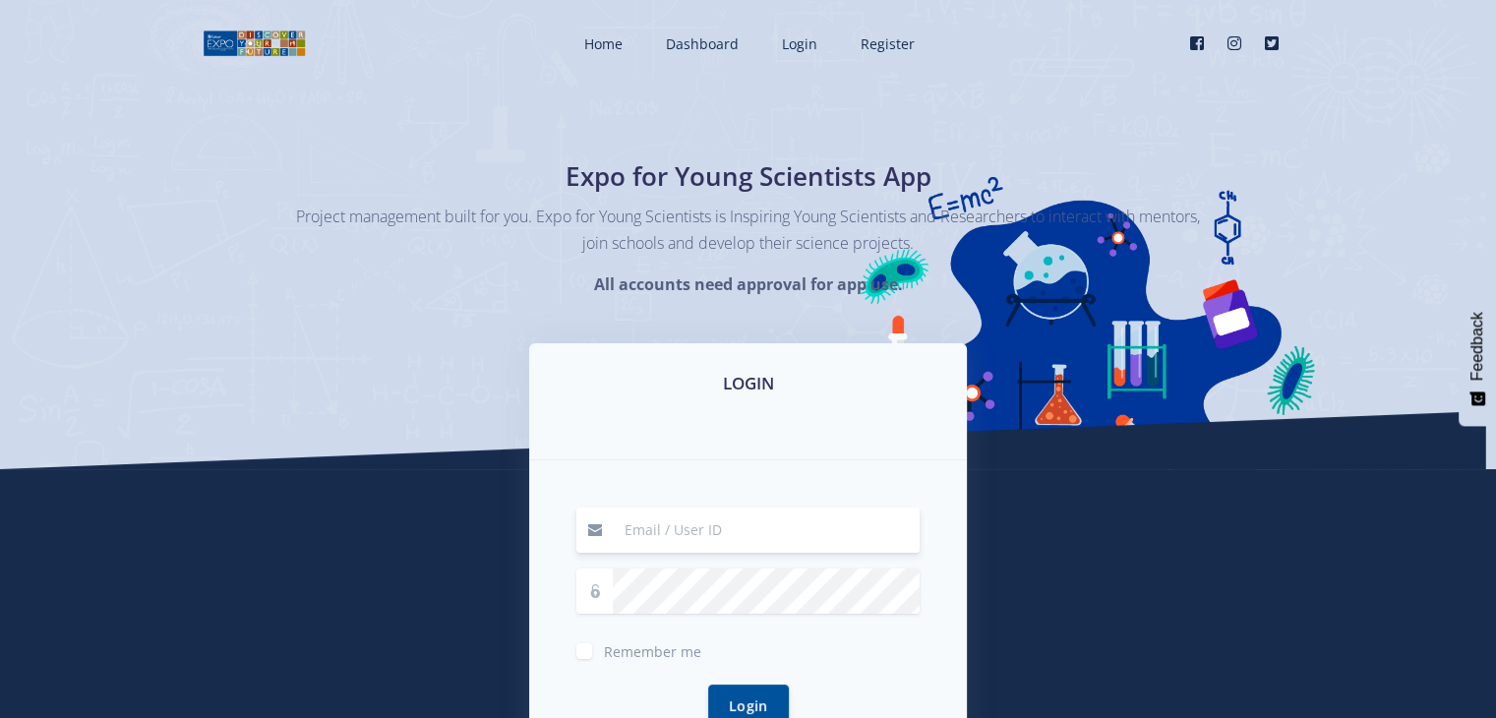
click at [670, 540] on input at bounding box center [766, 530] width 307 height 45
type input "[EMAIL_ADDRESS][DOMAIN_NAME]"
click at [748, 695] on button "Login" at bounding box center [748, 705] width 81 height 42
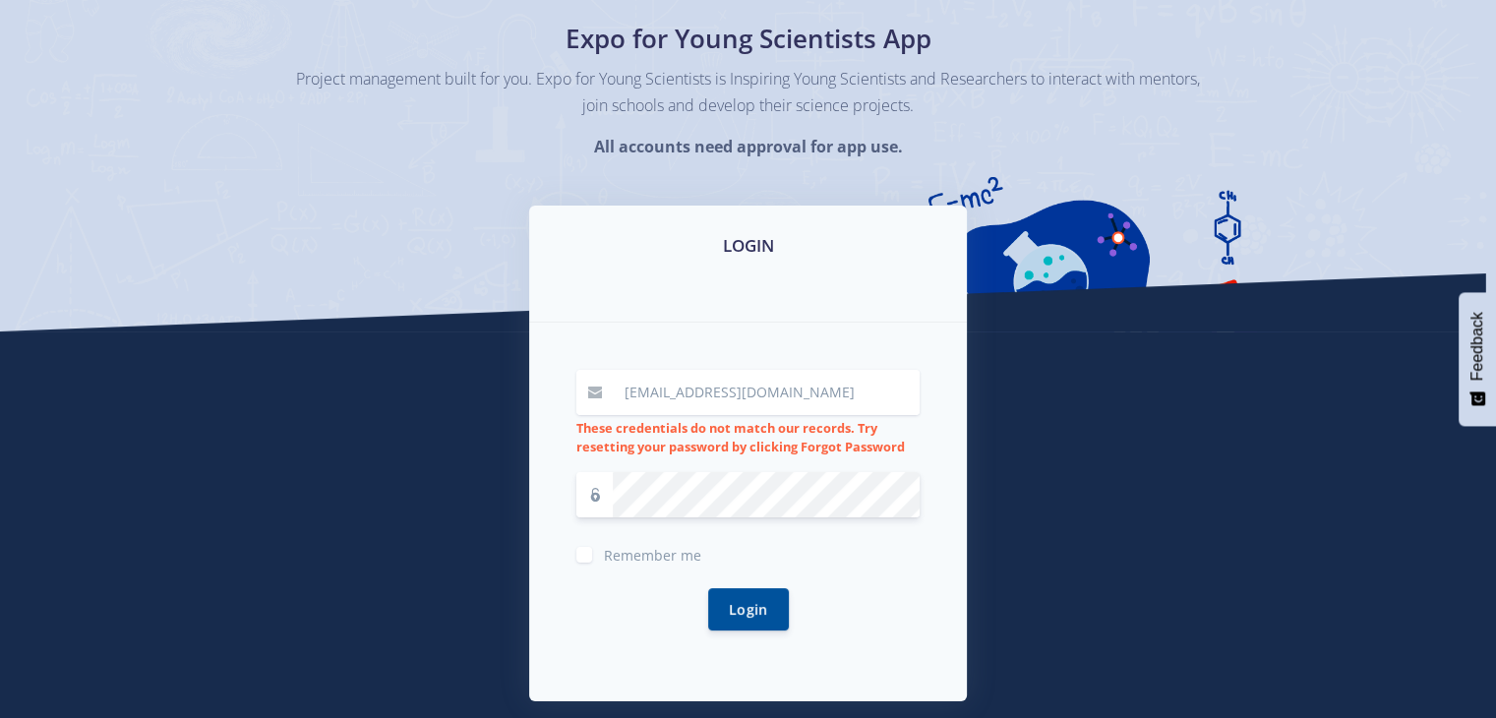
scroll to position [140, 0]
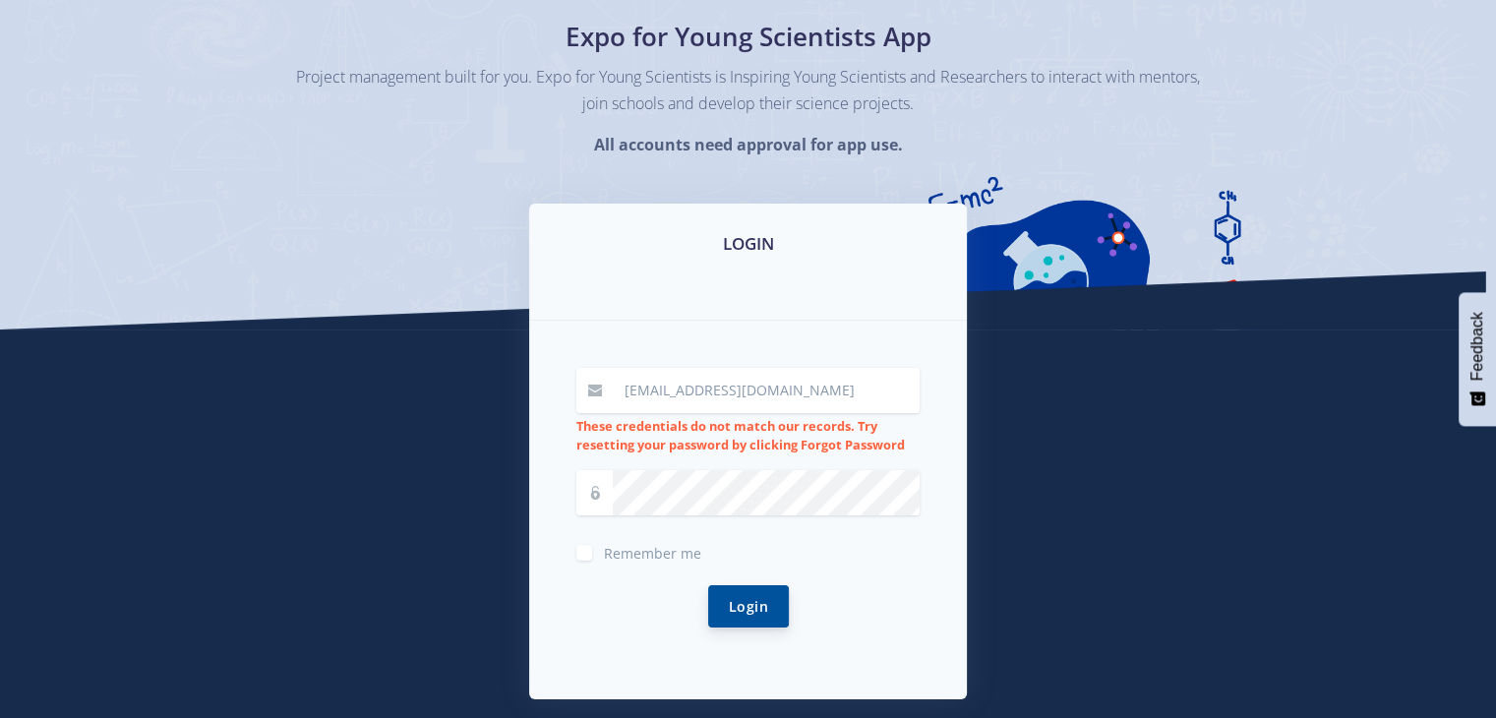
click at [767, 605] on button "Login" at bounding box center [748, 606] width 81 height 42
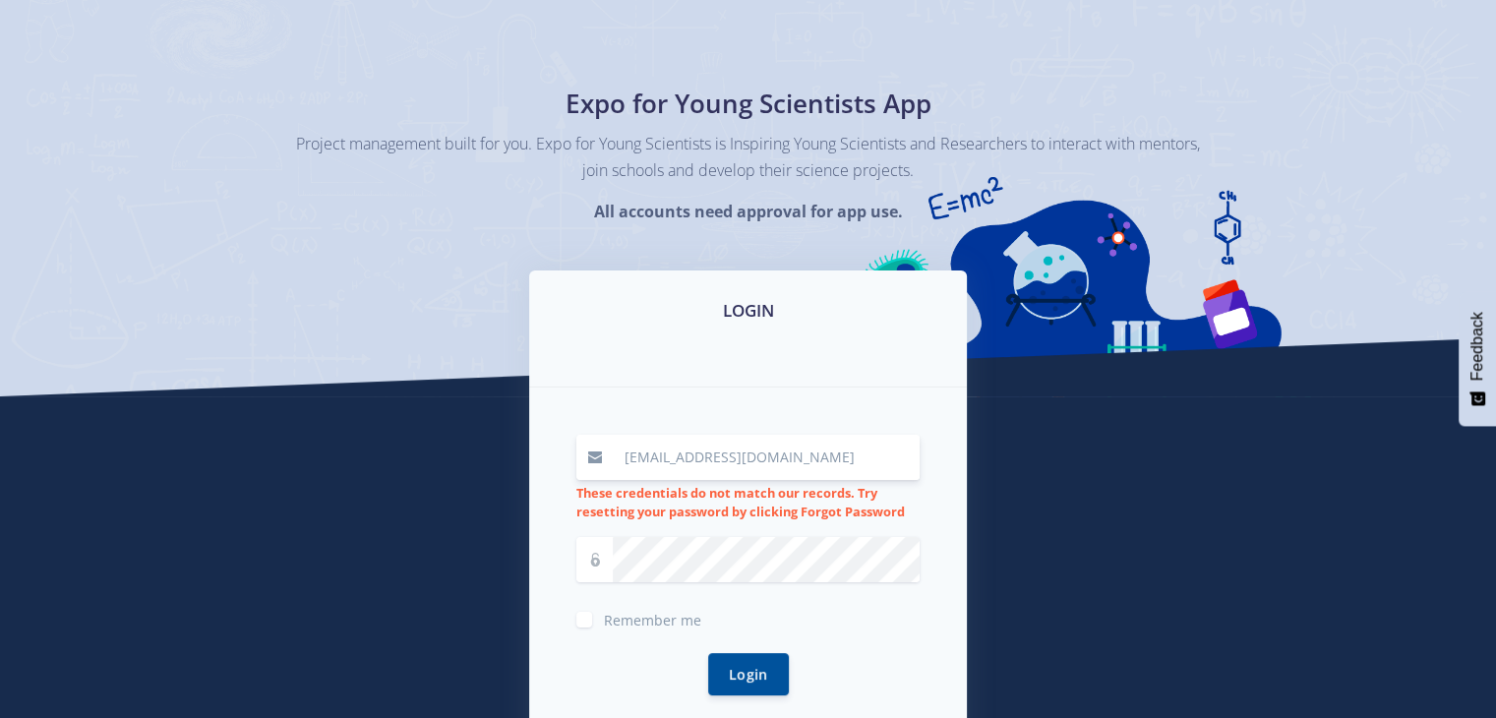
scroll to position [75, 0]
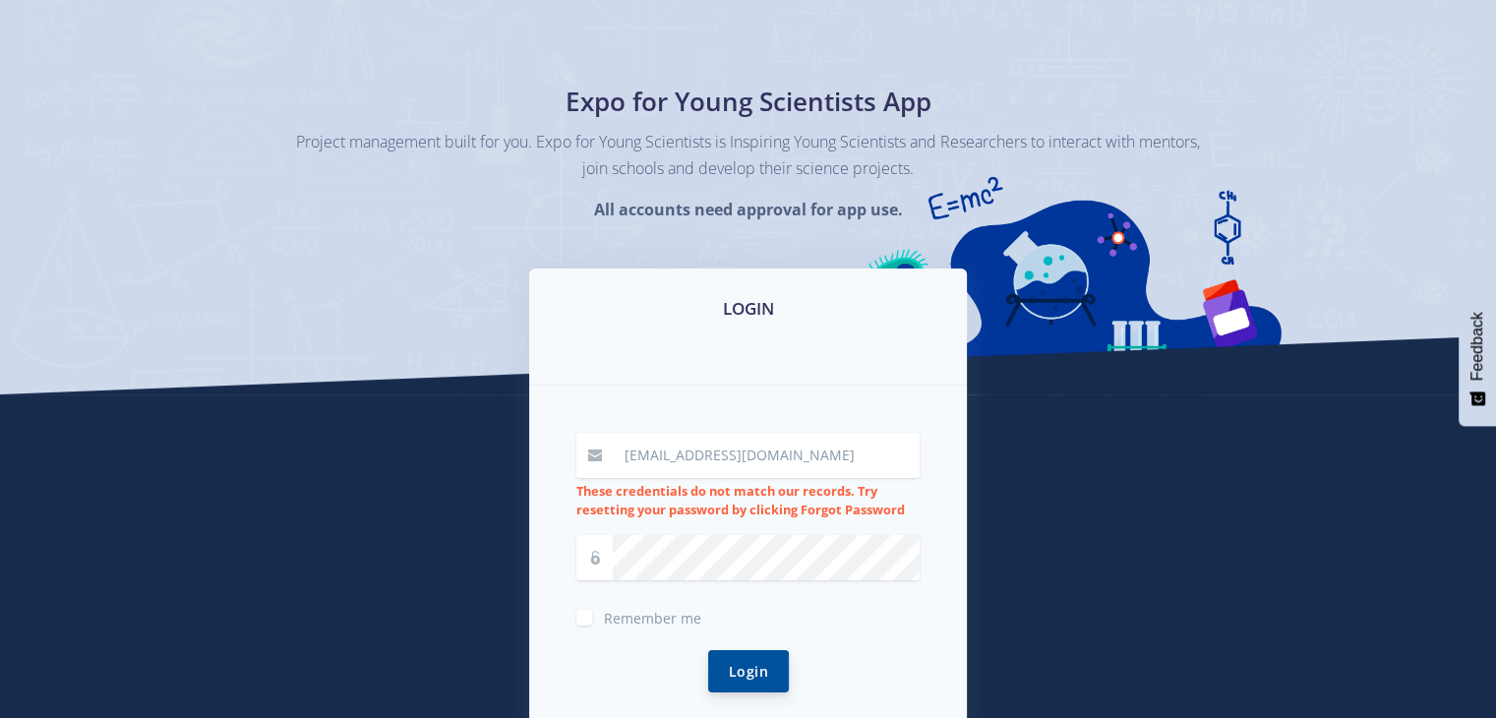
click at [765, 676] on button "Login" at bounding box center [748, 671] width 81 height 42
